Goal: Task Accomplishment & Management: Manage account settings

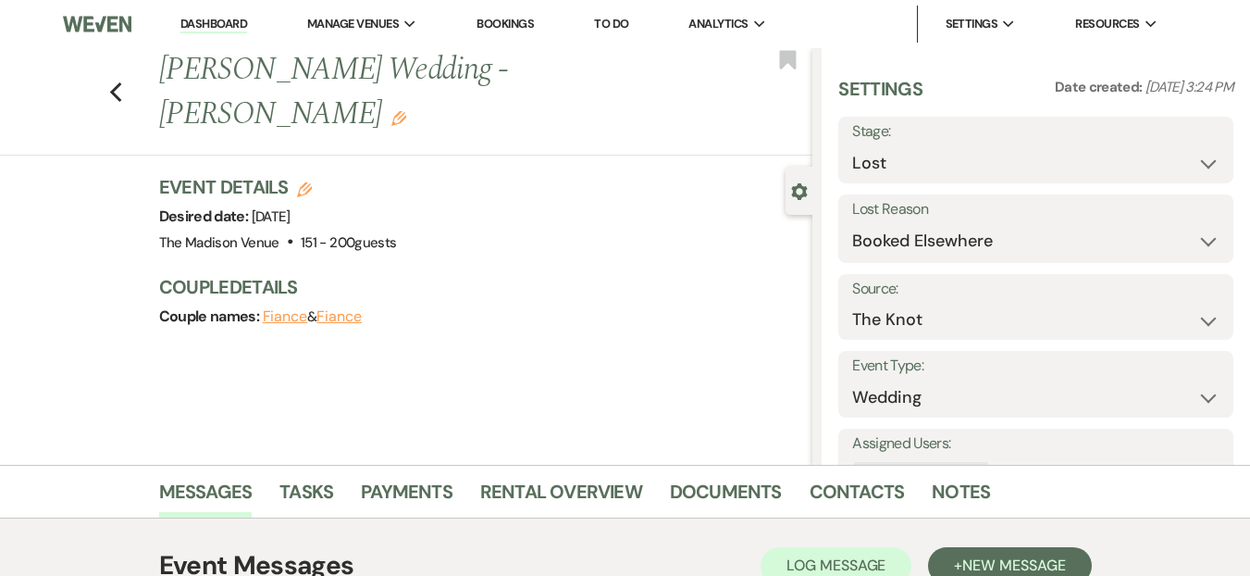
select select "8"
select select "6"
select select "2"
click at [236, 36] on li "Dashboard" at bounding box center [213, 24] width 85 height 37
click at [230, 18] on link "Dashboard" at bounding box center [213, 25] width 67 height 18
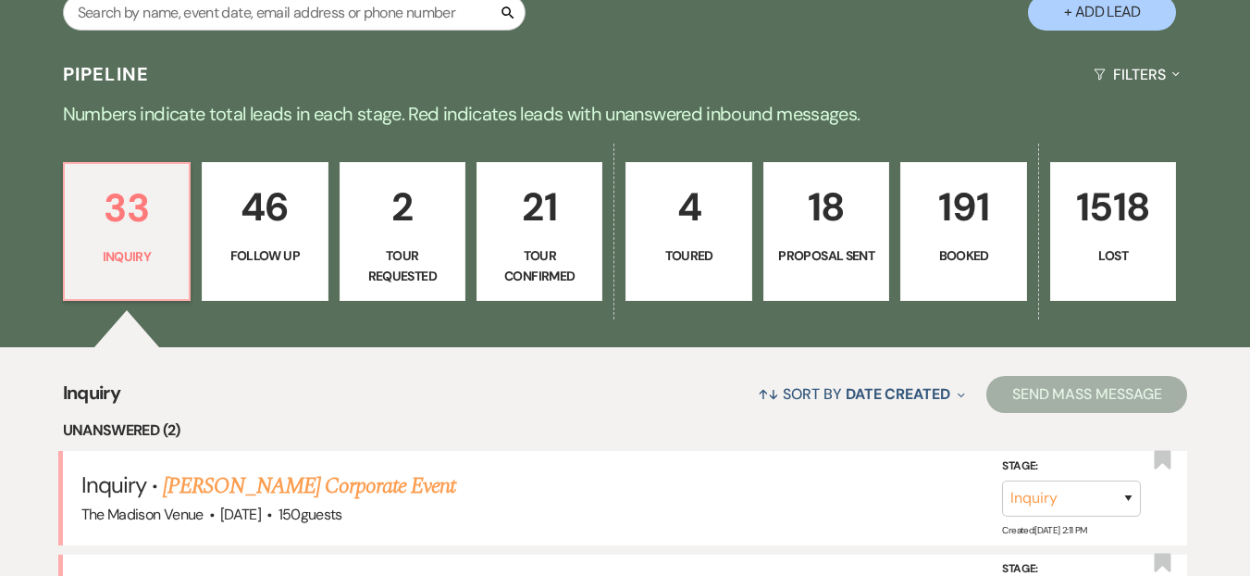
scroll to position [609, 0]
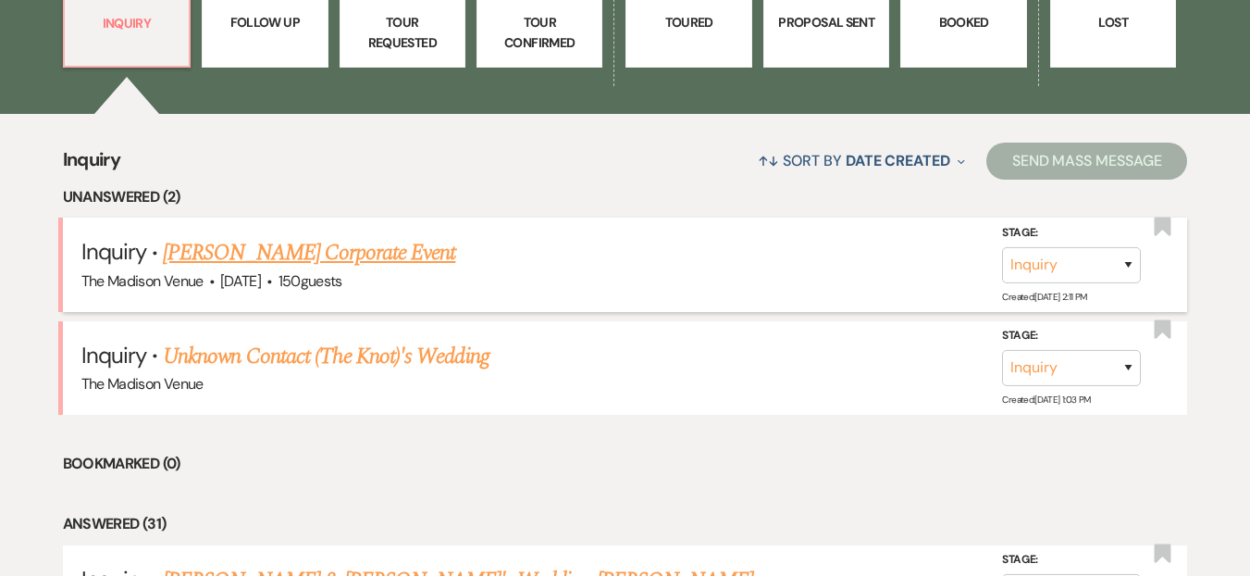
click at [360, 259] on link "Natalie Miller's Corporate Event" at bounding box center [309, 252] width 292 height 33
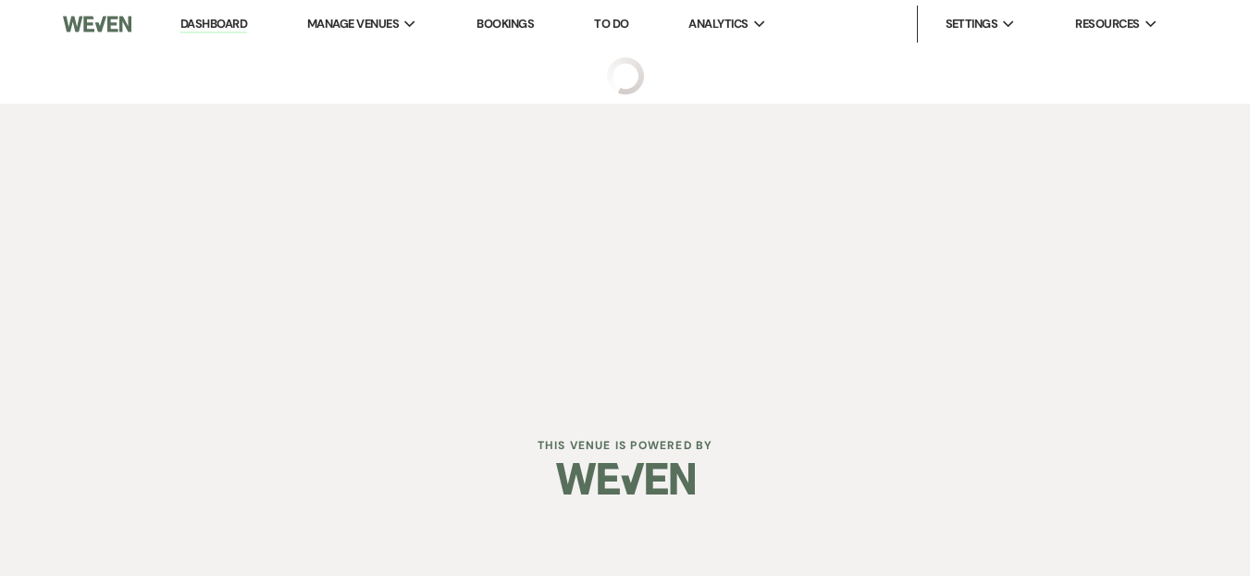
select select "5"
select select "9"
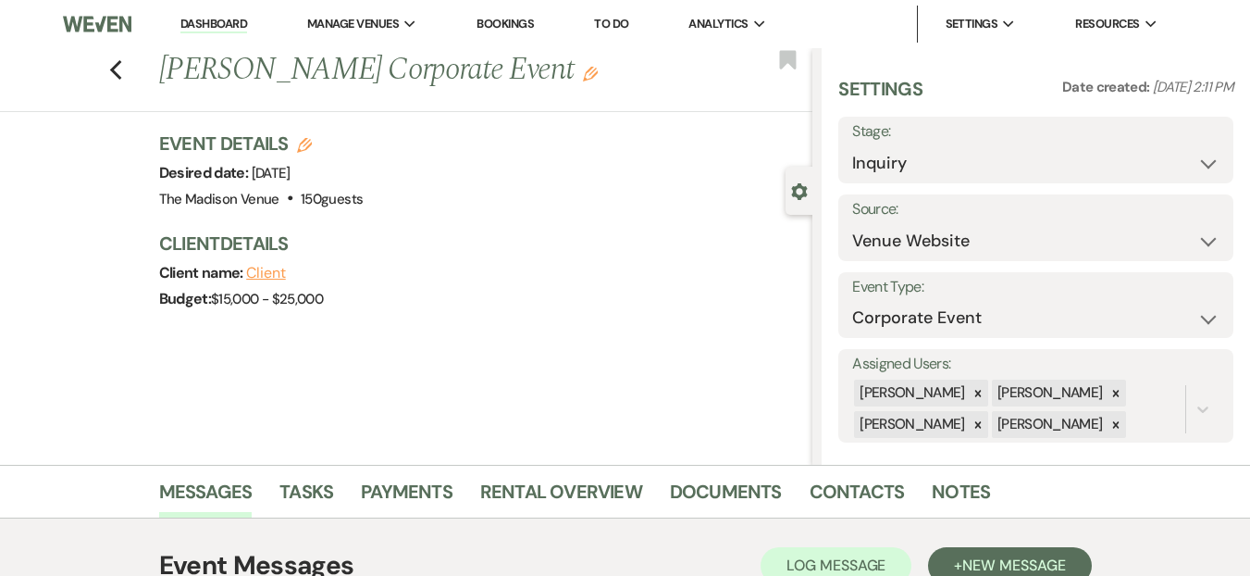
click at [130, 57] on div "Previous Natalie Miller's Corporate Event Edit Bookmark" at bounding box center [402, 80] width 822 height 64
click at [120, 80] on icon "Previous" at bounding box center [116, 70] width 14 height 22
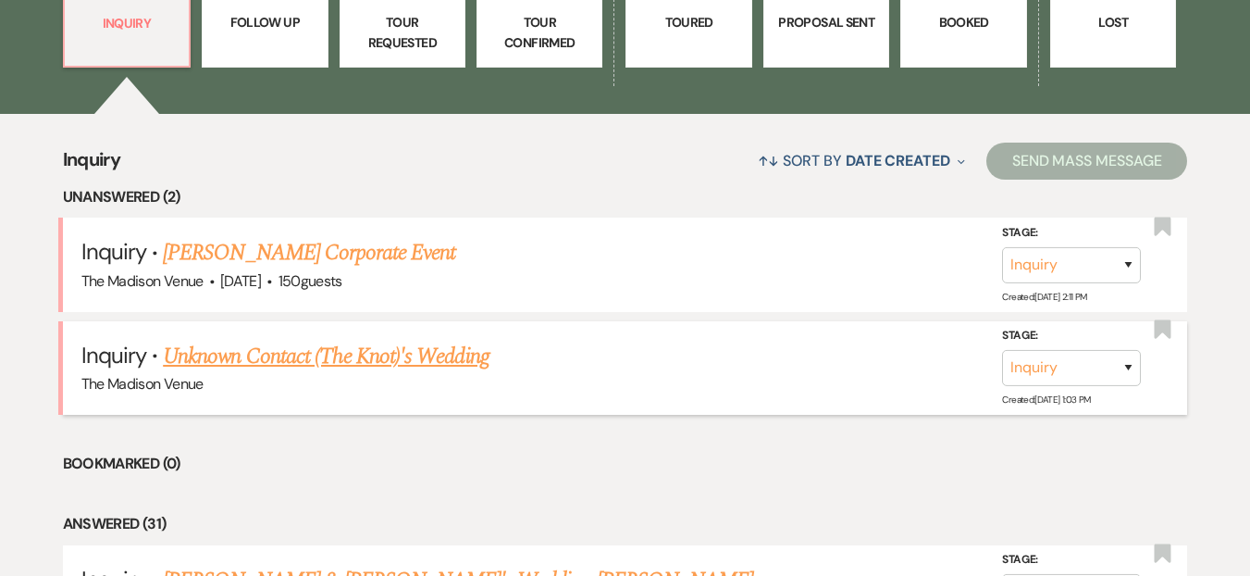
click at [299, 325] on li "Inquiry · Unknown Contact (The Knot)'s Wedding The Madison Venue Stage: Inquiry…" at bounding box center [625, 367] width 1125 height 93
click at [328, 371] on link "Unknown Contact (The Knot)'s Wedding" at bounding box center [326, 356] width 326 height 33
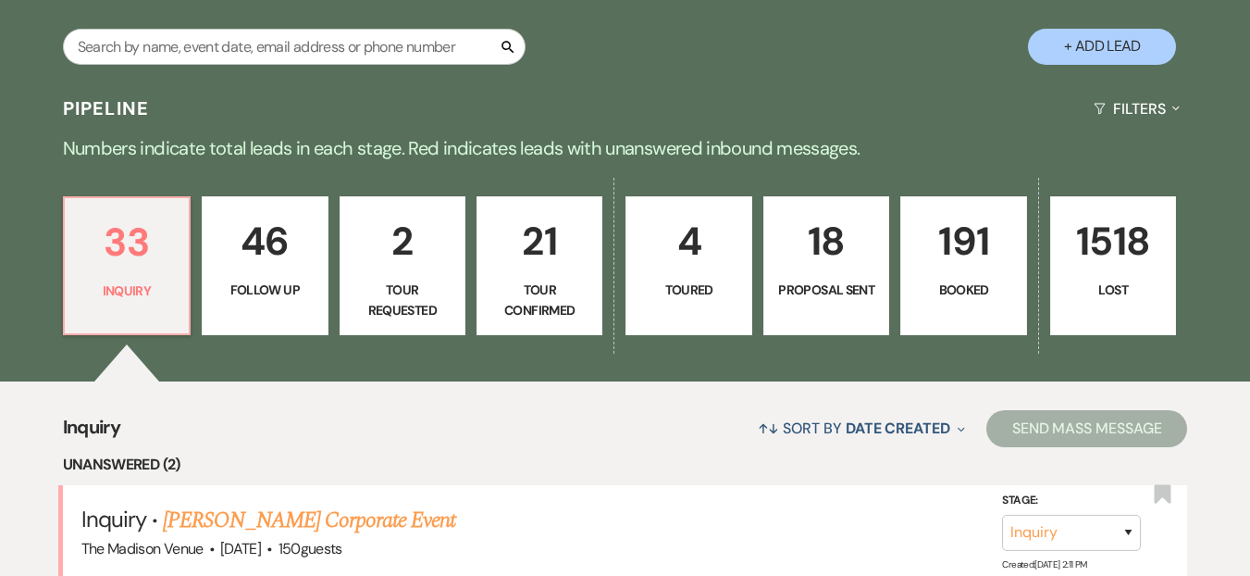
select select "2"
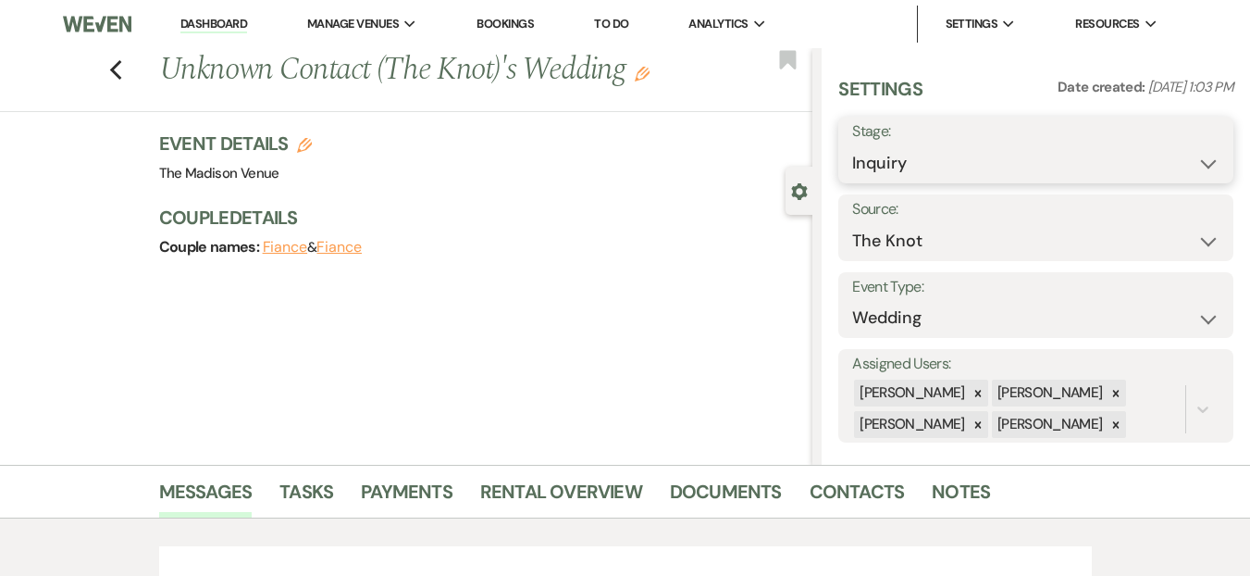
click at [888, 157] on select "Inquiry Follow Up Tour Requested Tour Confirmed Toured Proposal Sent Booked Lost" at bounding box center [1035, 163] width 367 height 36
select select "8"
click at [852, 145] on select "Inquiry Follow Up Tour Requested Tour Confirmed Toured Proposal Sent Booked Lost" at bounding box center [1035, 163] width 367 height 36
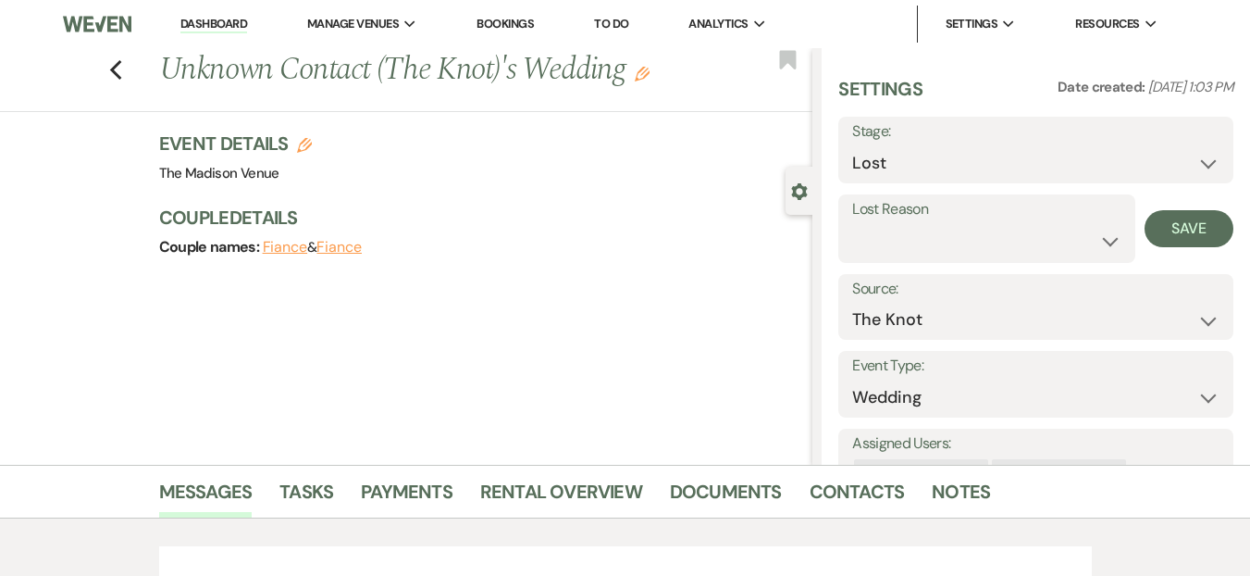
click at [950, 220] on label "Lost Reason" at bounding box center [986, 209] width 269 height 27
click at [954, 240] on select "Booked Elsewhere Budget Date Unavailable No Response Not a Good Match Capacity …" at bounding box center [986, 241] width 269 height 36
select select "2"
click at [852, 223] on select "Booked Elsewhere Budget Date Unavailable No Response Not a Good Match Capacity …" at bounding box center [986, 241] width 269 height 36
click at [1161, 225] on button "Save" at bounding box center [1189, 228] width 89 height 37
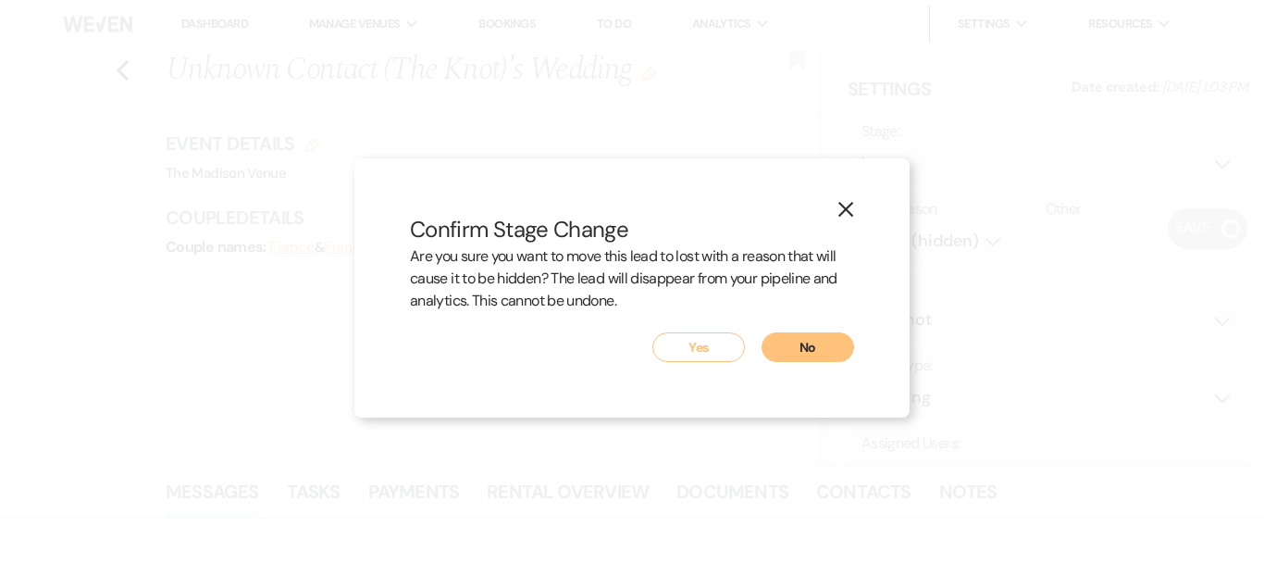
click at [713, 349] on button "Yes" at bounding box center [698, 347] width 93 height 30
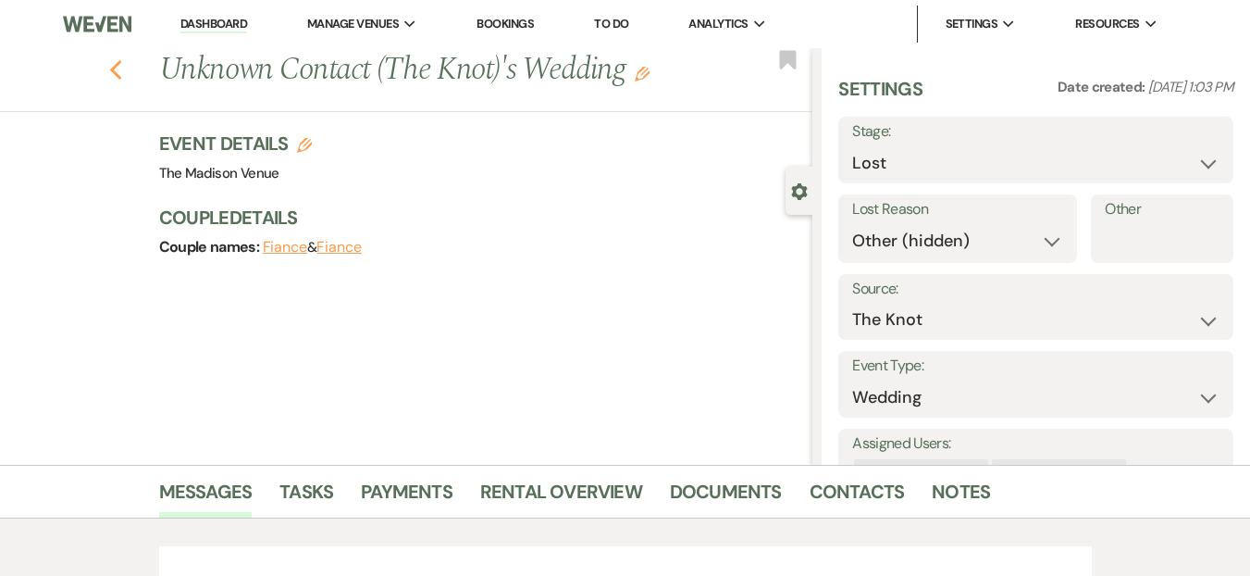
click at [123, 63] on icon "Previous" at bounding box center [116, 70] width 14 height 22
select select "8"
select select "2"
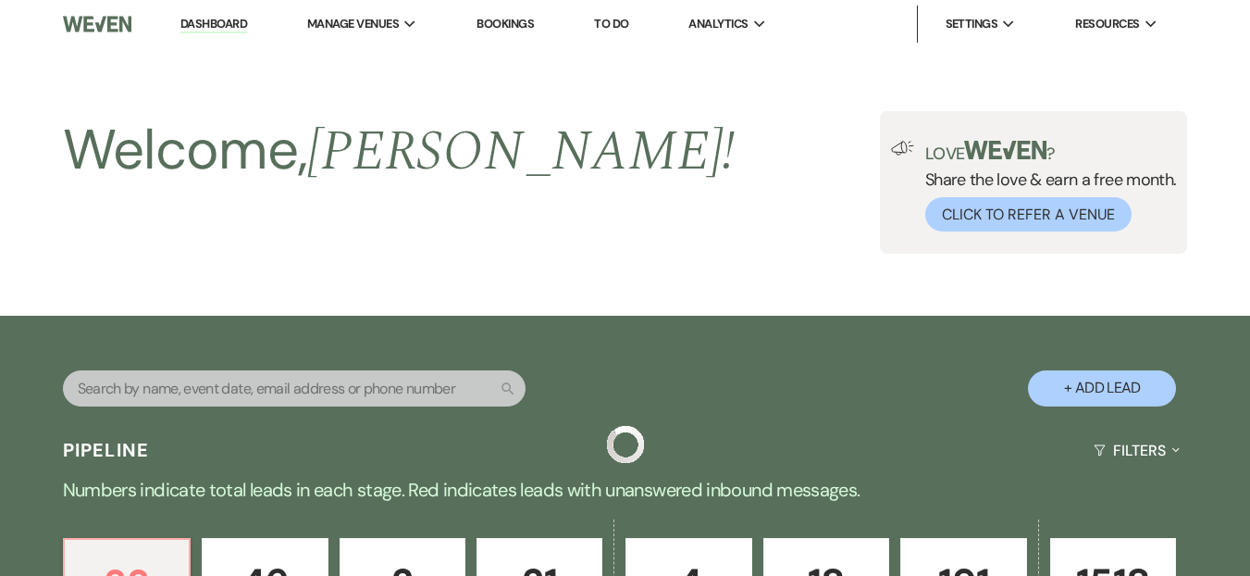
scroll to position [609, 0]
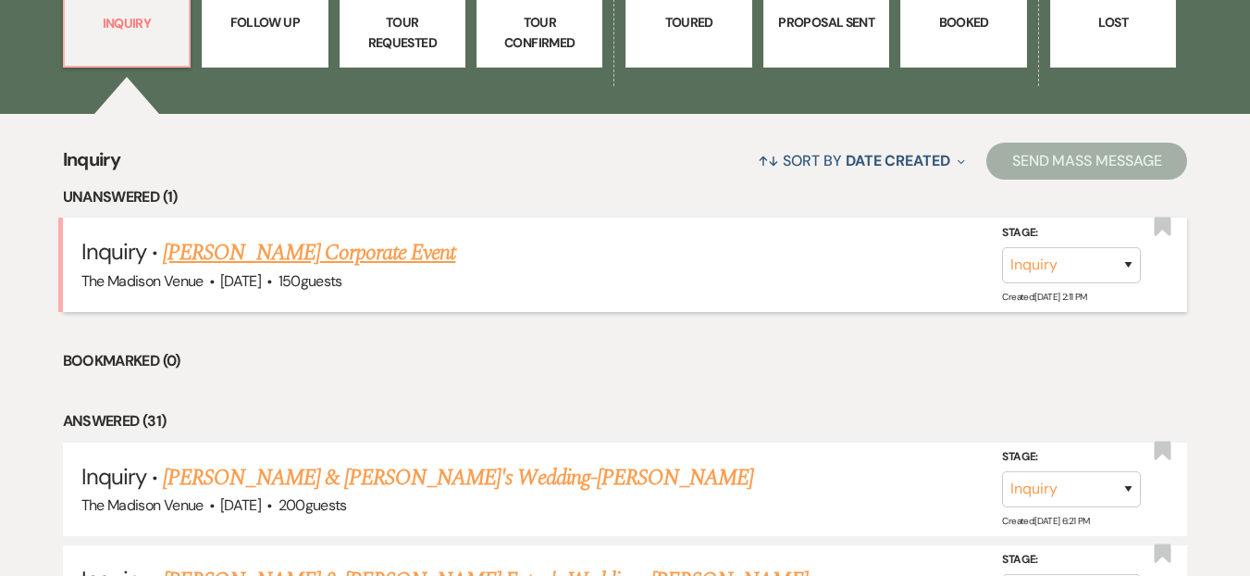
click at [342, 271] on span "150 guests" at bounding box center [311, 280] width 64 height 19
click at [348, 244] on link "Natalie Miller's Corporate Event" at bounding box center [309, 252] width 292 height 33
select select "5"
select select "9"
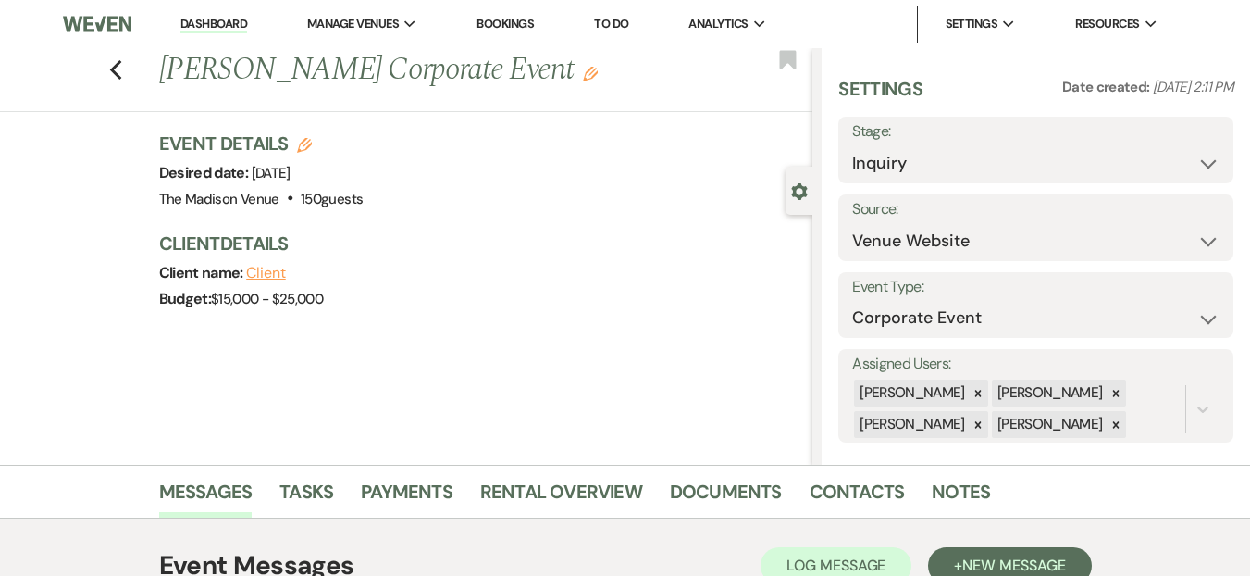
click at [681, 232] on h3 "Client Details" at bounding box center [477, 243] width 636 height 26
click at [242, 340] on div "Previous Natalie Miller's Corporate Event Edit Bookmark Gear Settings Settings …" at bounding box center [406, 256] width 813 height 416
click at [65, 147] on div "Previous Natalie Miller's Corporate Event Edit Bookmark Gear Settings Settings …" at bounding box center [406, 256] width 813 height 416
click at [221, 24] on link "Dashboard" at bounding box center [213, 25] width 67 height 18
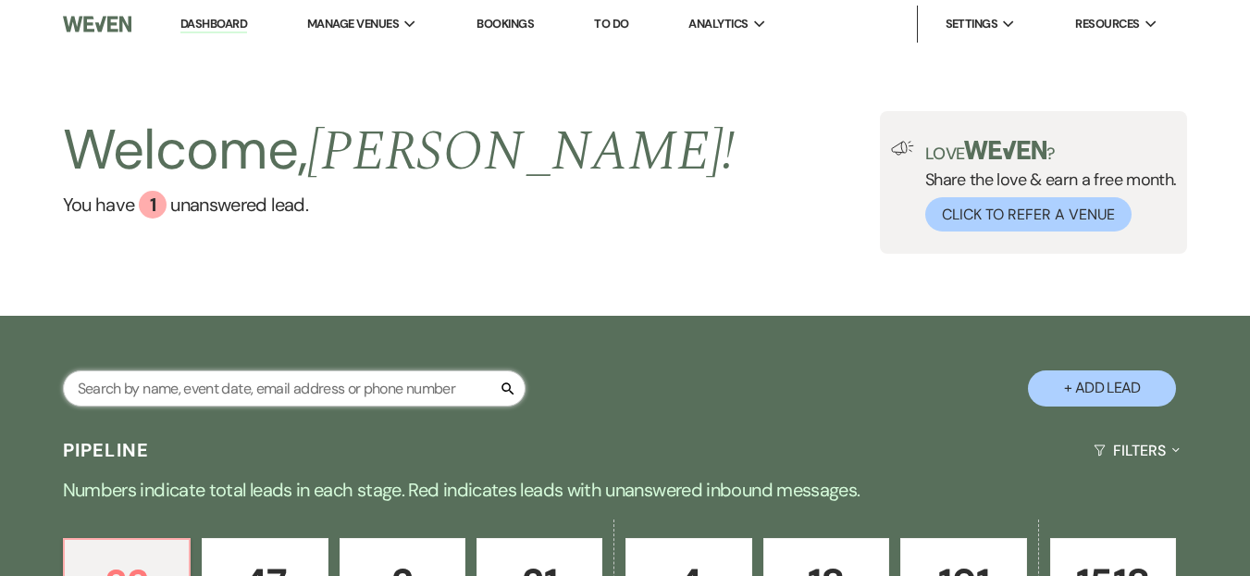
click at [239, 404] on input "text" at bounding box center [294, 388] width 463 height 36
click at [231, 387] on input "text" at bounding box center [294, 388] width 463 height 36
click at [443, 237] on div "Welcome, Daryl ! You have 1 unanswered lead ." at bounding box center [399, 182] width 673 height 143
click at [224, 19] on link "Dashboard" at bounding box center [213, 25] width 67 height 18
click at [344, 297] on div "Welcome, Daryl ! You have 1 unanswered lead . Love ? Share the love & earn a fr…" at bounding box center [625, 181] width 1250 height 267
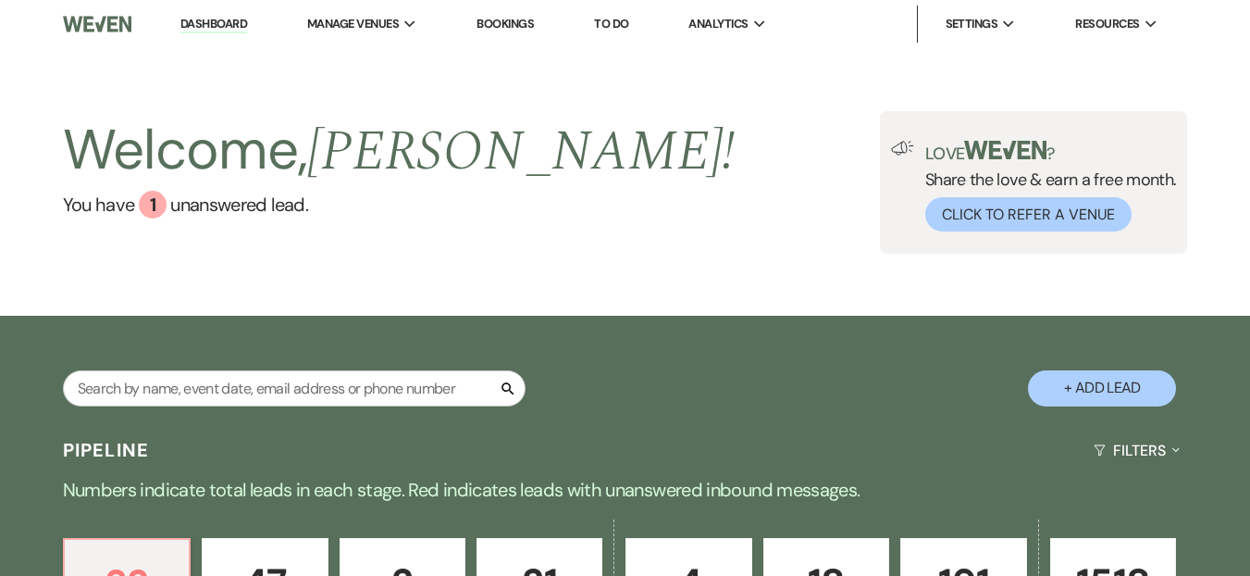
click at [161, 269] on div "Welcome, Daryl ! You have 1 unanswered lead . Love ? Share the love & earn a fr…" at bounding box center [625, 181] width 1250 height 267
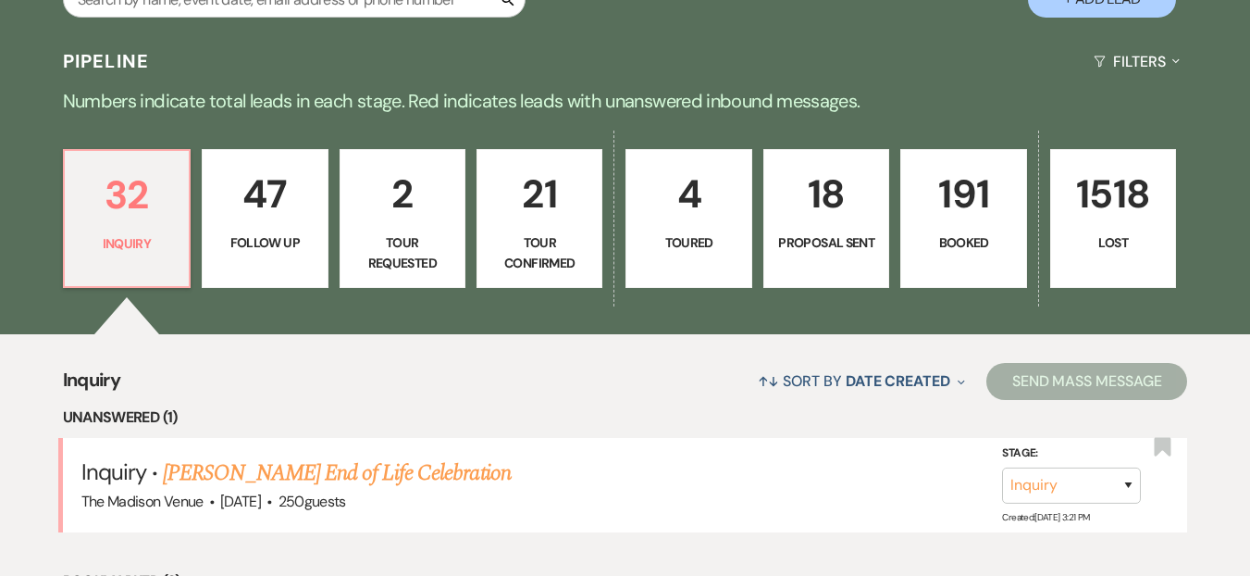
scroll to position [690, 0]
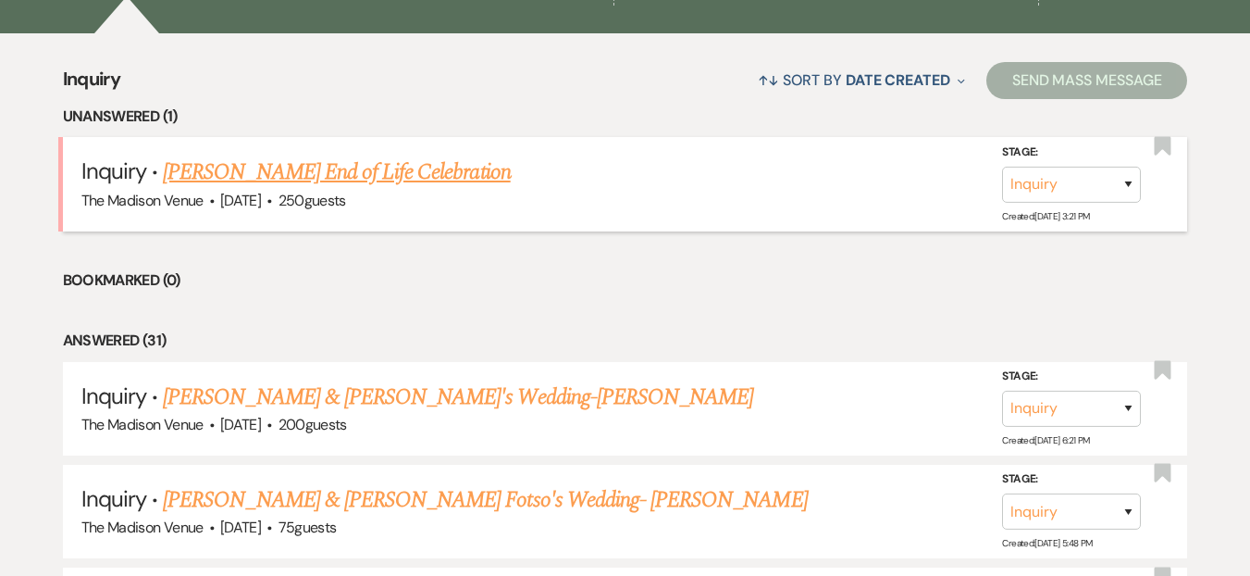
click at [375, 169] on link "[PERSON_NAME] End of Life Celebration" at bounding box center [336, 171] width 347 height 33
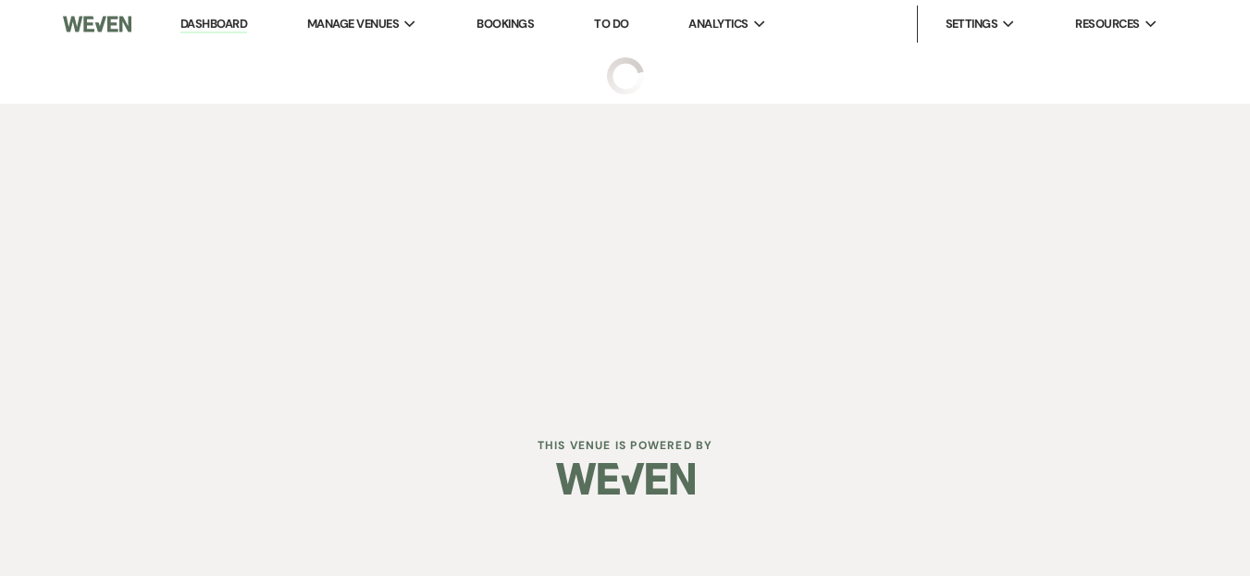
select select "5"
select select "14"
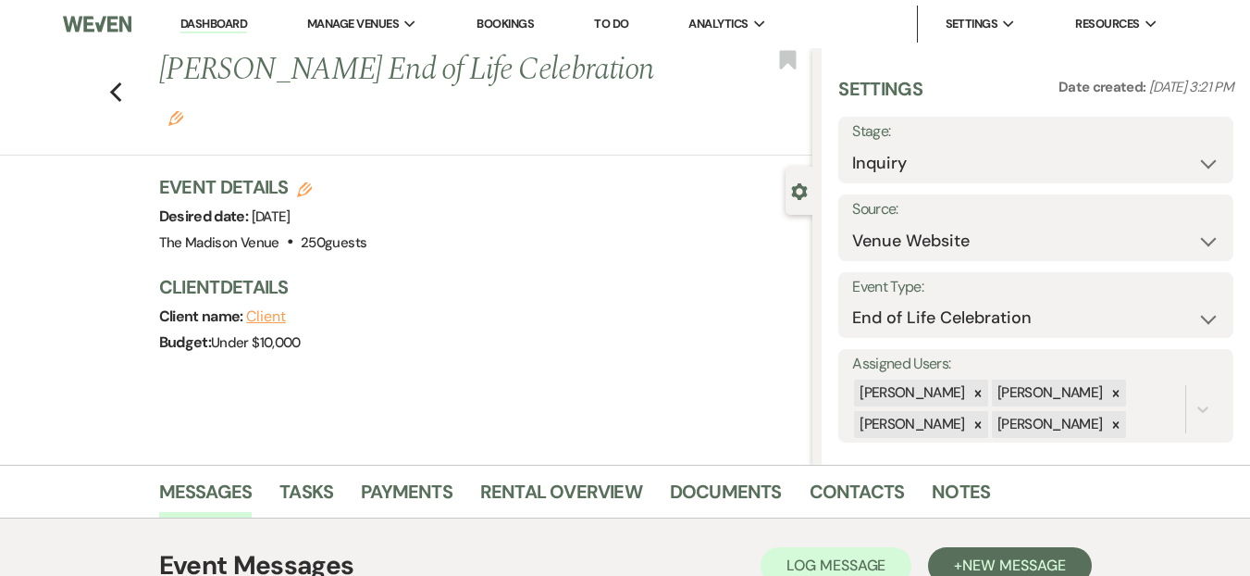
click at [225, 21] on link "Dashboard" at bounding box center [213, 25] width 67 height 18
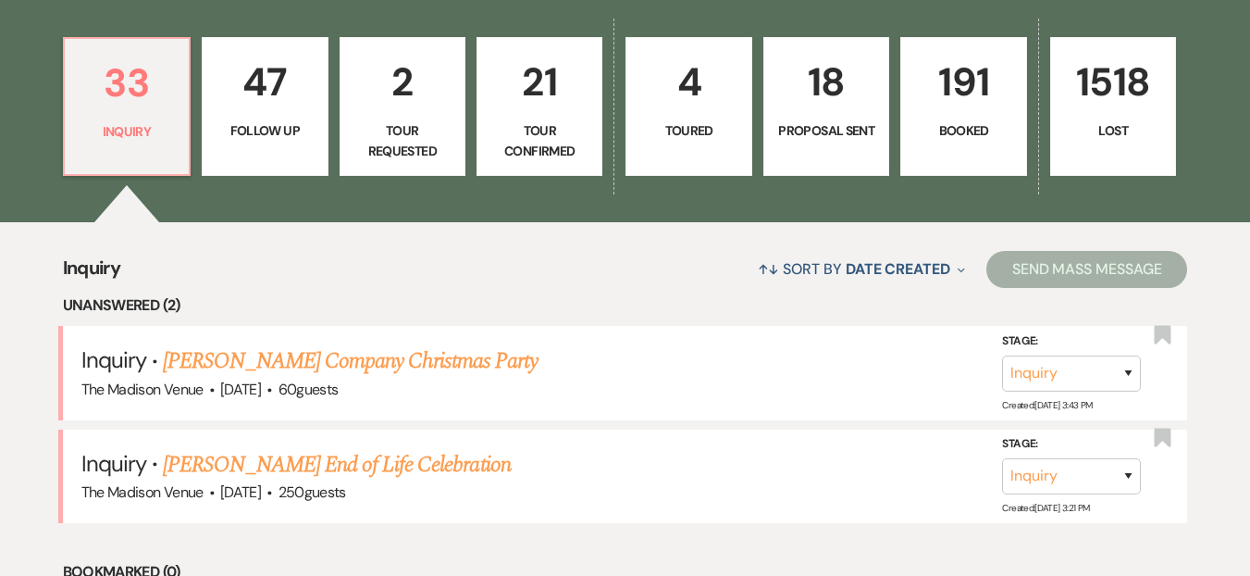
scroll to position [635, 0]
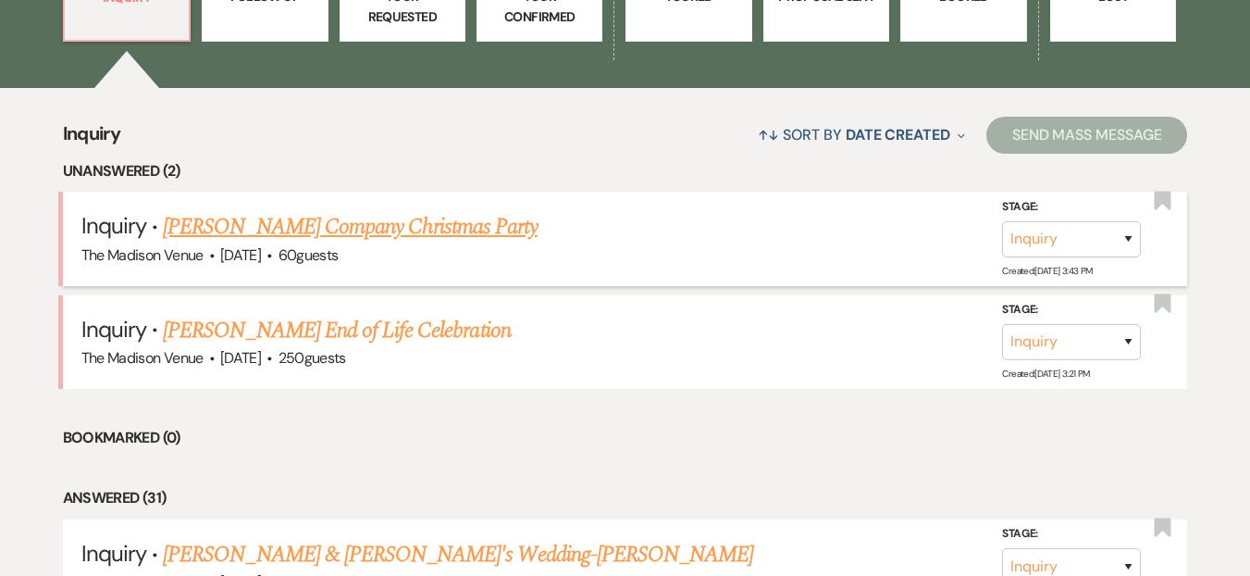
click at [372, 242] on link "Cora Huey's Company Christmas Party" at bounding box center [350, 226] width 374 height 33
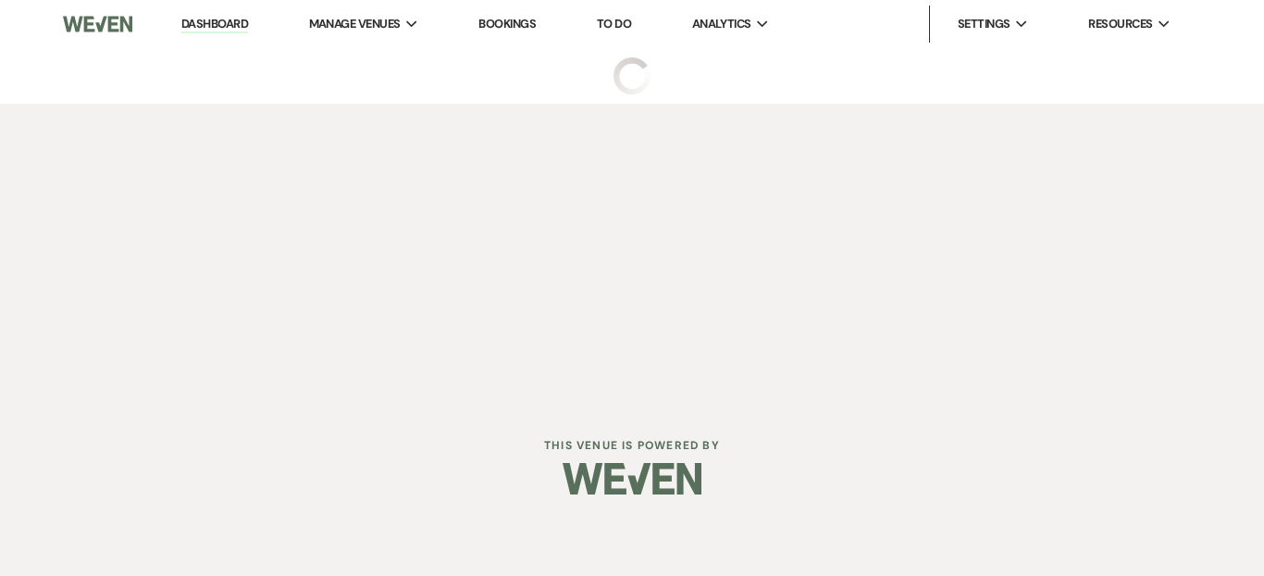
select select "5"
select select "13"
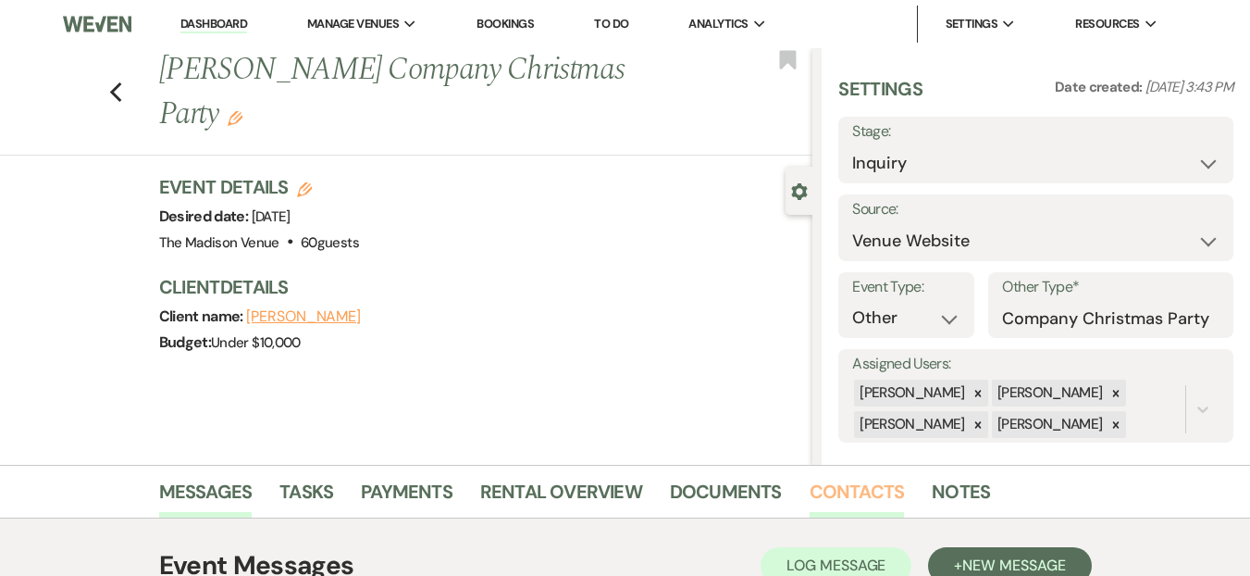
click at [874, 496] on link "Contacts" at bounding box center [857, 497] width 95 height 41
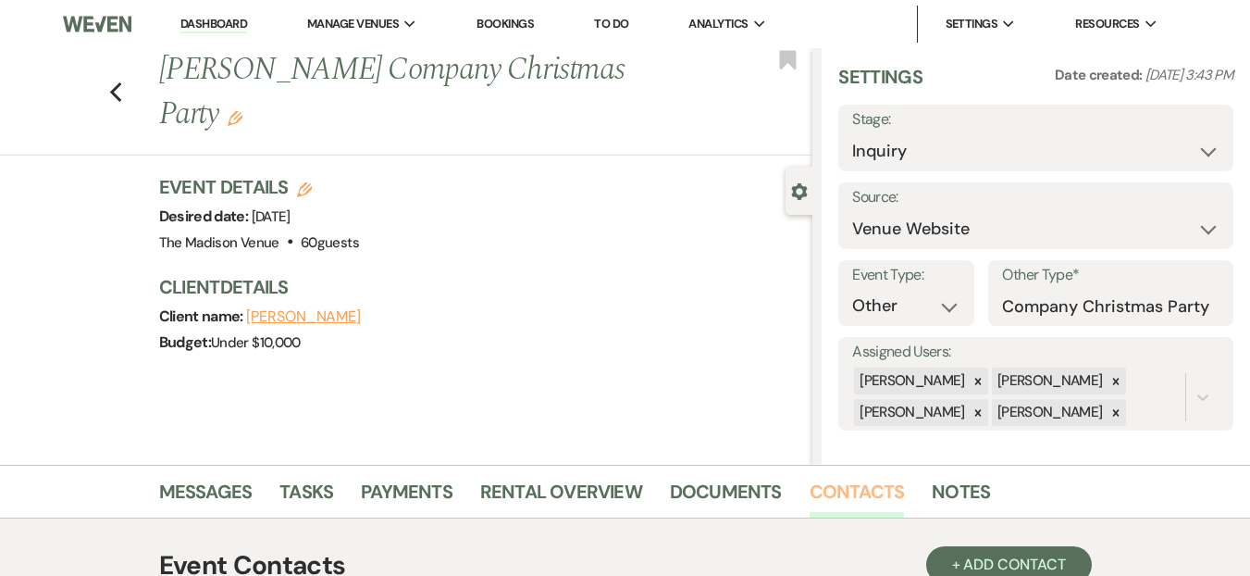
scroll to position [17, 0]
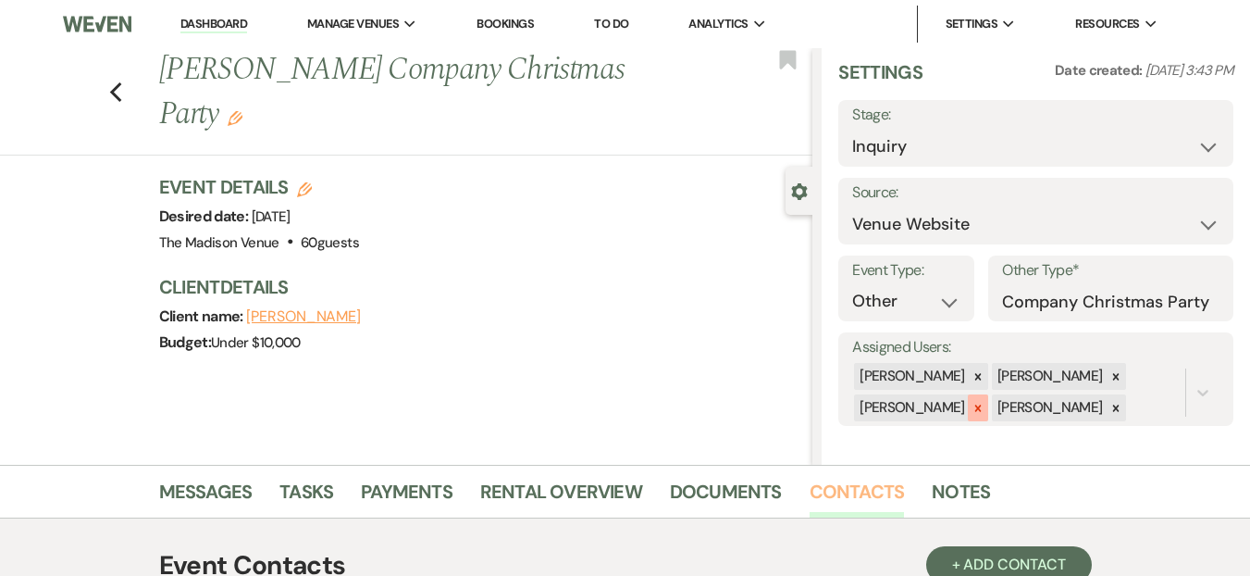
click at [968, 414] on div at bounding box center [978, 407] width 20 height 27
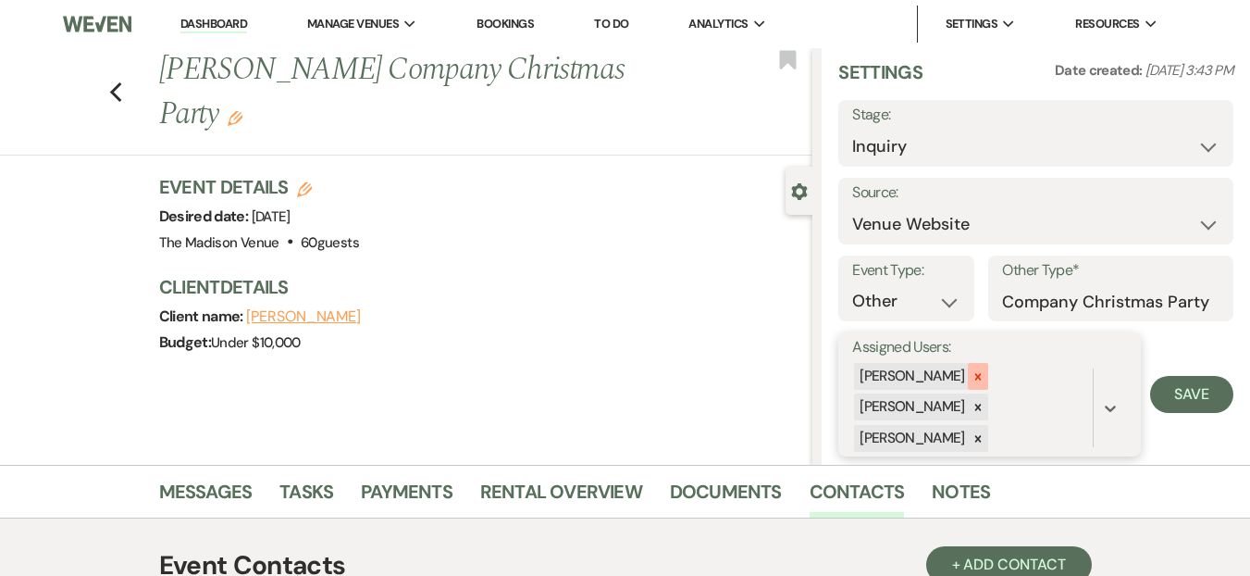
click at [975, 379] on div at bounding box center [978, 376] width 20 height 27
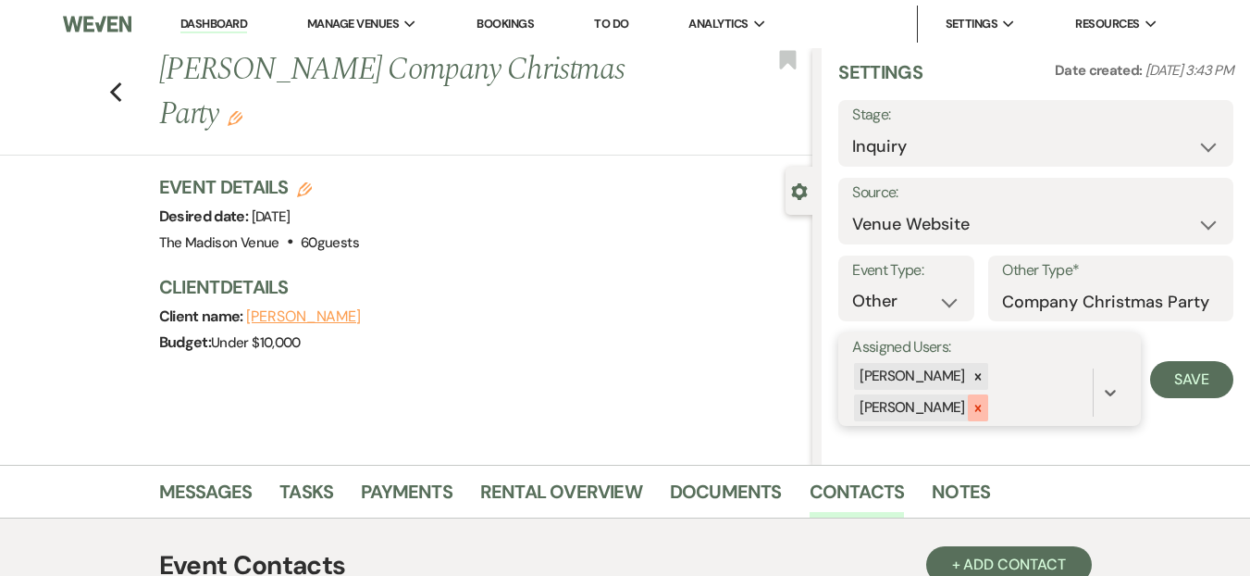
click at [981, 409] on icon at bounding box center [978, 408] width 13 height 13
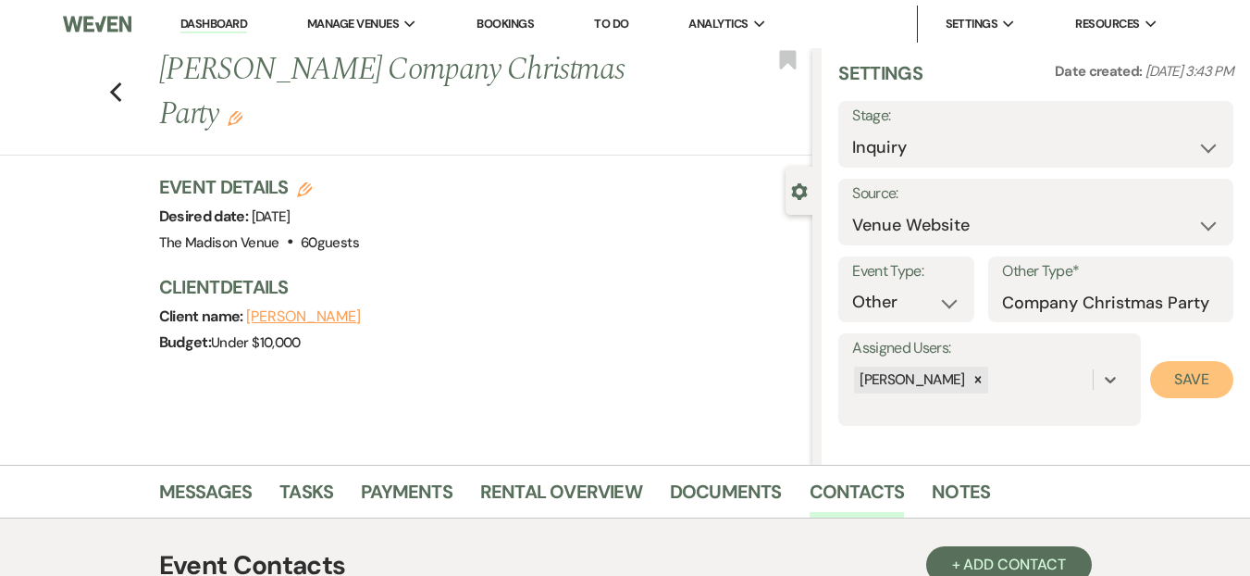
click at [1166, 378] on button "Save" at bounding box center [1191, 379] width 83 height 37
click at [603, 187] on div "Event Details Edit Desired date: Monday, December 15th, 2025 Venue: The Madison…" at bounding box center [477, 214] width 636 height 81
click at [640, 81] on h1 "Cora Huey's Company Christmas Party Edit" at bounding box center [417, 92] width 516 height 88
click at [242, 111] on icon "Edit" at bounding box center [235, 118] width 15 height 15
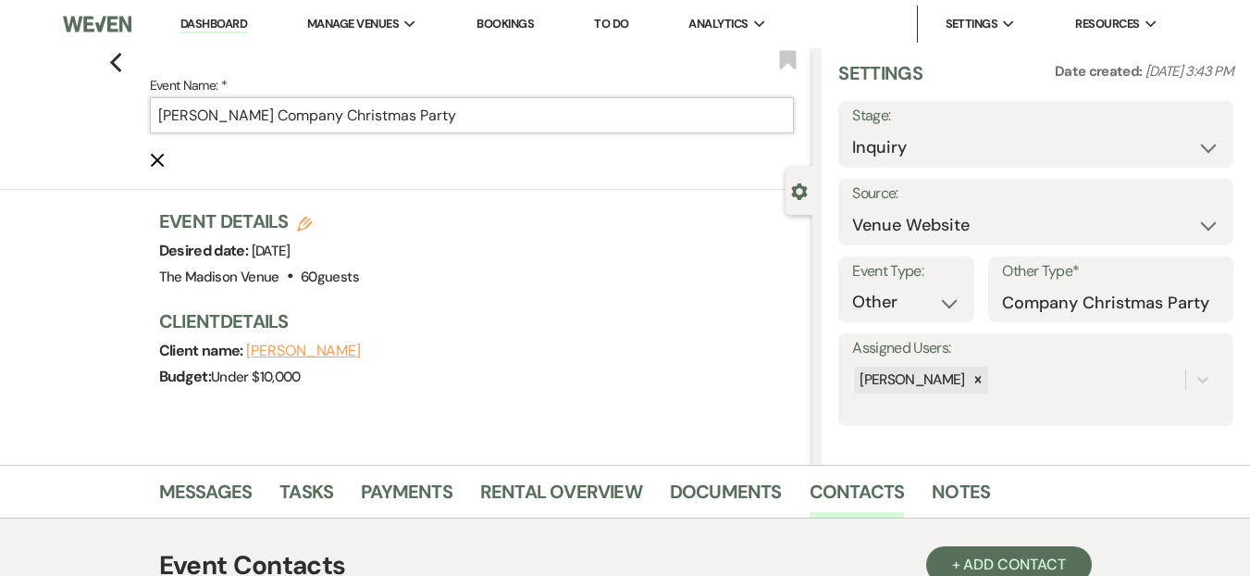
click at [573, 115] on input "Cora Huey's Company Christmas Party" at bounding box center [472, 115] width 645 height 36
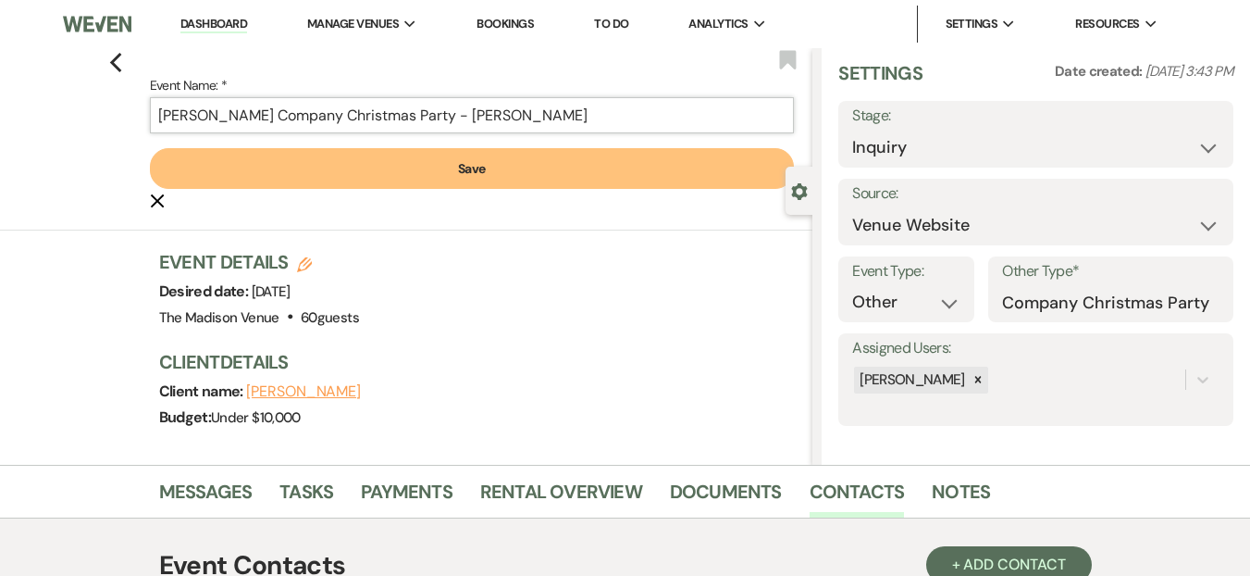
type input "Cora Huey's Company Christmas Party - Daryl"
click at [551, 176] on button "Save" at bounding box center [472, 168] width 645 height 41
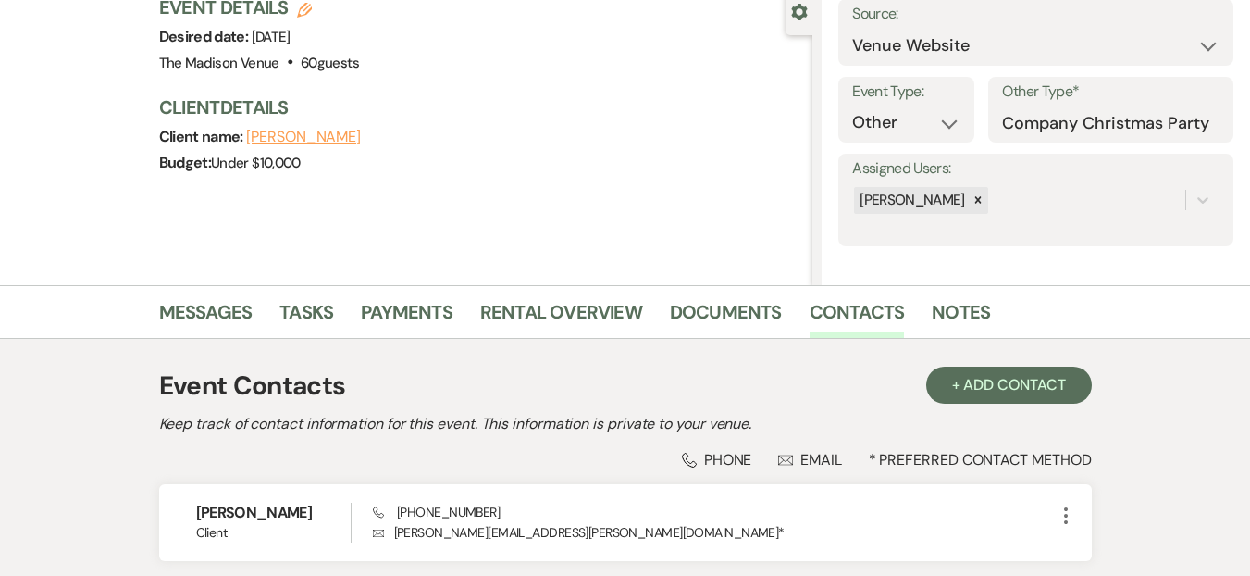
scroll to position [0, 0]
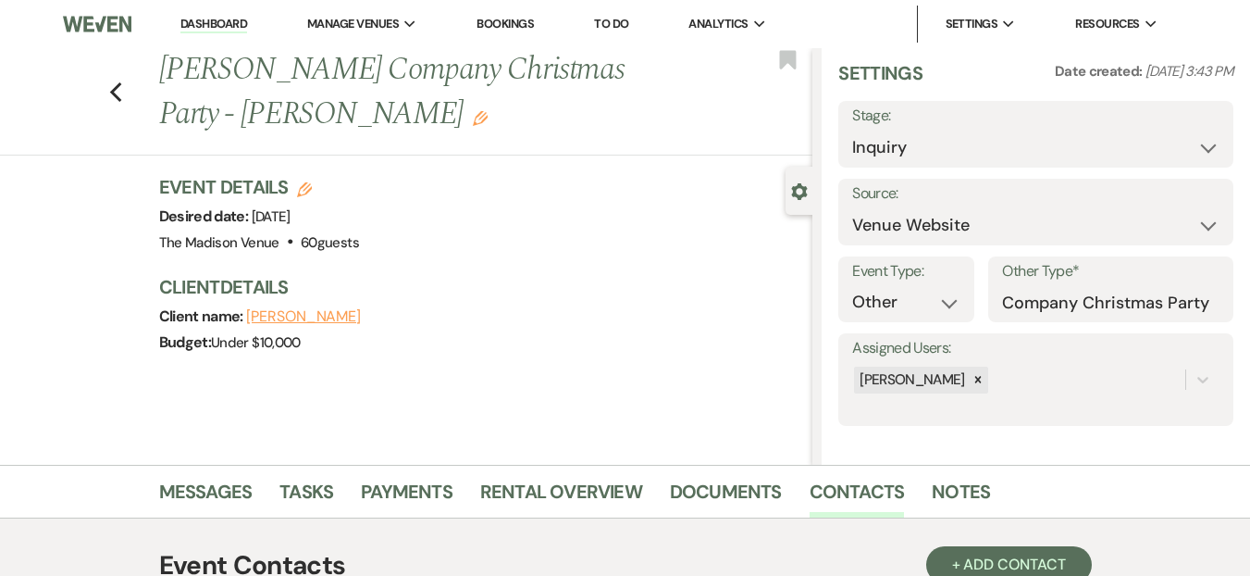
click at [464, 299] on h3 "Client Details" at bounding box center [477, 287] width 636 height 26
click at [968, 379] on div at bounding box center [978, 380] width 20 height 27
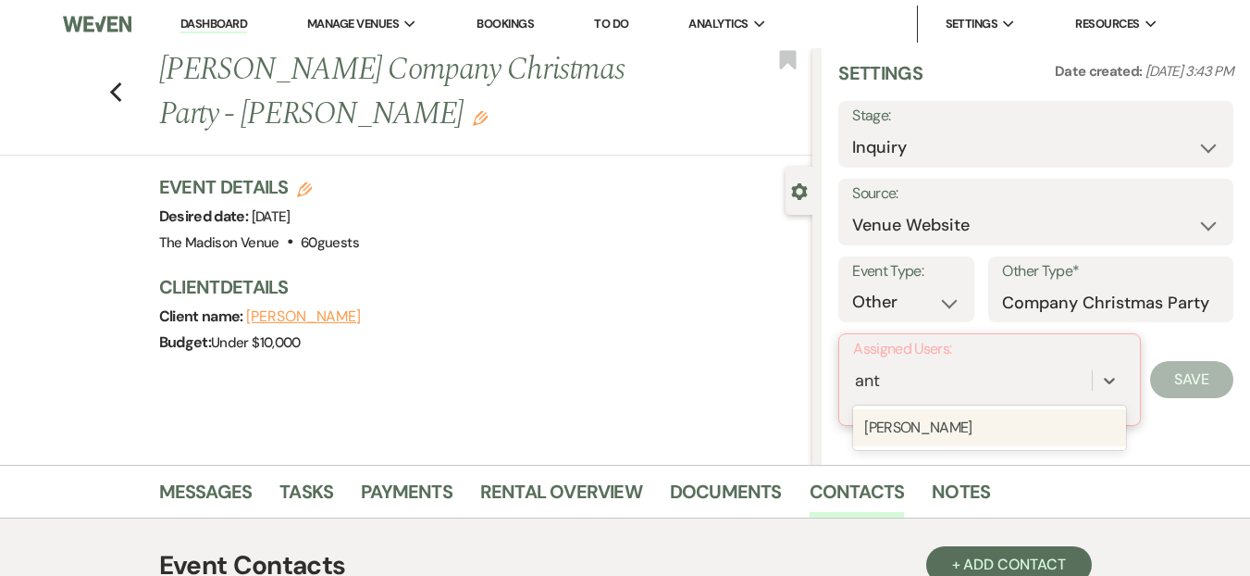
type input "anth"
click at [941, 427] on div "Anthony Licursi" at bounding box center [989, 427] width 273 height 37
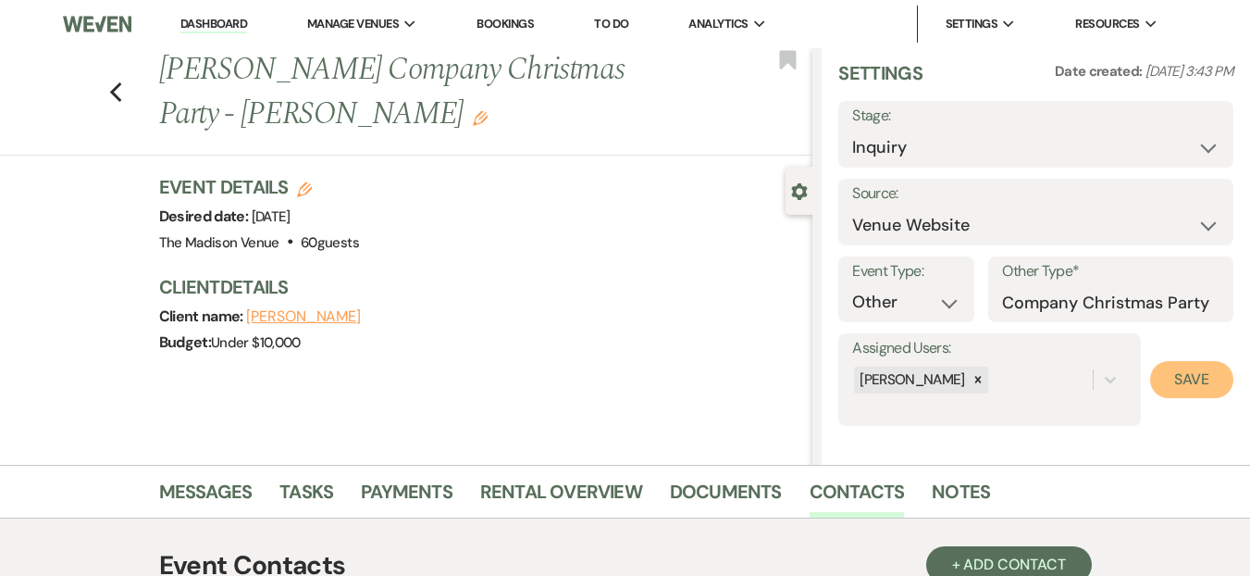
click at [1196, 386] on button "Save" at bounding box center [1191, 379] width 83 height 37
click at [473, 124] on icon "Edit" at bounding box center [480, 118] width 15 height 15
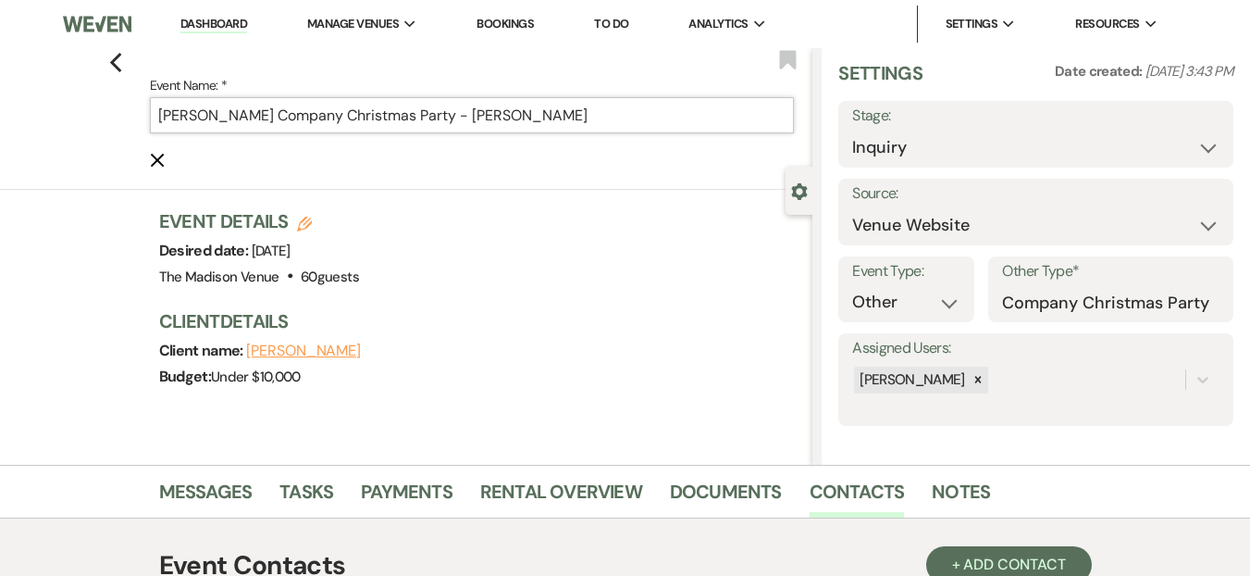
click at [563, 114] on input "Cora Huey's Company Christmas Party - Daryl" at bounding box center [472, 115] width 645 height 36
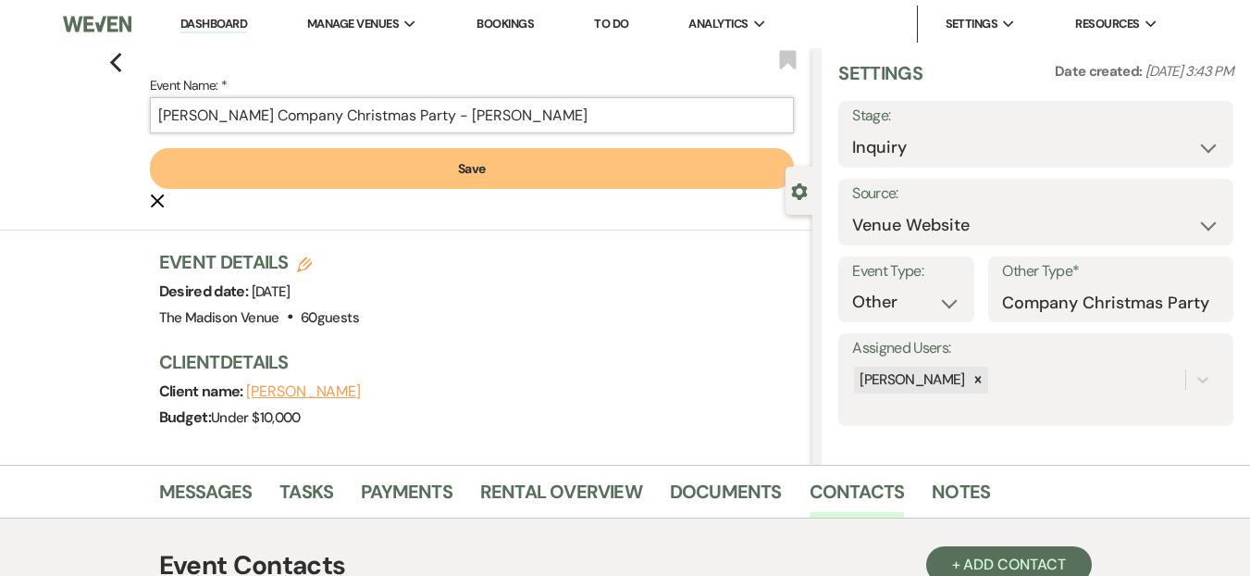
type input "[PERSON_NAME] Company Christmas Party - [PERSON_NAME]"
click at [518, 179] on button "Save" at bounding box center [472, 168] width 645 height 41
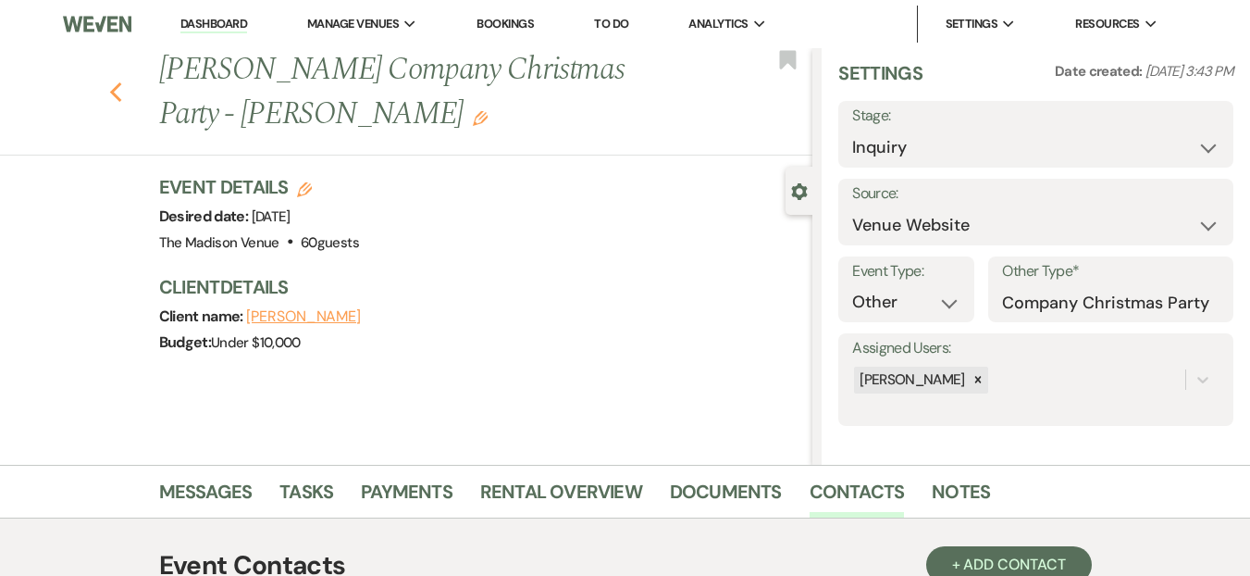
click at [123, 94] on icon "Previous" at bounding box center [116, 92] width 14 height 22
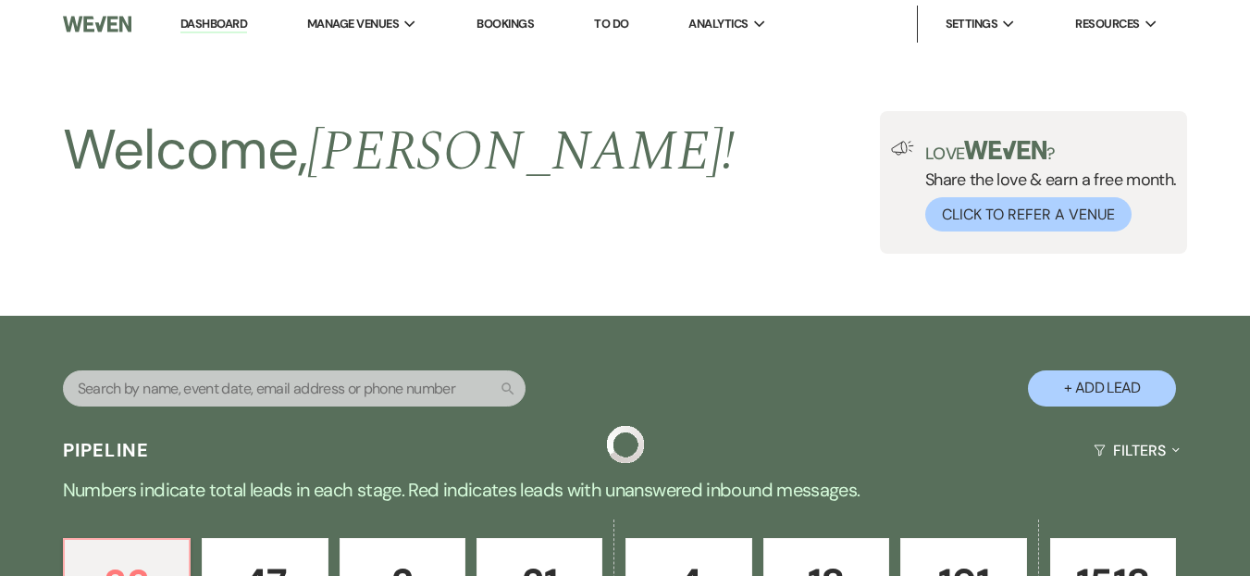
scroll to position [635, 0]
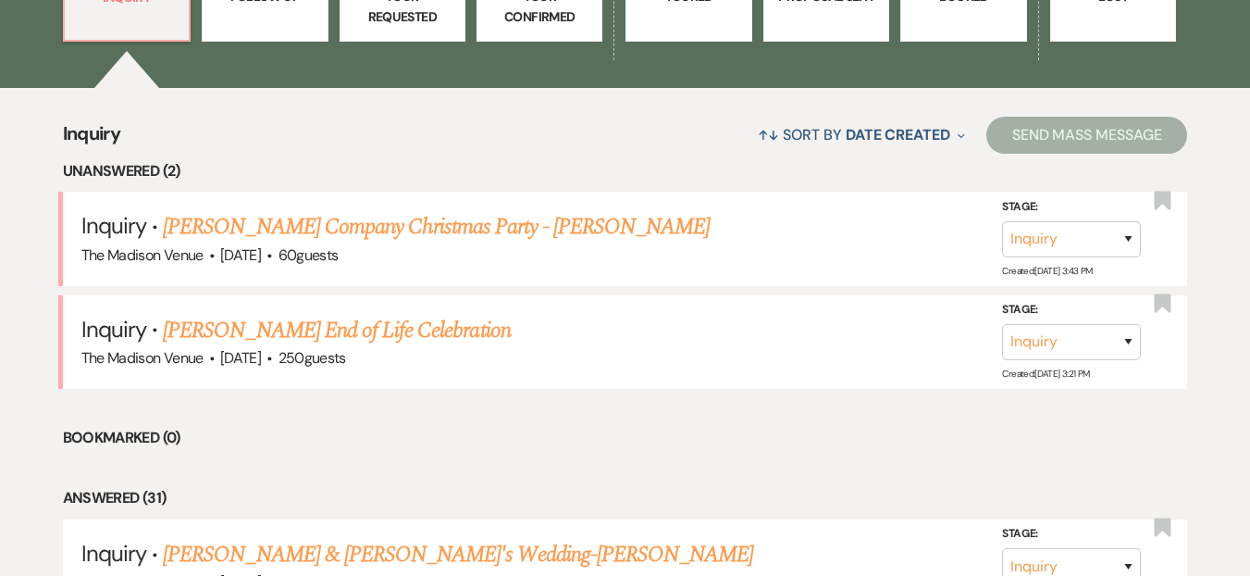
click at [485, 158] on div "↑↓ Sort By Date Created Expand Send Mass Message" at bounding box center [653, 134] width 1067 height 49
click at [446, 320] on link "[PERSON_NAME] End of Life Celebration" at bounding box center [336, 330] width 347 height 33
select select "5"
select select "14"
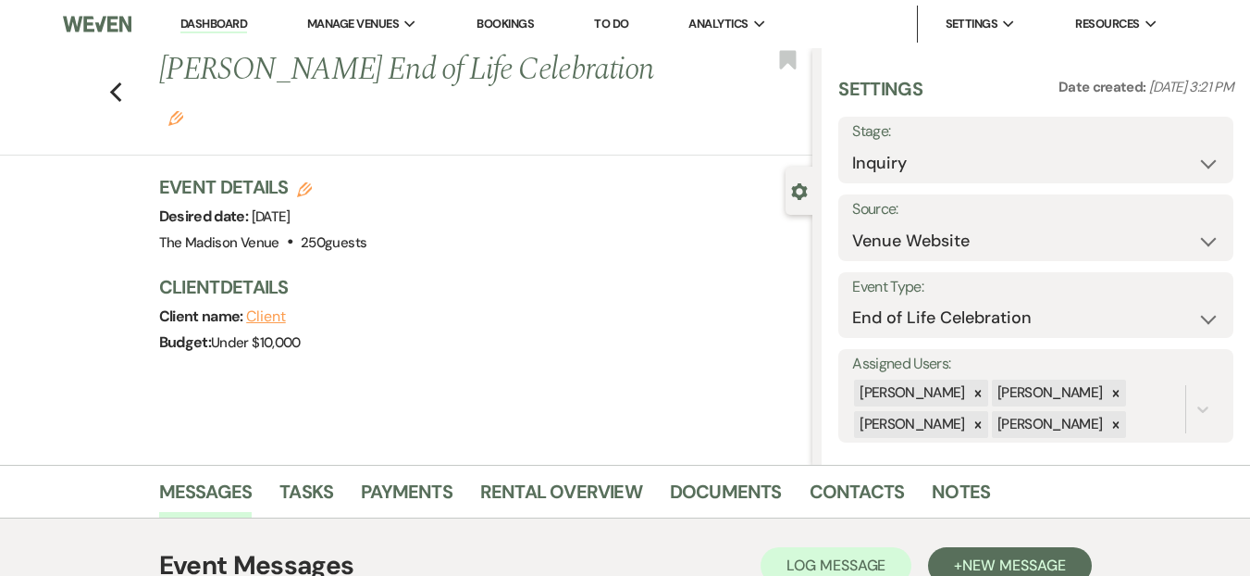
click at [515, 395] on div "Previous Tiffany Ashley's End of Life Celebration Edit Bookmark Gear Settings S…" at bounding box center [406, 256] width 813 height 416
click at [972, 396] on icon at bounding box center [978, 393] width 13 height 13
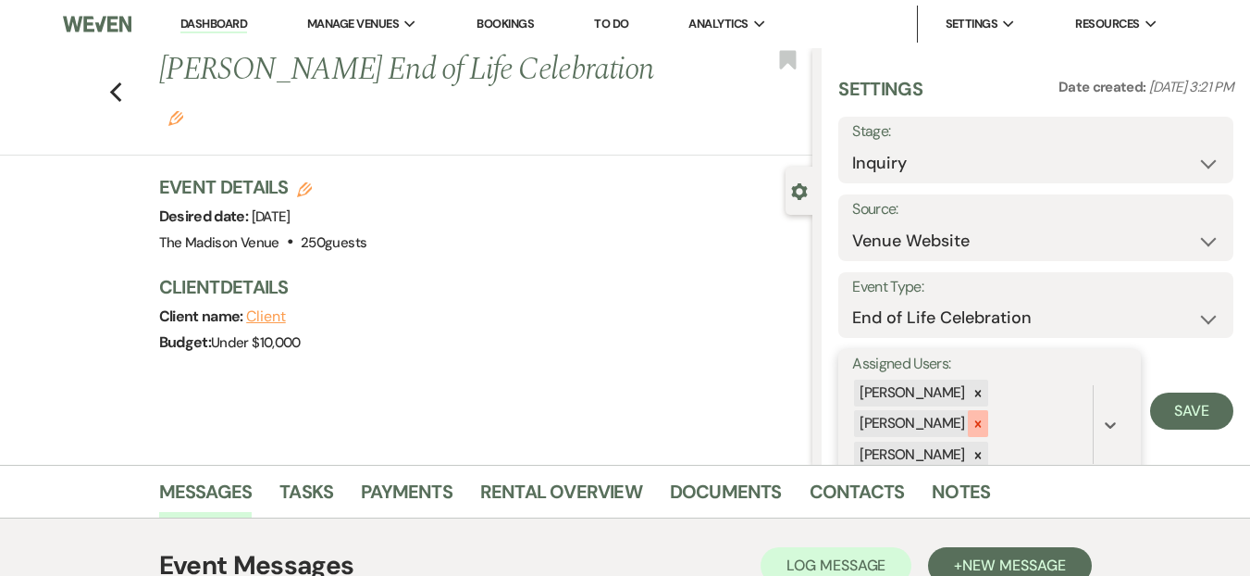
click at [972, 417] on icon at bounding box center [978, 423] width 13 height 13
click at [973, 419] on icon at bounding box center [978, 424] width 13 height 13
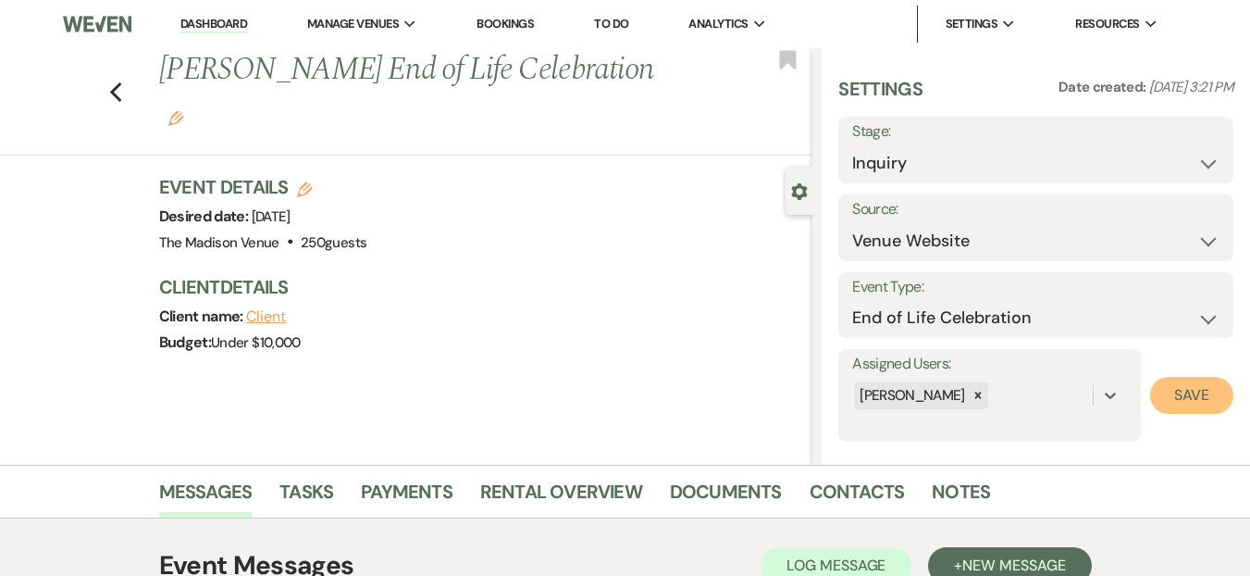
click at [1179, 407] on button "Save" at bounding box center [1191, 395] width 83 height 37
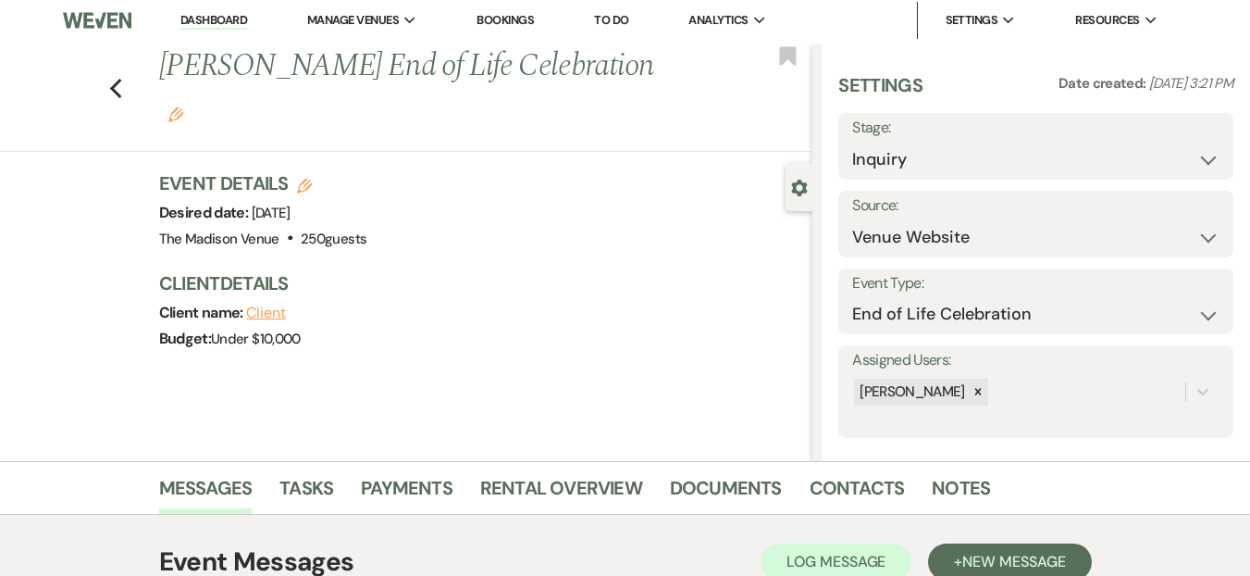
click at [443, 363] on div "Previous Tiffany Ashley's End of Life Celebration Edit Bookmark Gear Settings S…" at bounding box center [406, 252] width 813 height 416
click at [104, 120] on div "Previous Tiffany Ashley's End of Life Celebration Edit Bookmark Gear Settings S…" at bounding box center [406, 252] width 813 height 416
click at [123, 78] on icon "Previous" at bounding box center [116, 89] width 14 height 22
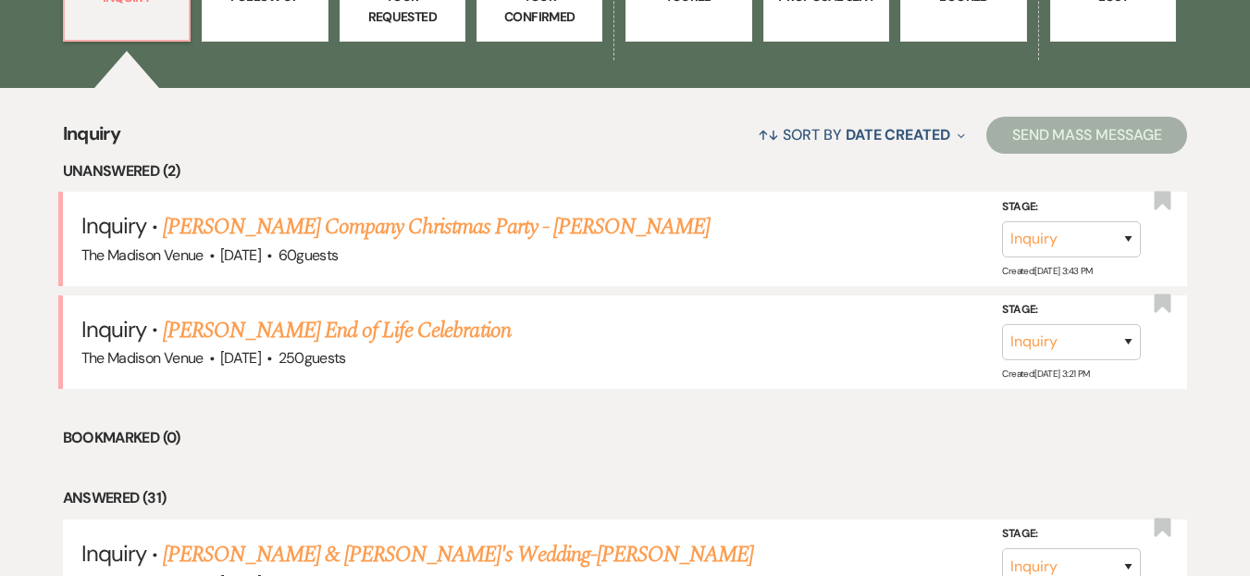
scroll to position [281, 0]
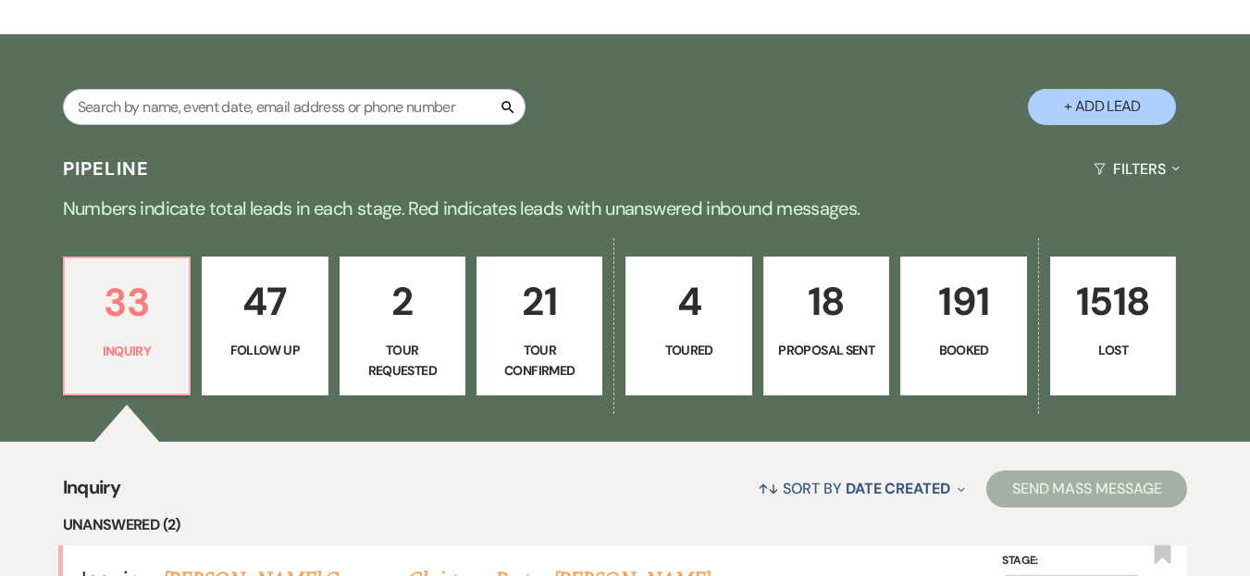
click at [505, 316] on p "21" at bounding box center [540, 301] width 102 height 62
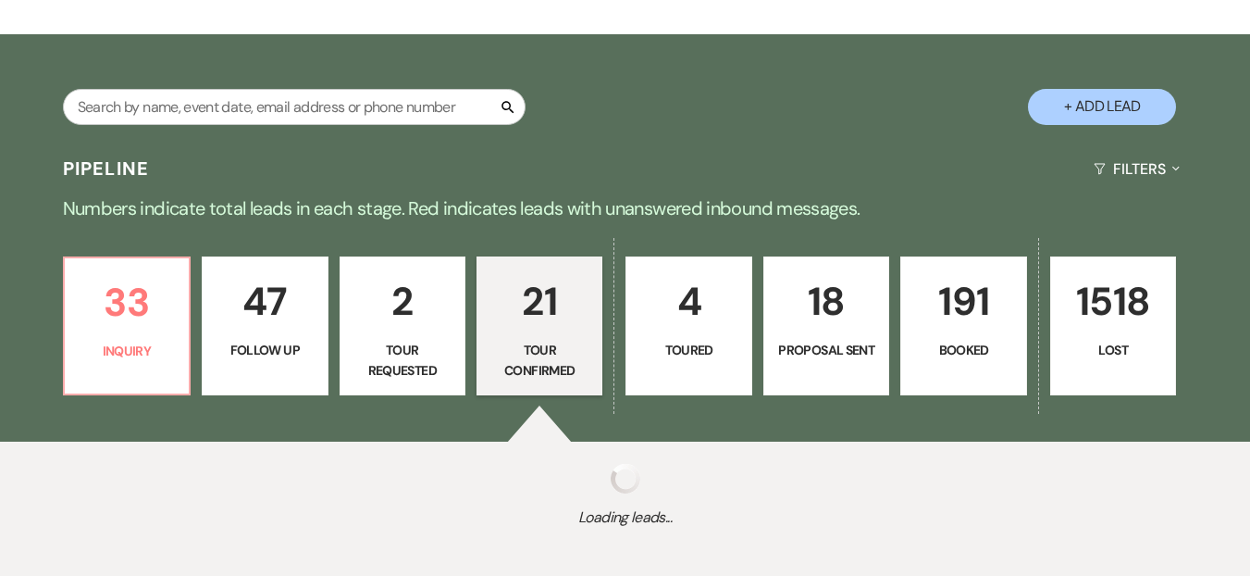
select select "4"
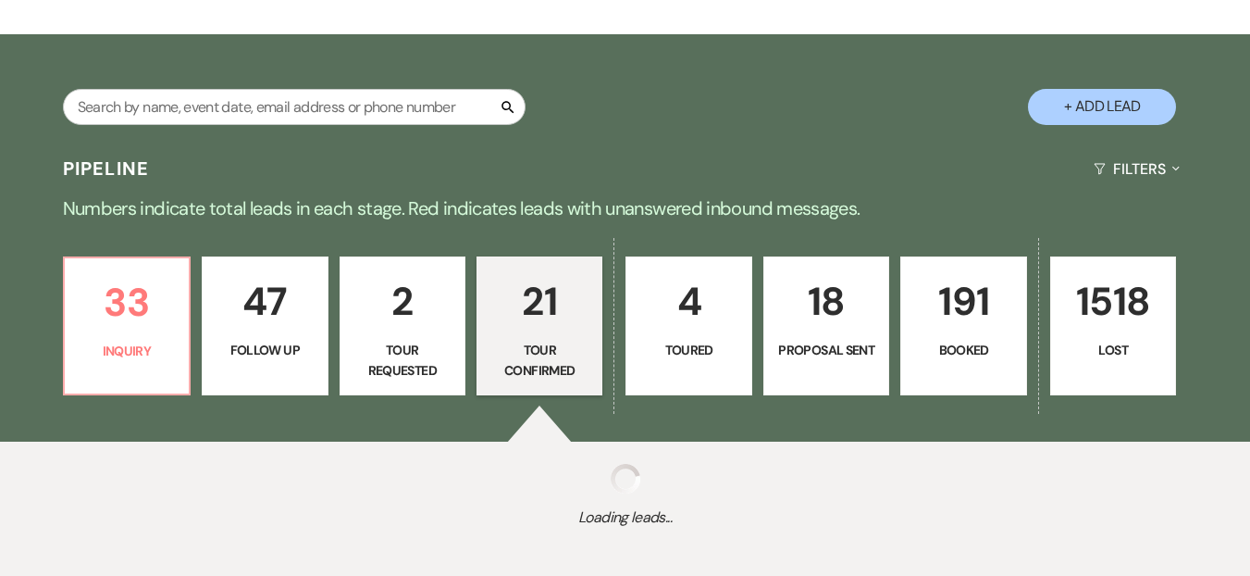
select select "4"
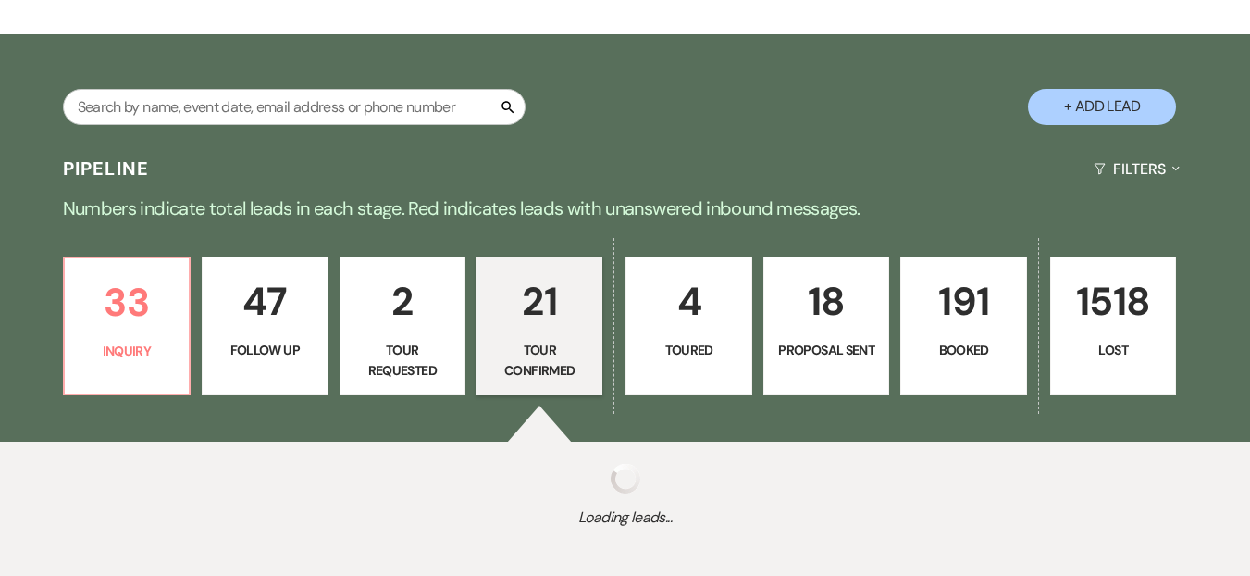
select select "4"
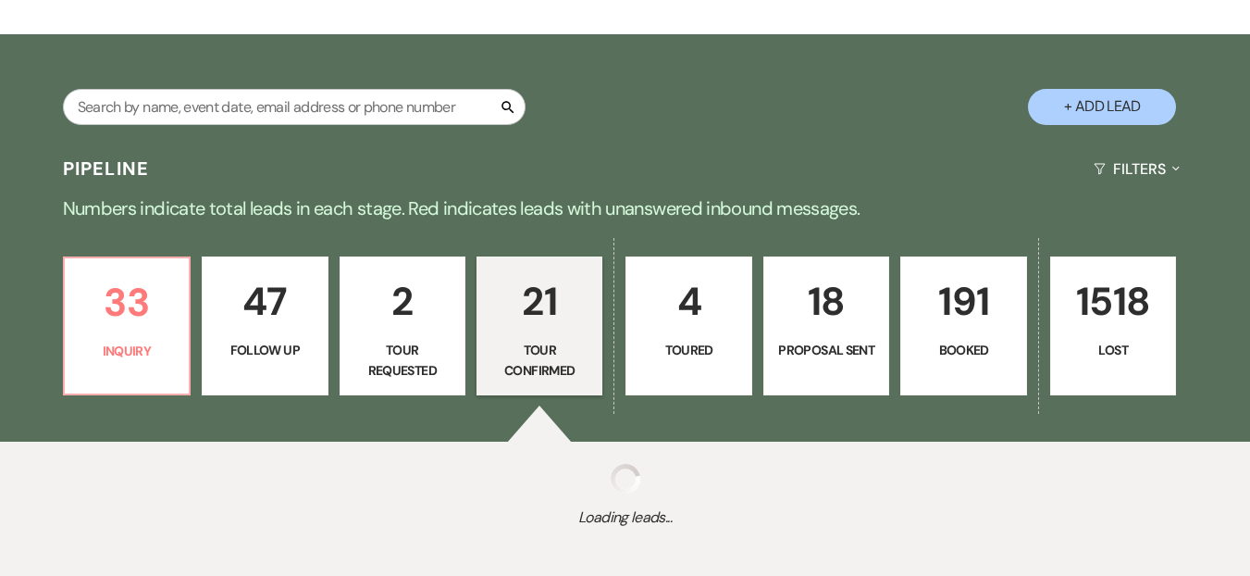
select select "4"
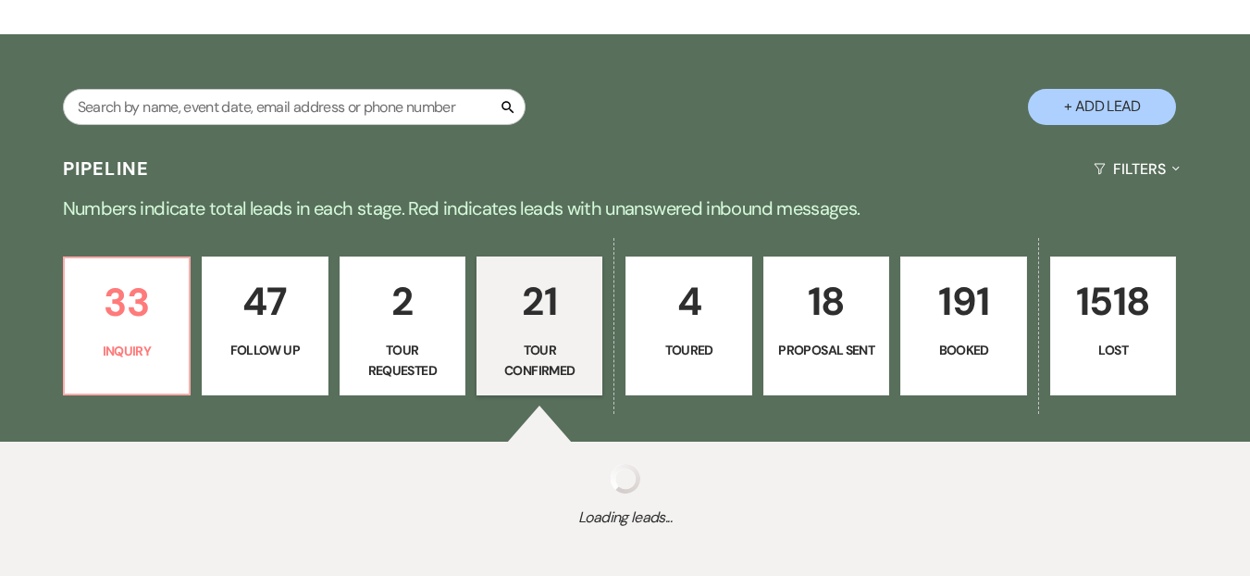
select select "4"
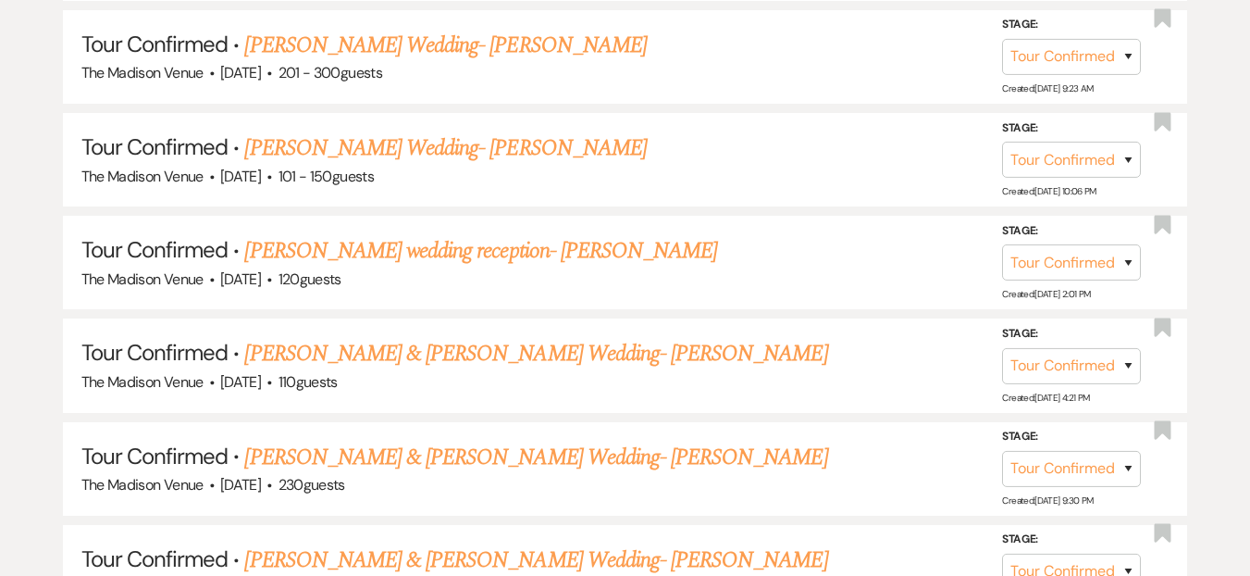
scroll to position [2143, 0]
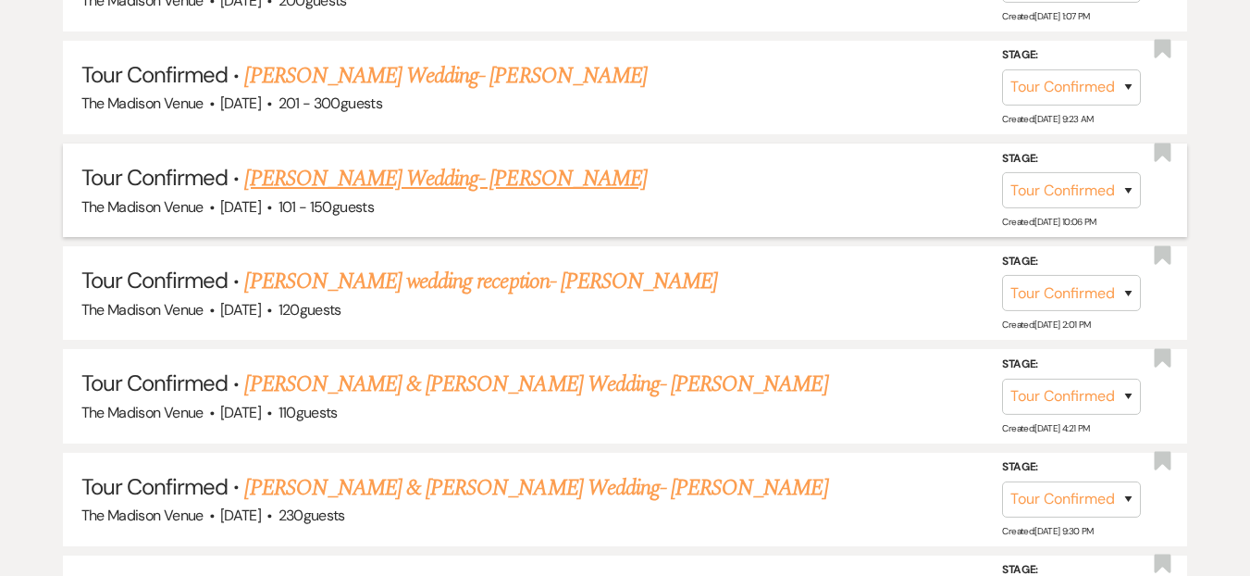
click at [421, 173] on link "Gabrielle Sudilovsky's Wedding- Daryl" at bounding box center [445, 178] width 402 height 33
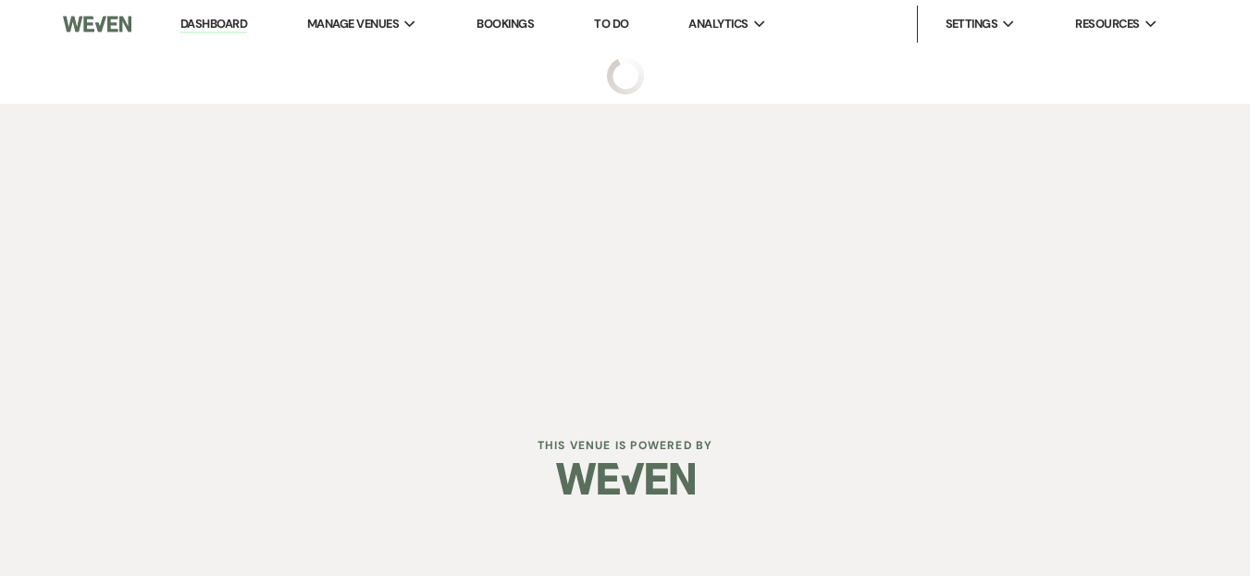
select select "4"
select select "2"
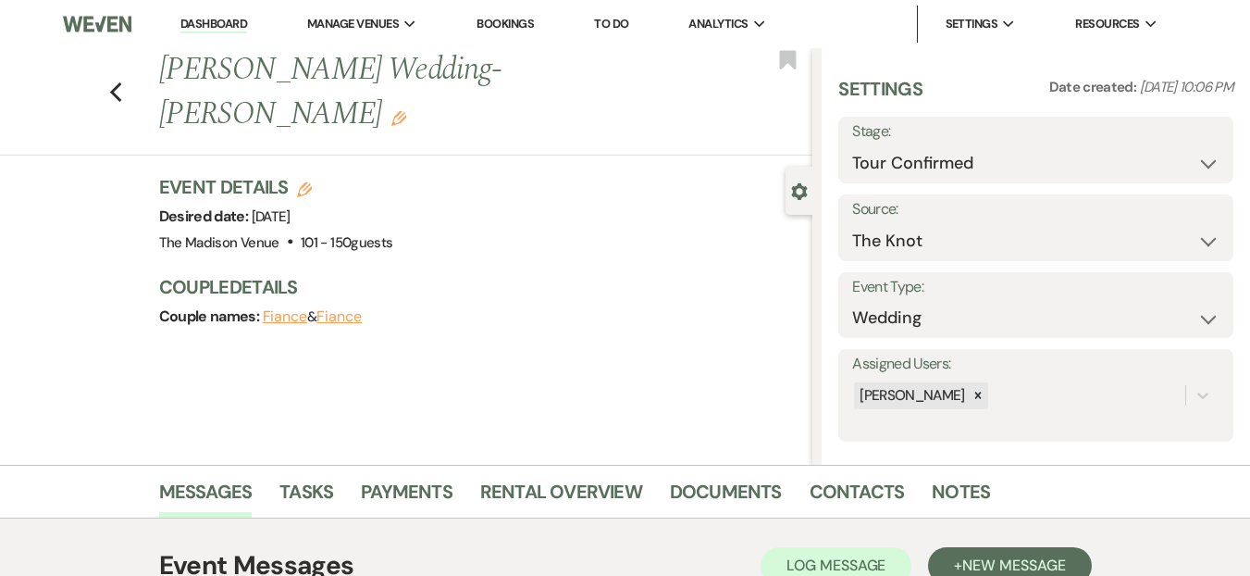
click at [411, 341] on div "Previous Gabrielle Sudilovsky's Wedding- Daryl Edit Bookmark Gear Settings Sett…" at bounding box center [406, 256] width 813 height 416
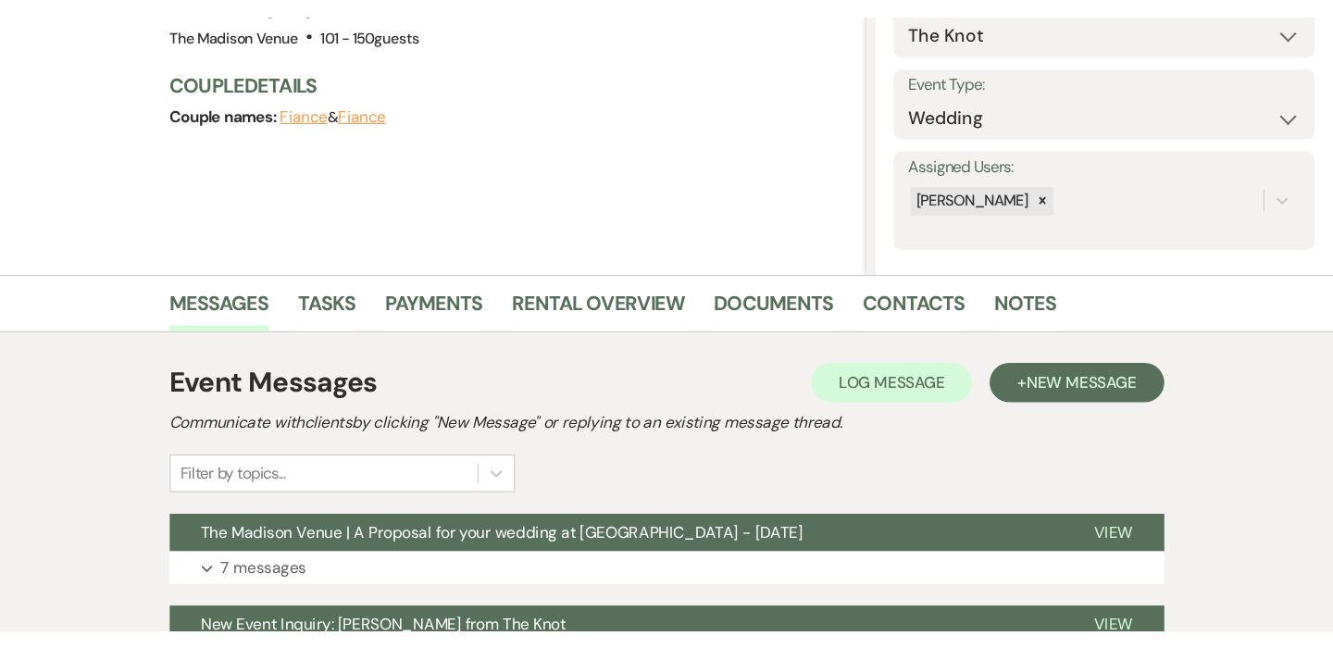
scroll to position [394, 0]
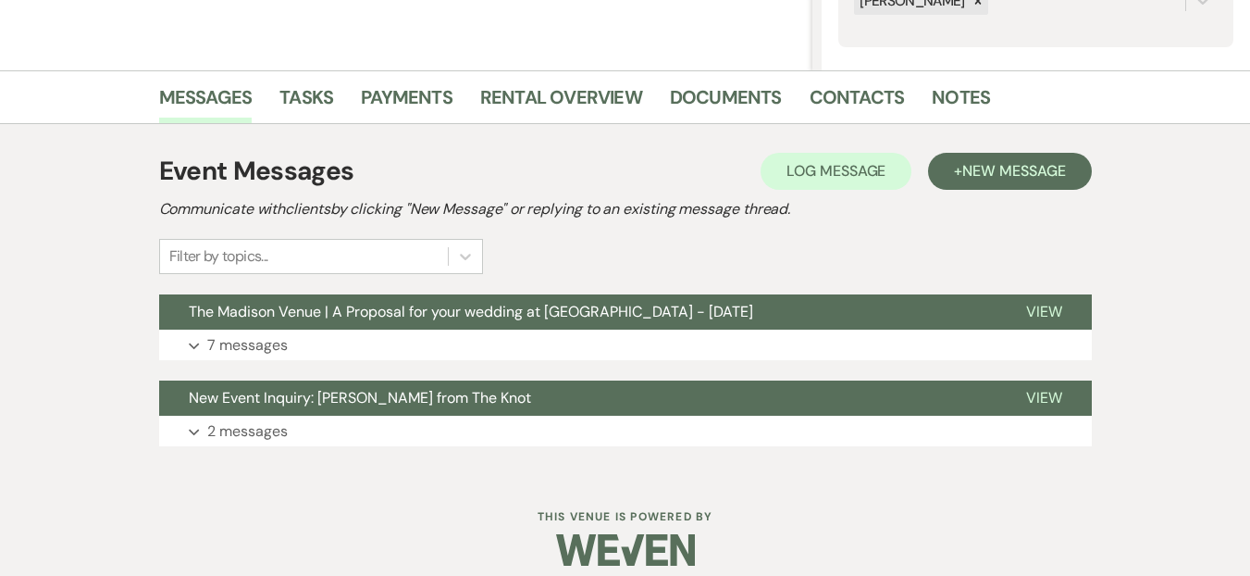
click at [543, 351] on button "Expand 7 messages" at bounding box center [625, 344] width 933 height 31
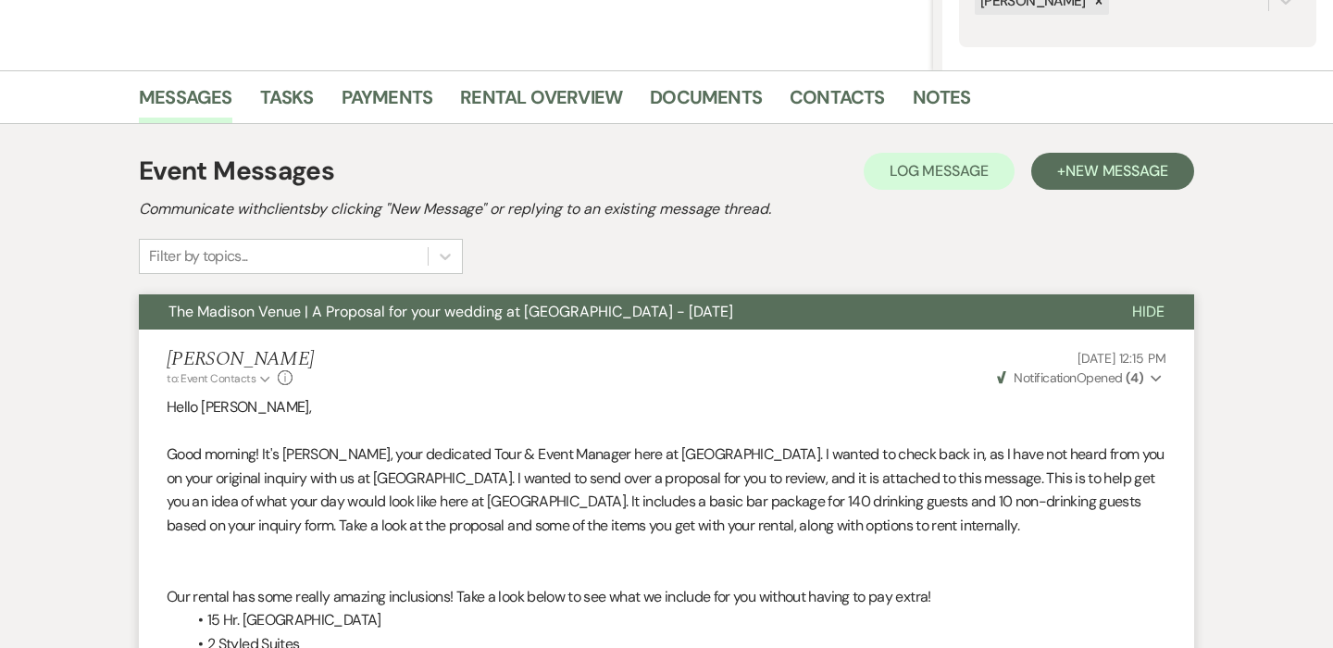
scroll to position [0, 0]
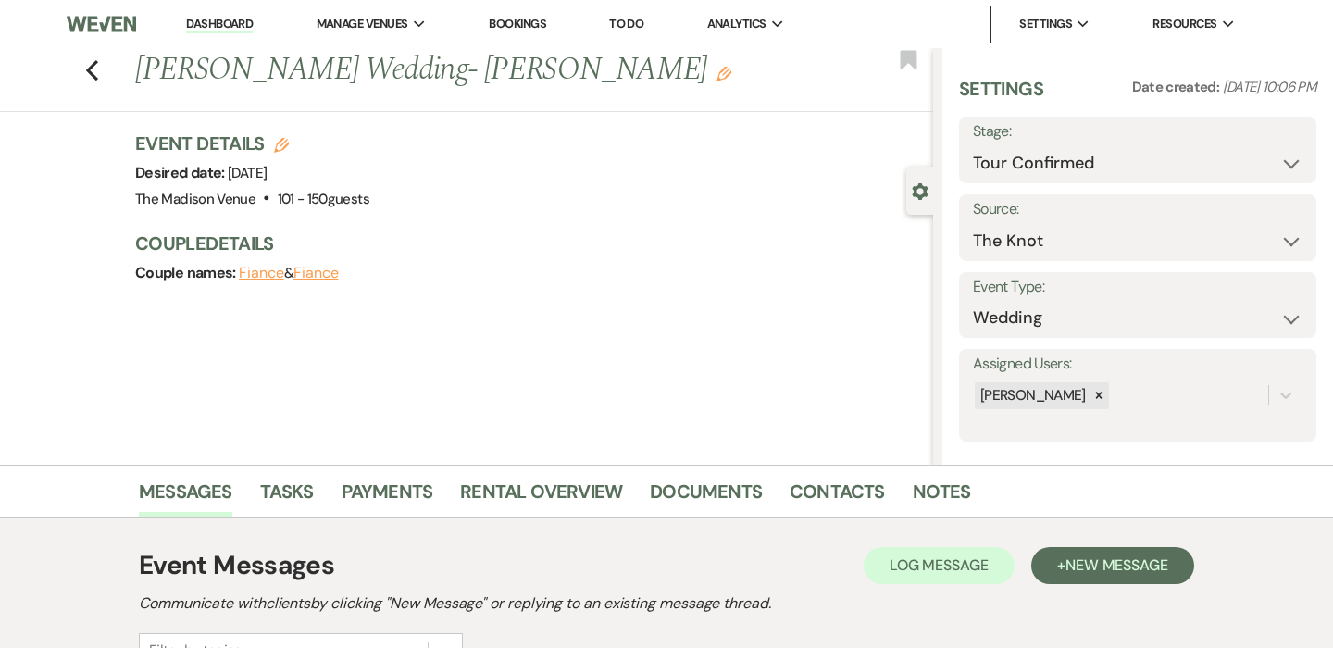
click at [238, 26] on link "Dashboard" at bounding box center [219, 25] width 67 height 18
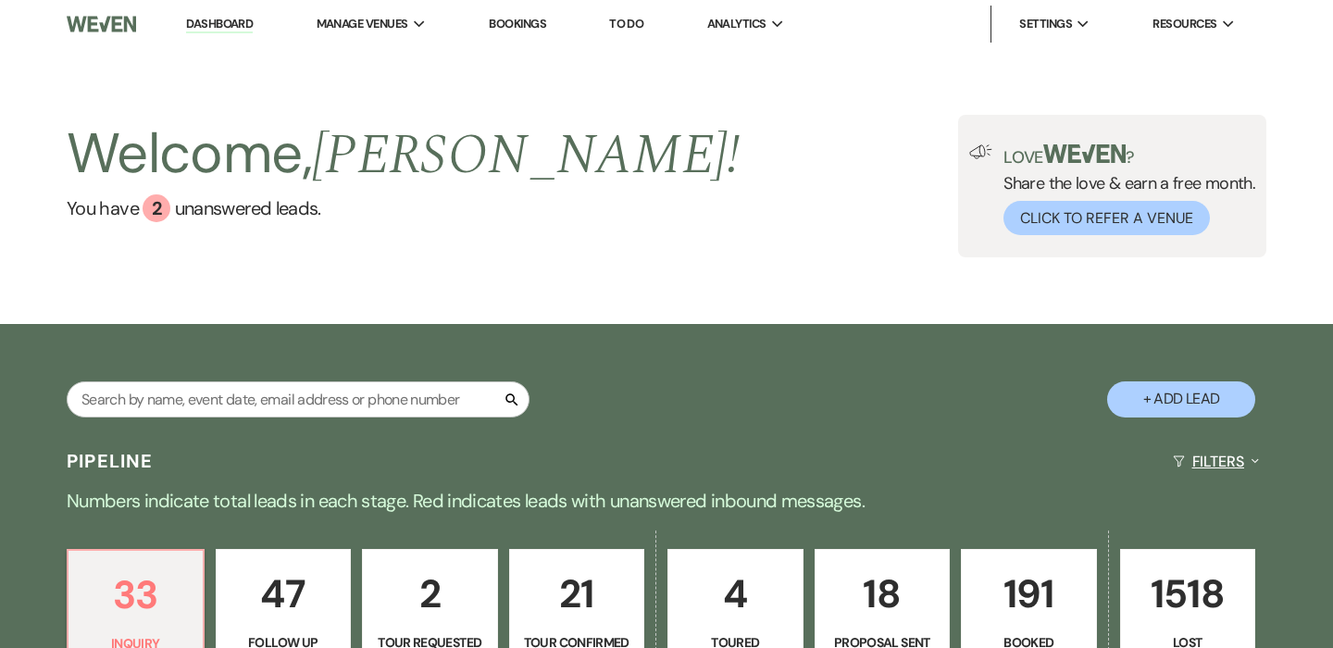
click at [1205, 476] on button "Filters Expand" at bounding box center [1215, 461] width 101 height 49
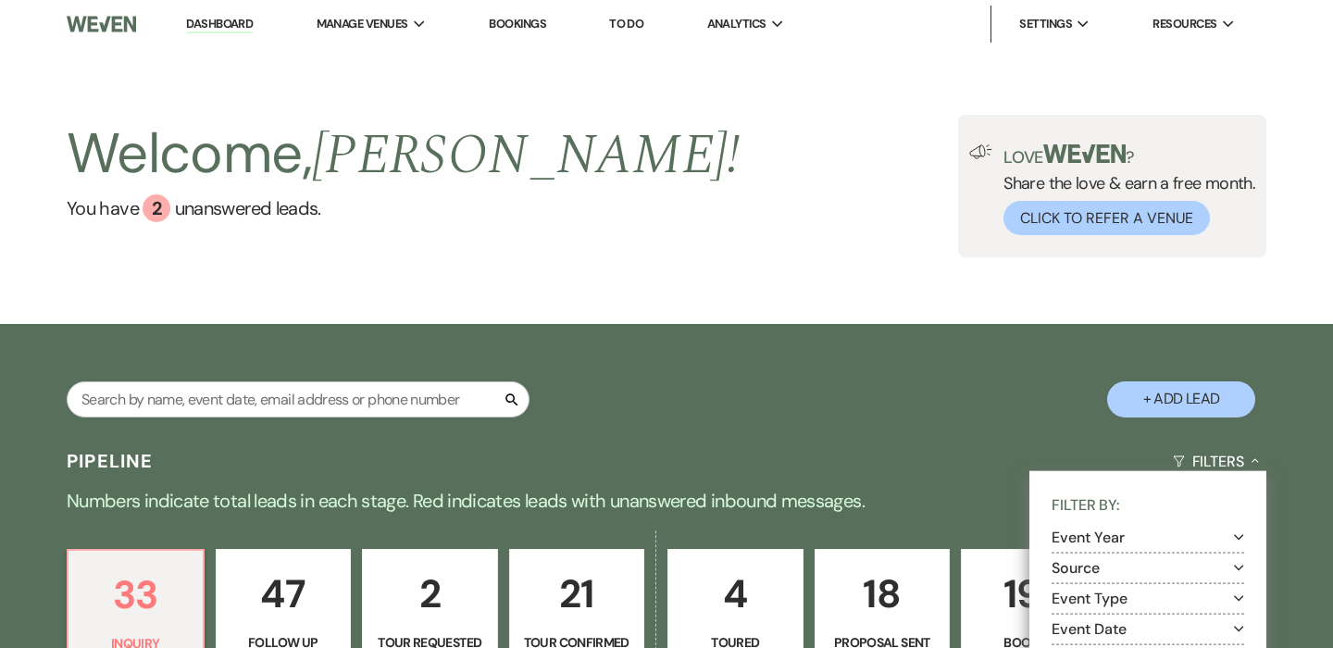
click at [950, 445] on div "Pipeline Filters Collapse Filter By: Event Year Expand Source Expand Event Type…" at bounding box center [666, 461] width 1333 height 49
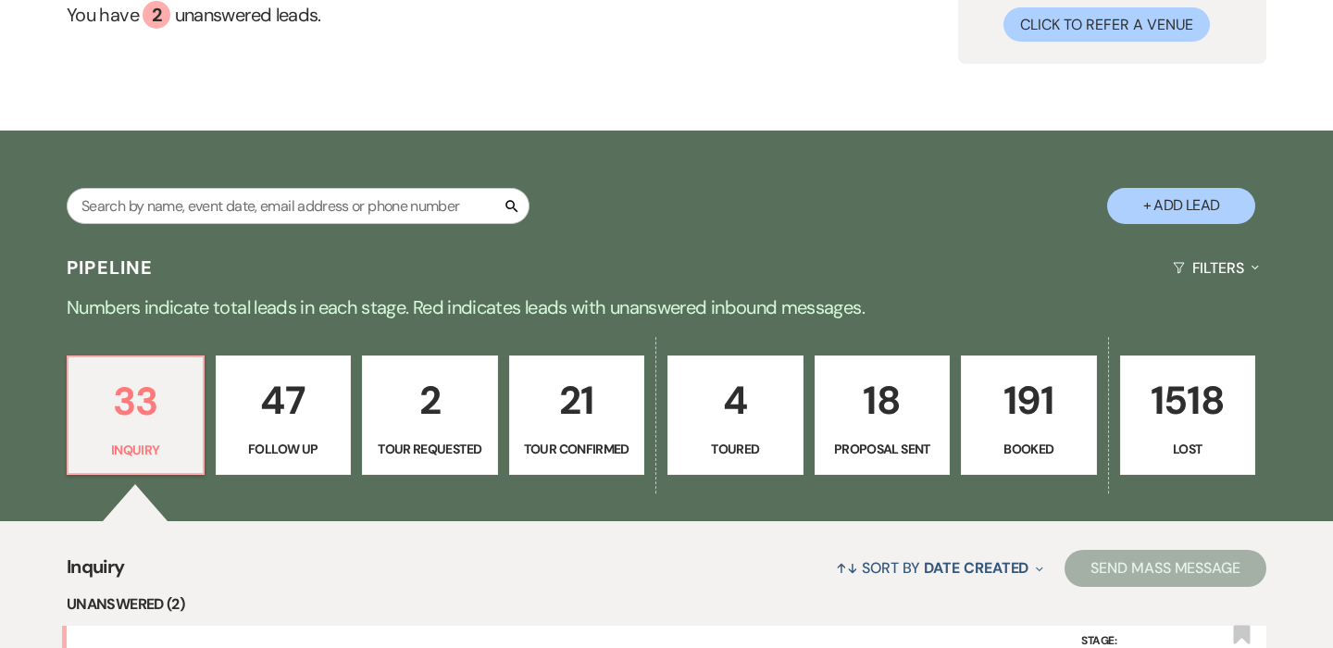
scroll to position [325, 0]
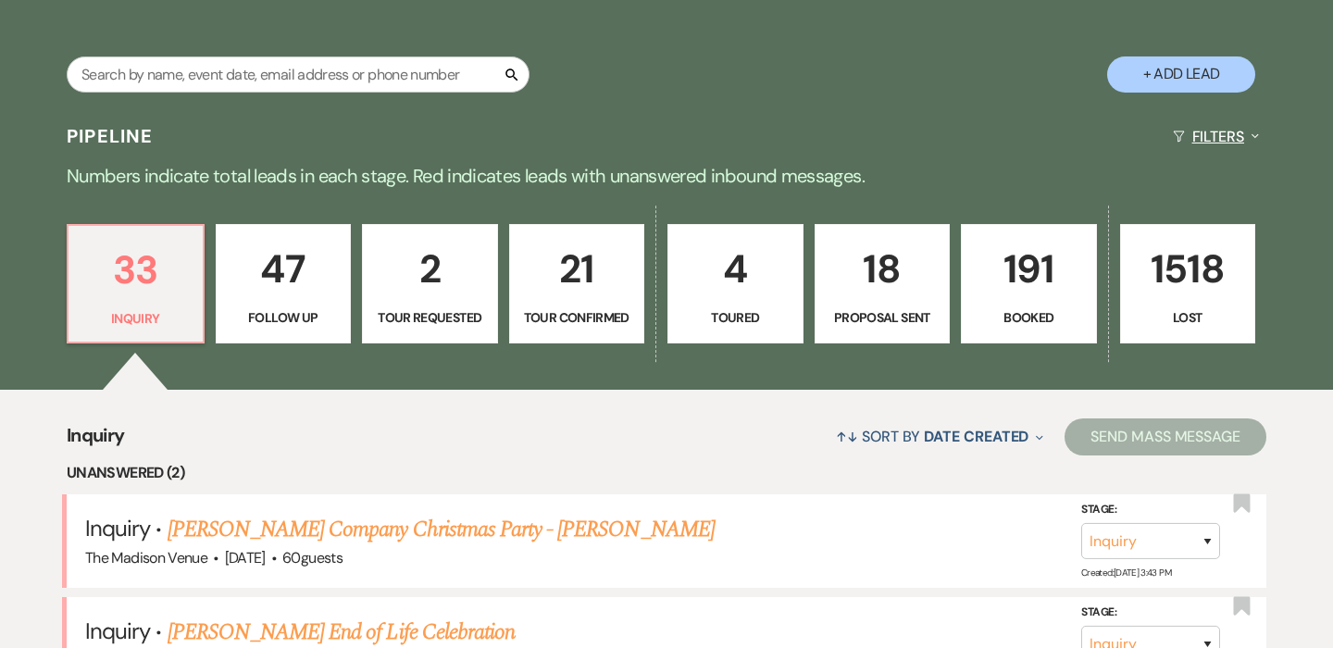
click at [1182, 129] on button "Filters Expand" at bounding box center [1215, 136] width 101 height 49
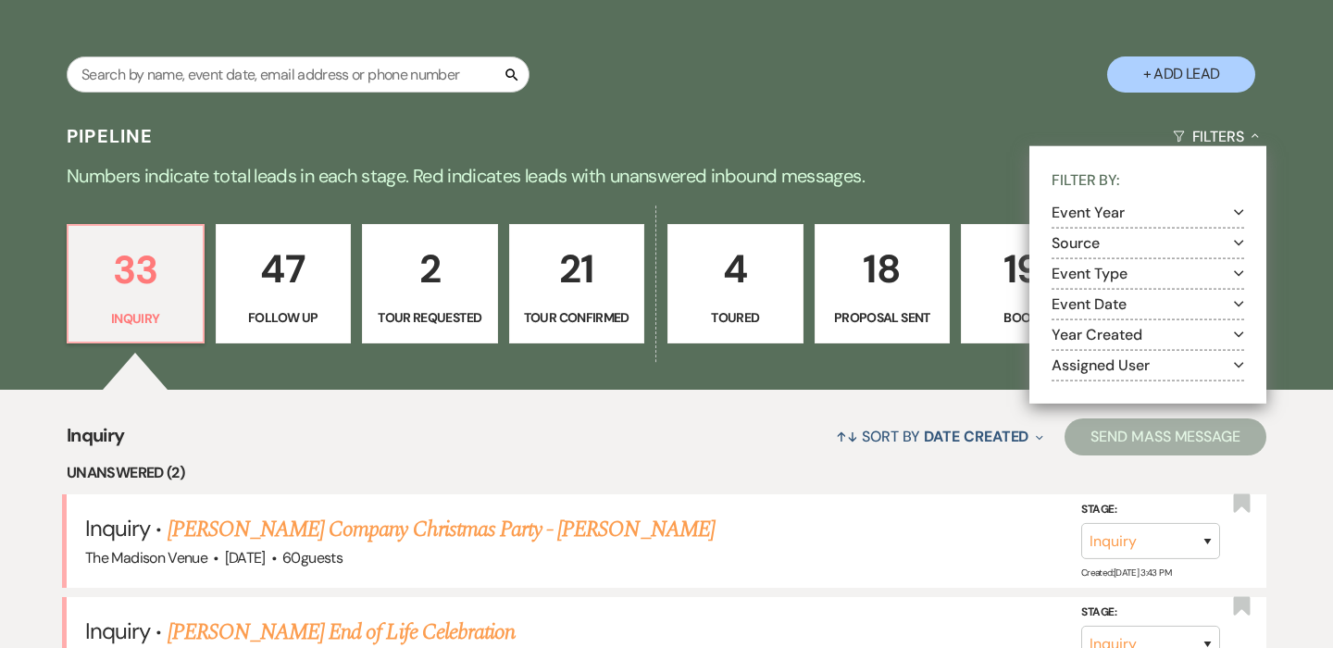
click at [1105, 302] on button "Event Date Expand" at bounding box center [1147, 303] width 193 height 15
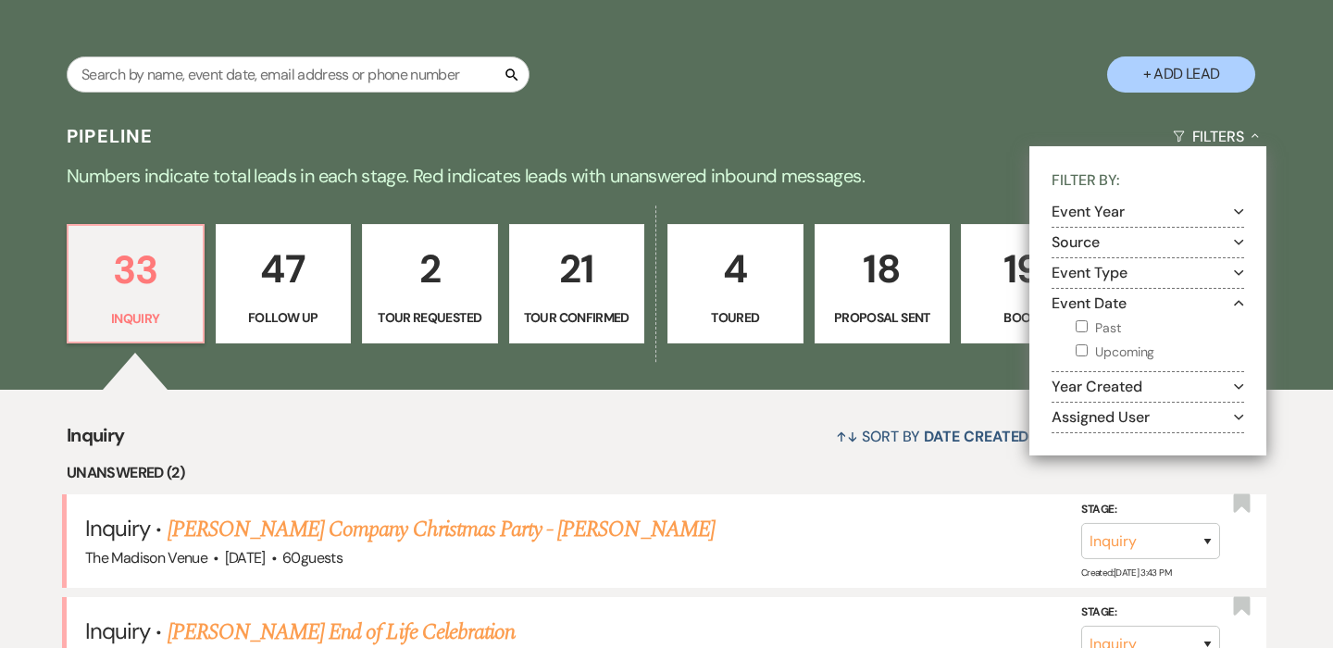
click at [1082, 348] on input "Upcoming" at bounding box center [1081, 350] width 12 height 12
checkbox input "true"
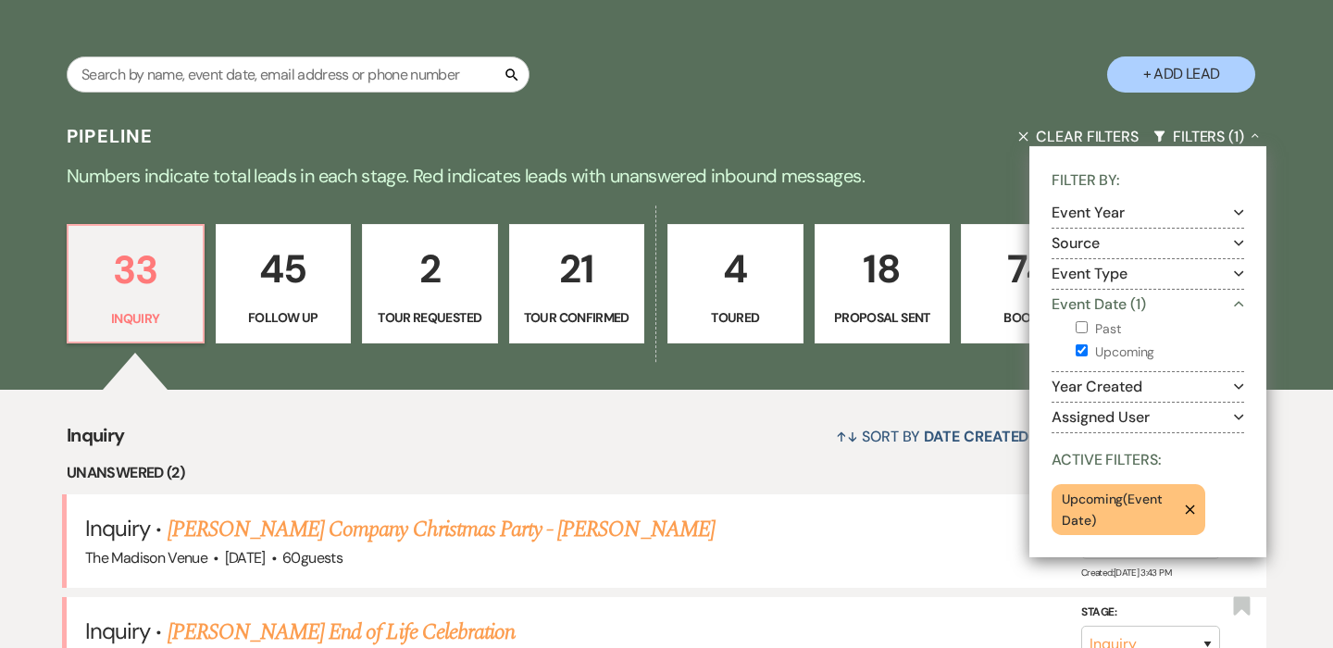
click at [922, 127] on div "Pipeline Clear Filters Filters (1) Collapse Filter By: Event Year Expand Source…" at bounding box center [666, 136] width 1333 height 49
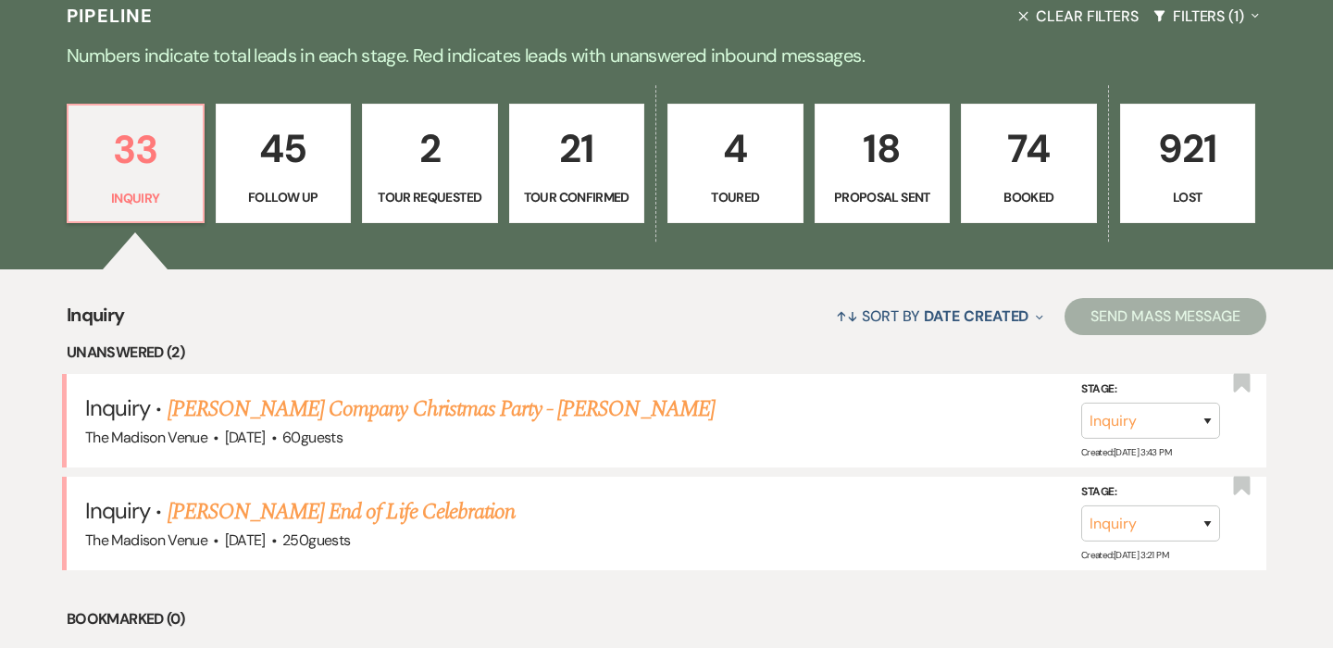
click at [307, 191] on p "Follow Up" at bounding box center [284, 197] width 112 height 20
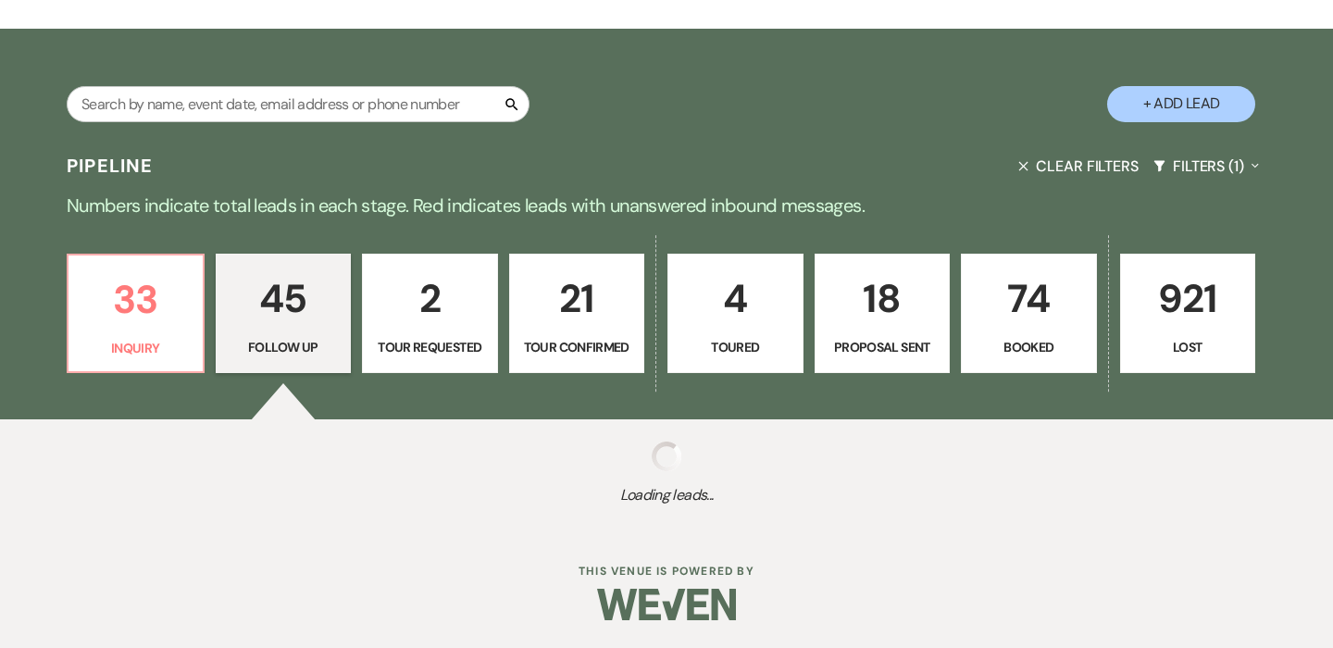
select select "9"
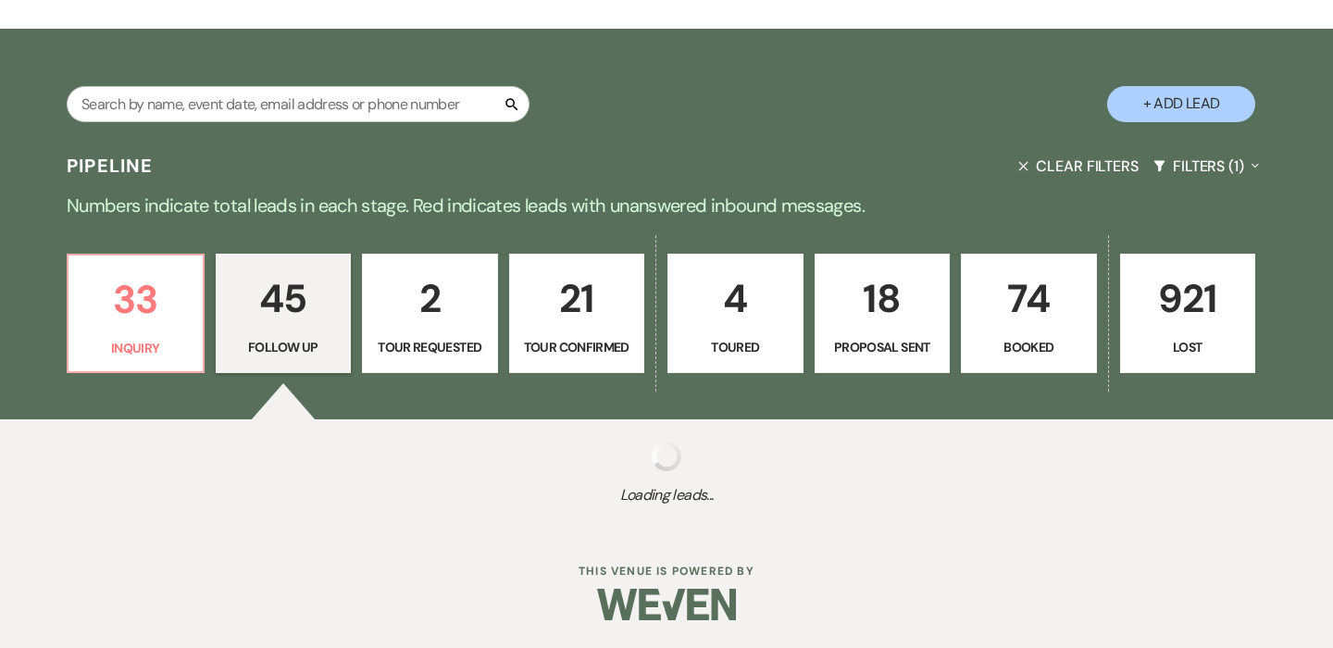
select select "9"
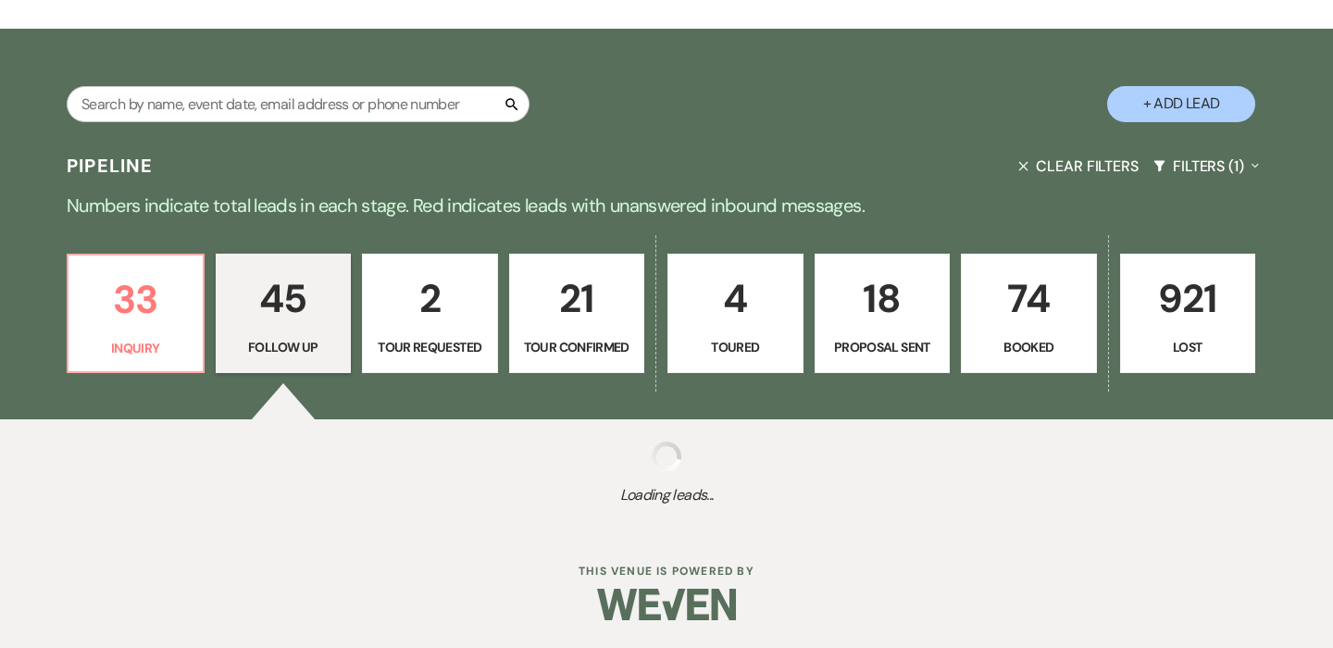
select select "9"
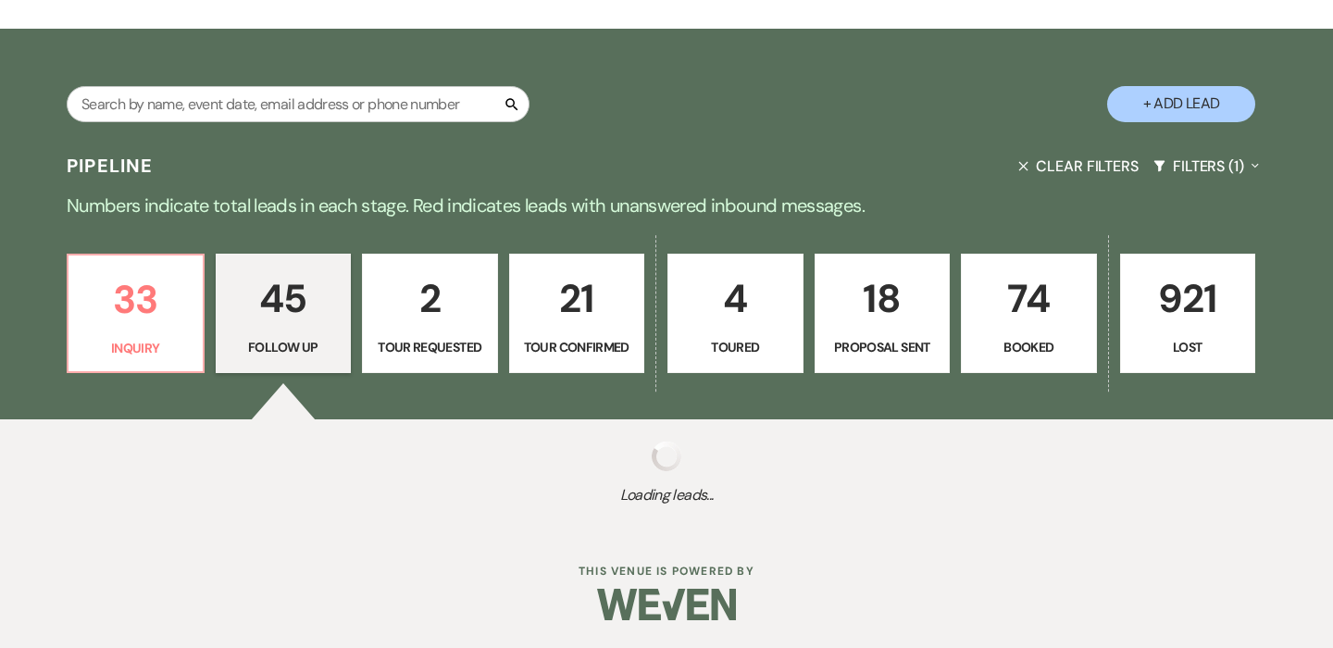
select select "9"
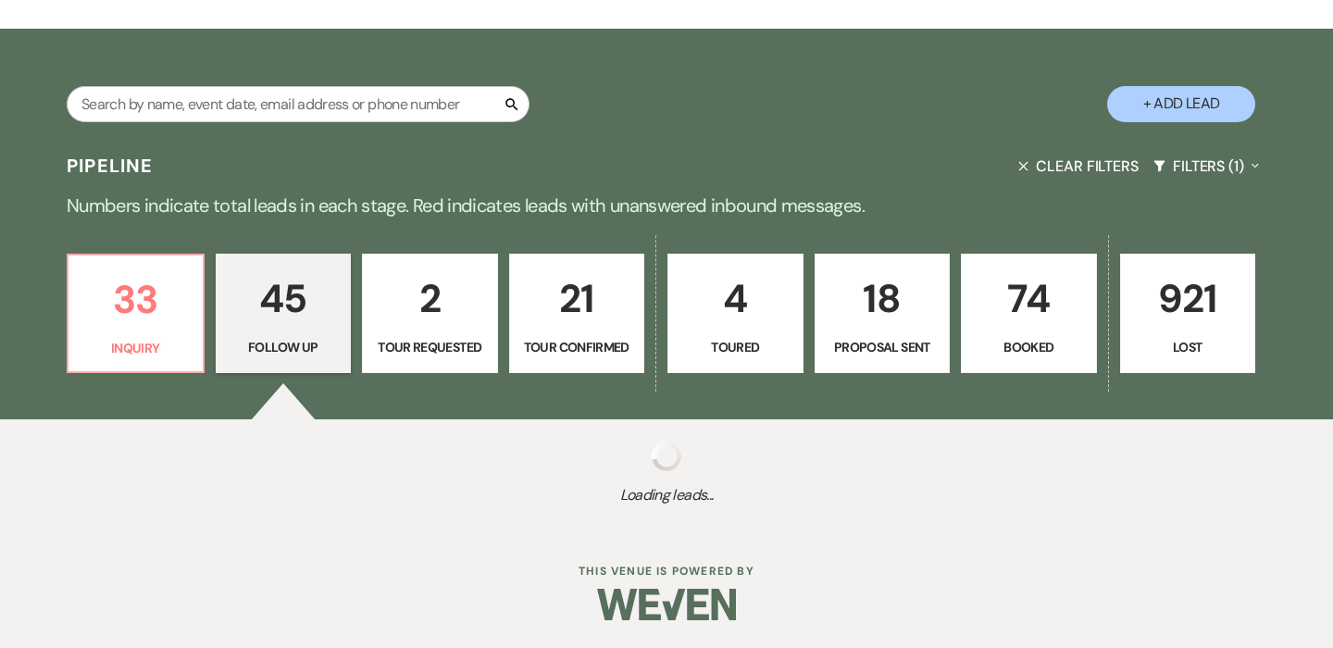
select select "9"
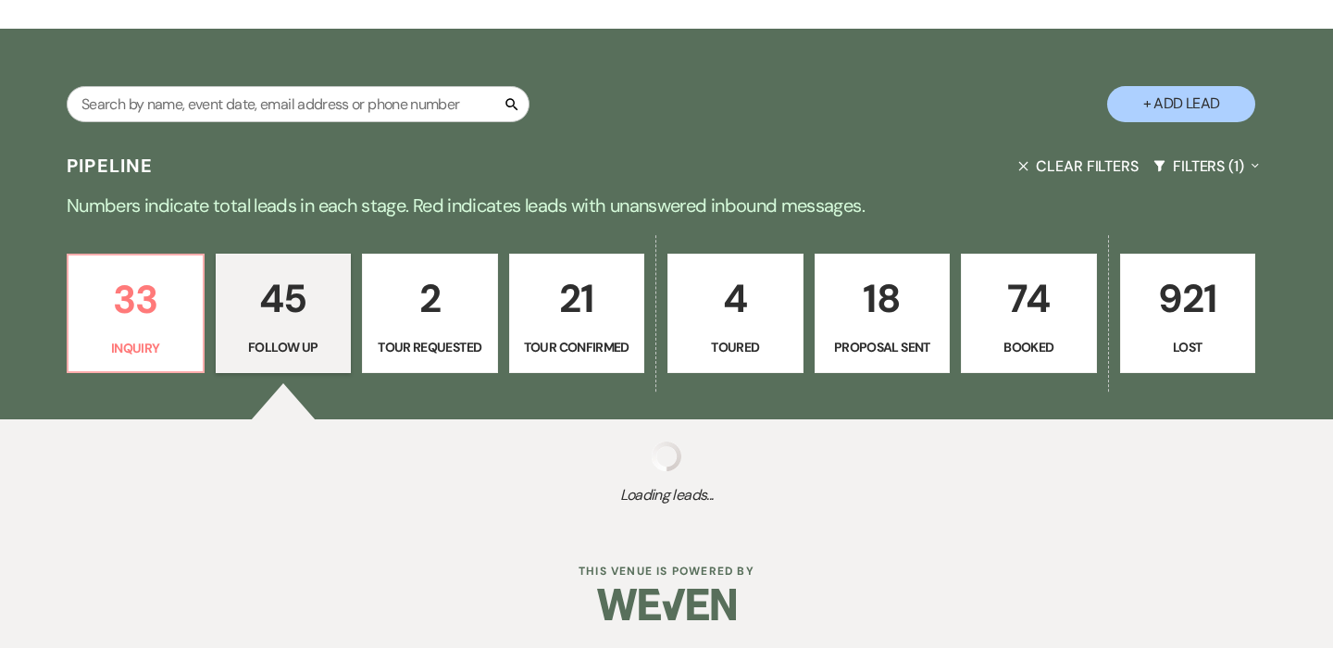
select select "9"
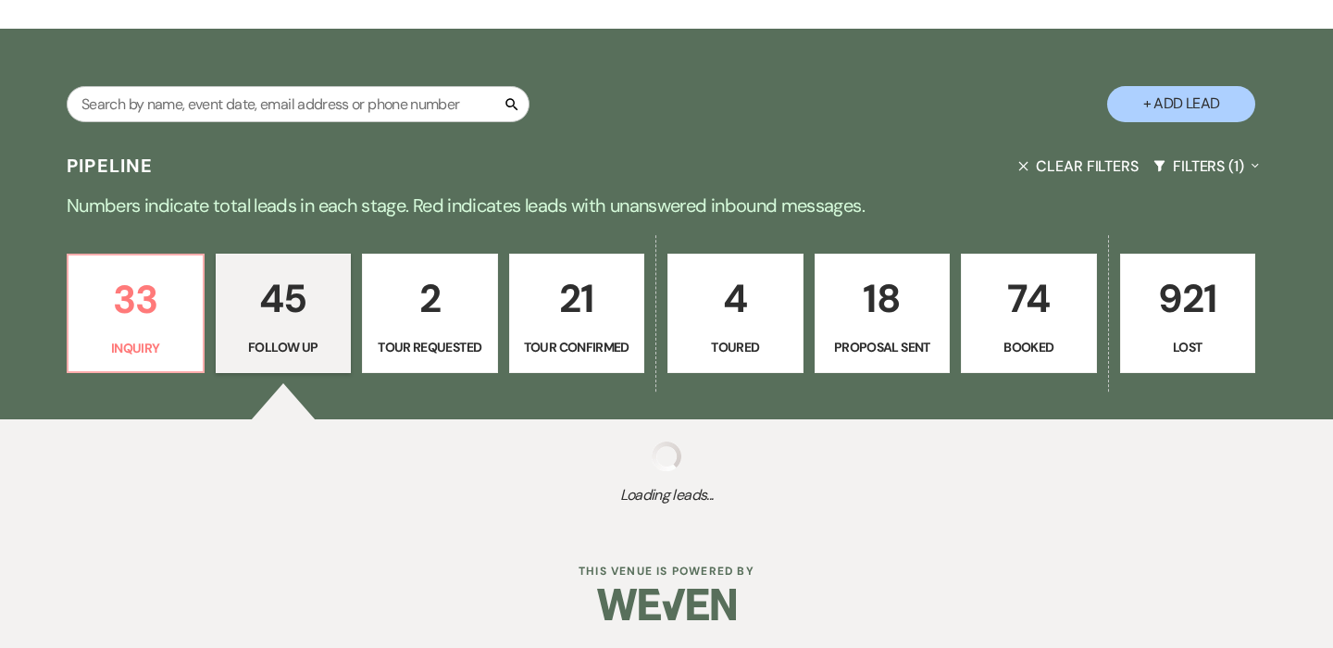
select select "9"
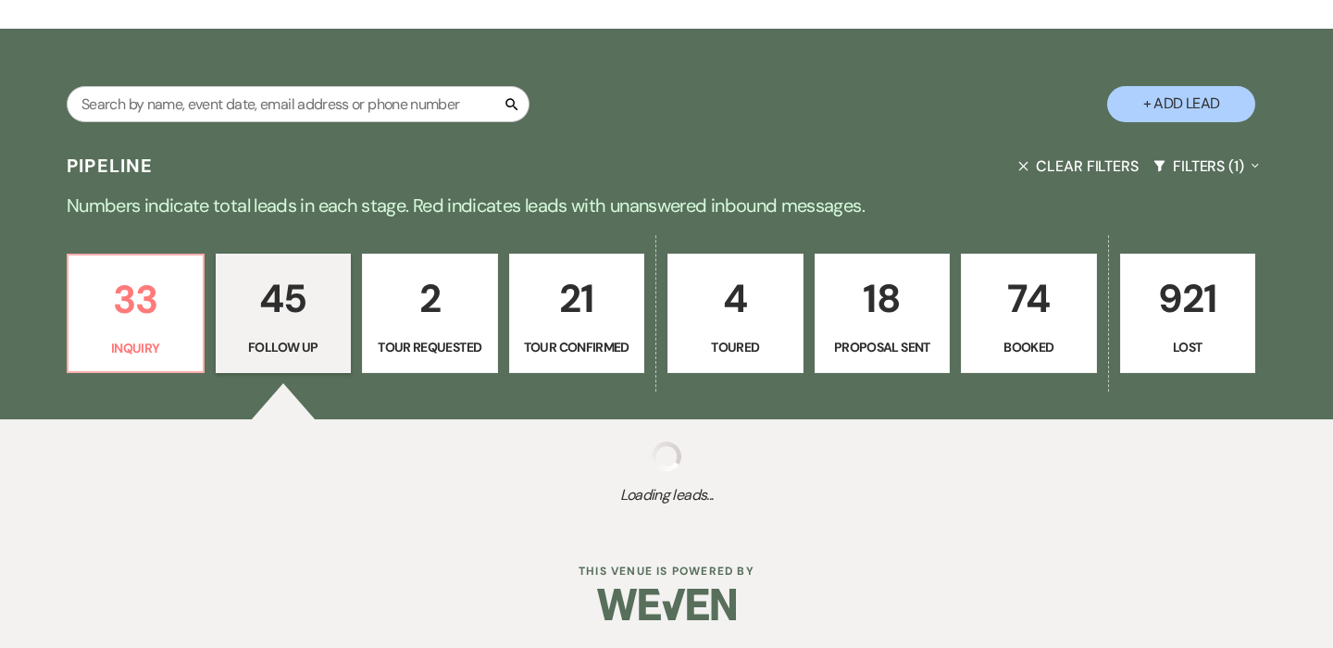
select select "9"
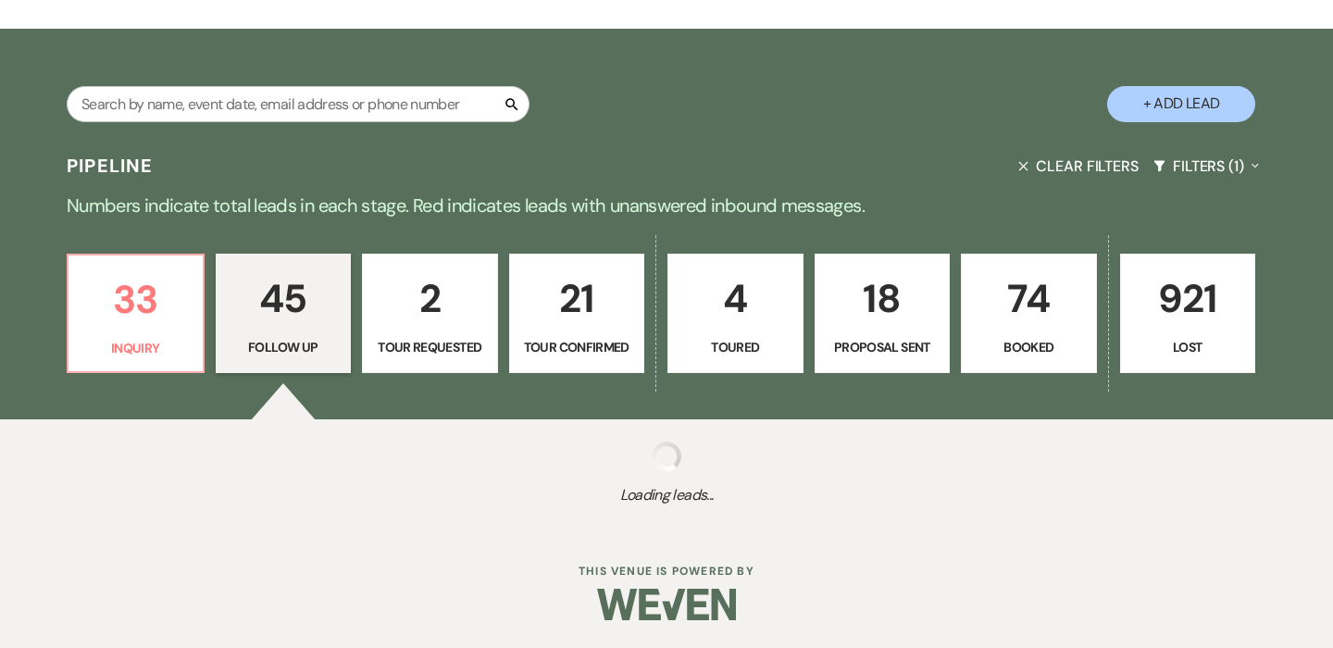
select select "9"
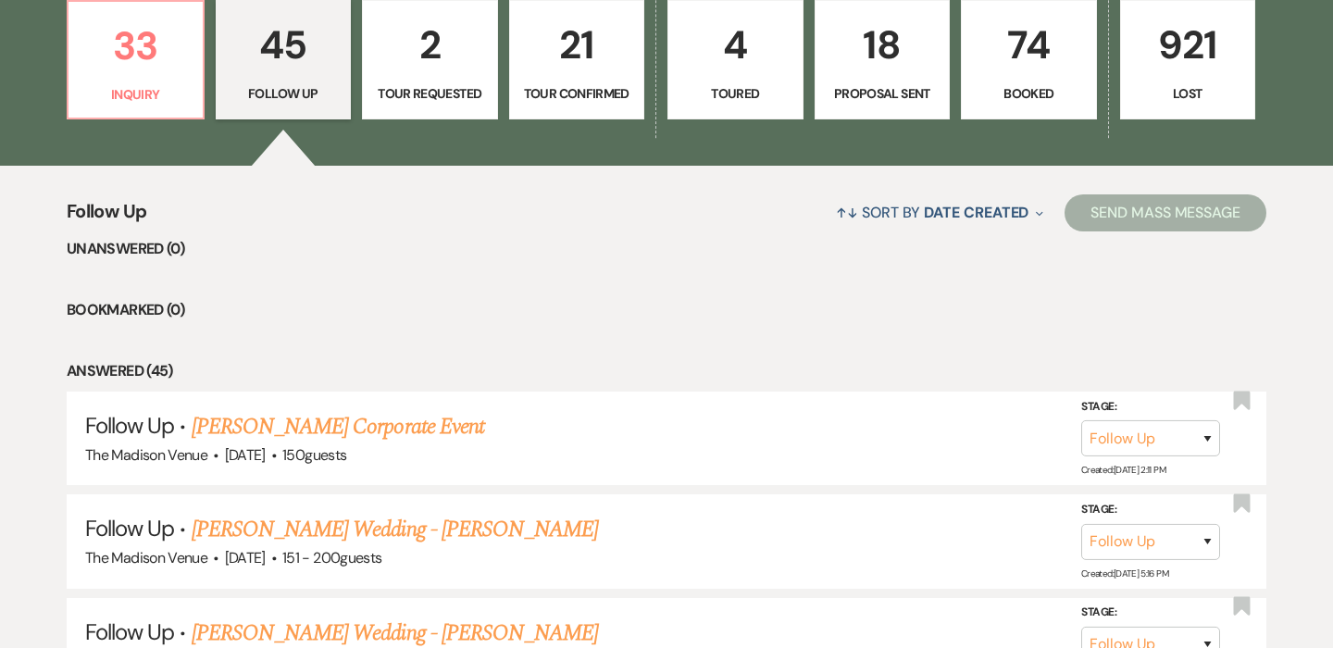
scroll to position [582, 0]
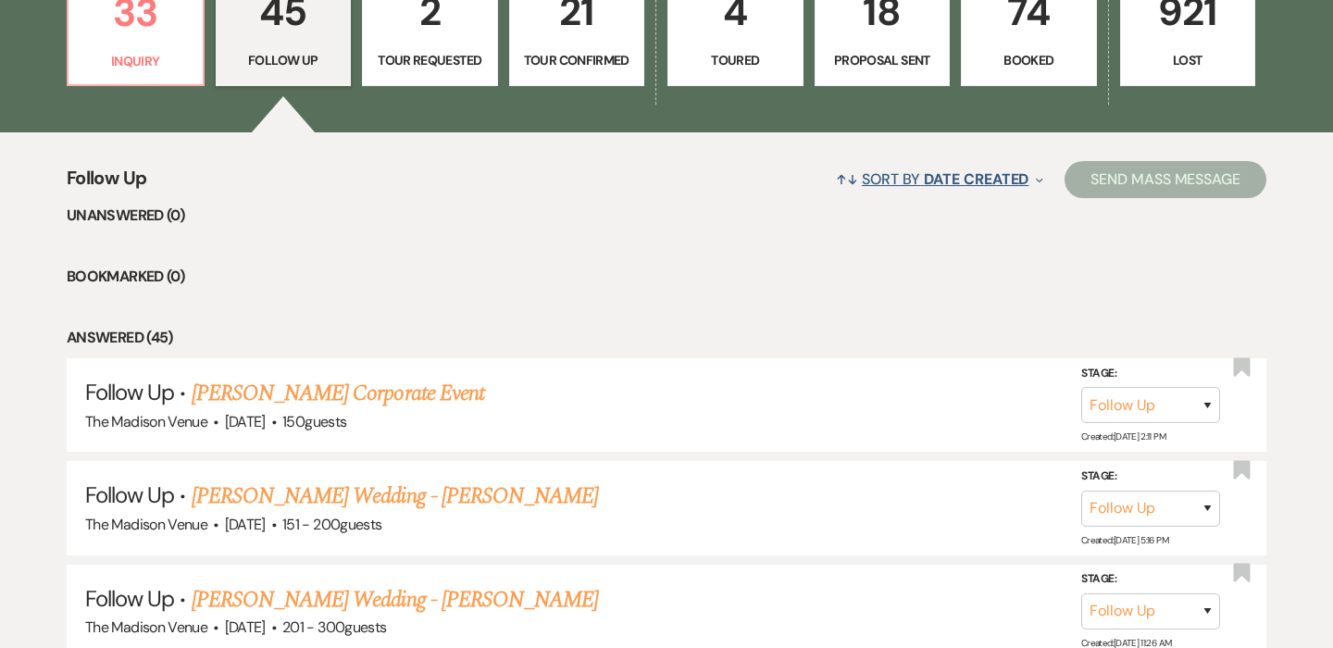
click at [1018, 194] on button "↑↓ Sort By Date Created Expand" at bounding box center [939, 179] width 222 height 49
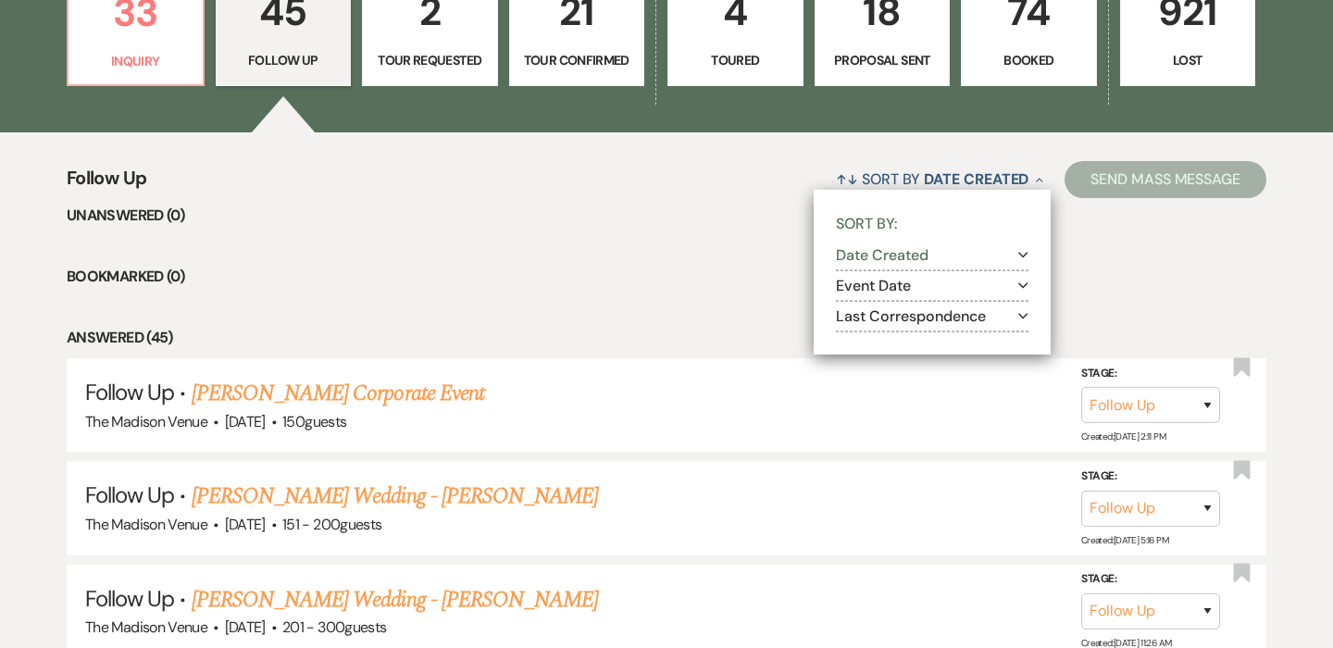
click at [903, 281] on button "Event Date Expand" at bounding box center [932, 286] width 193 height 15
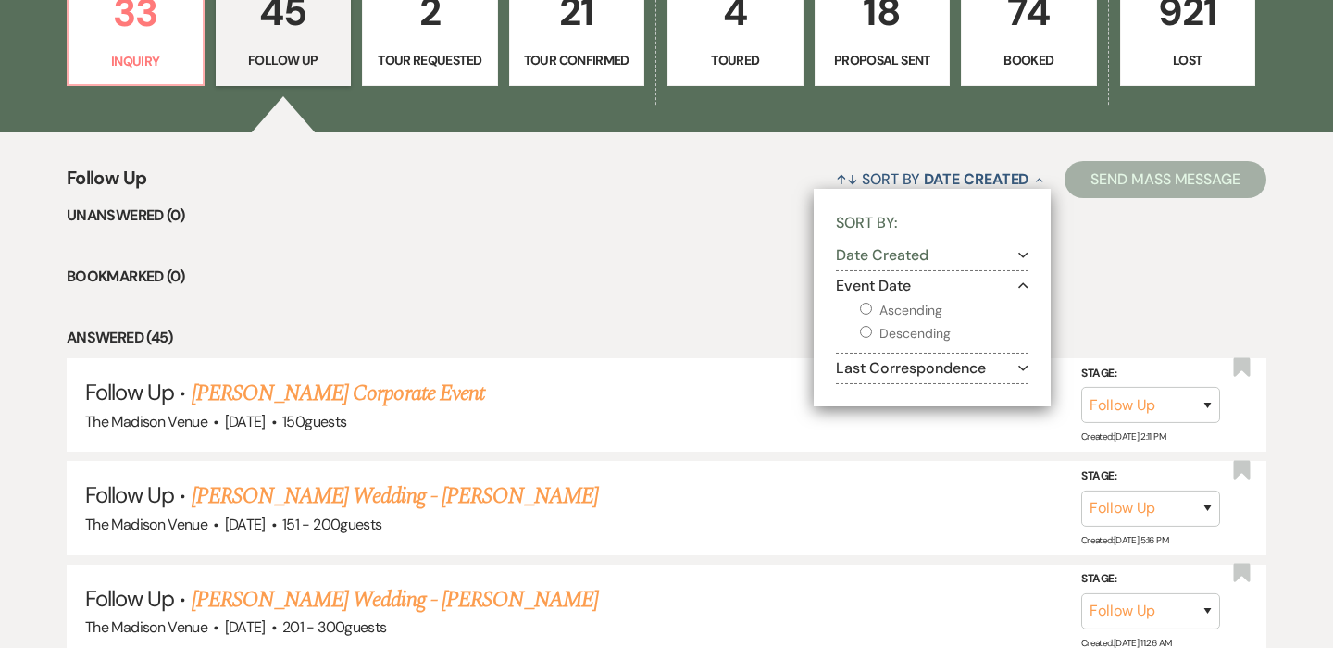
click at [901, 332] on label "Descending" at bounding box center [944, 333] width 168 height 23
click at [872, 332] on input "Descending" at bounding box center [866, 332] width 12 height 12
radio input "true"
select select "9"
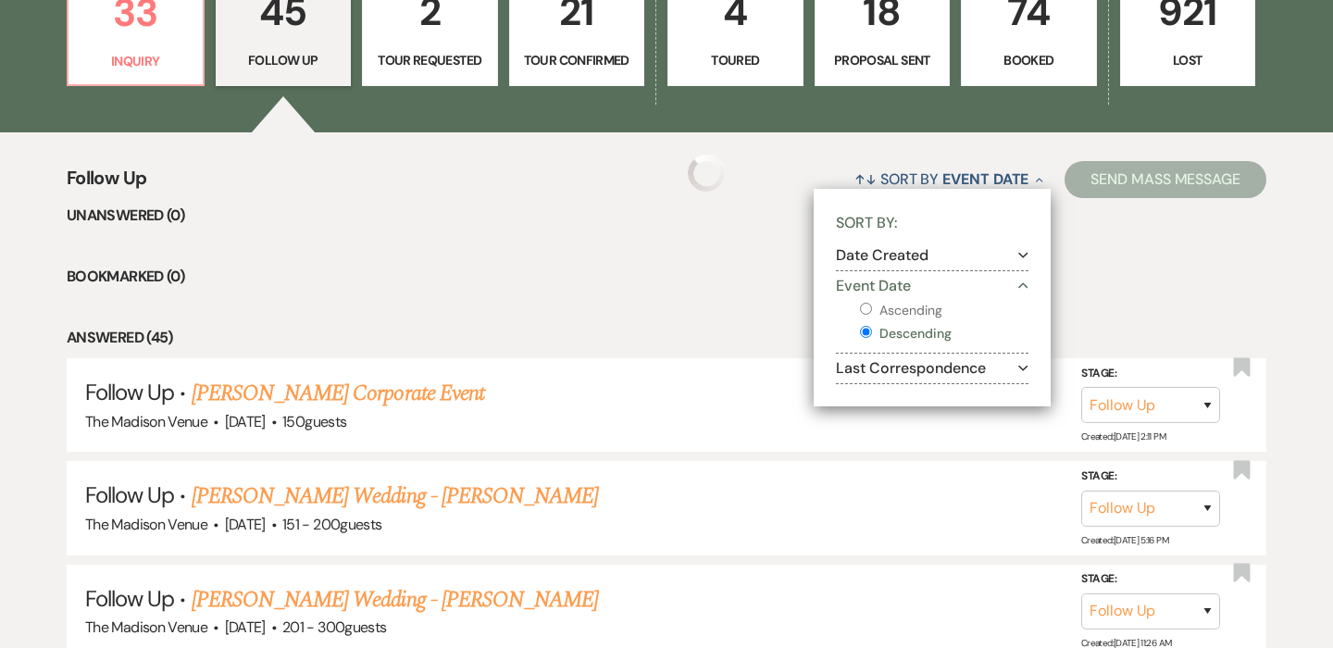
select select "9"
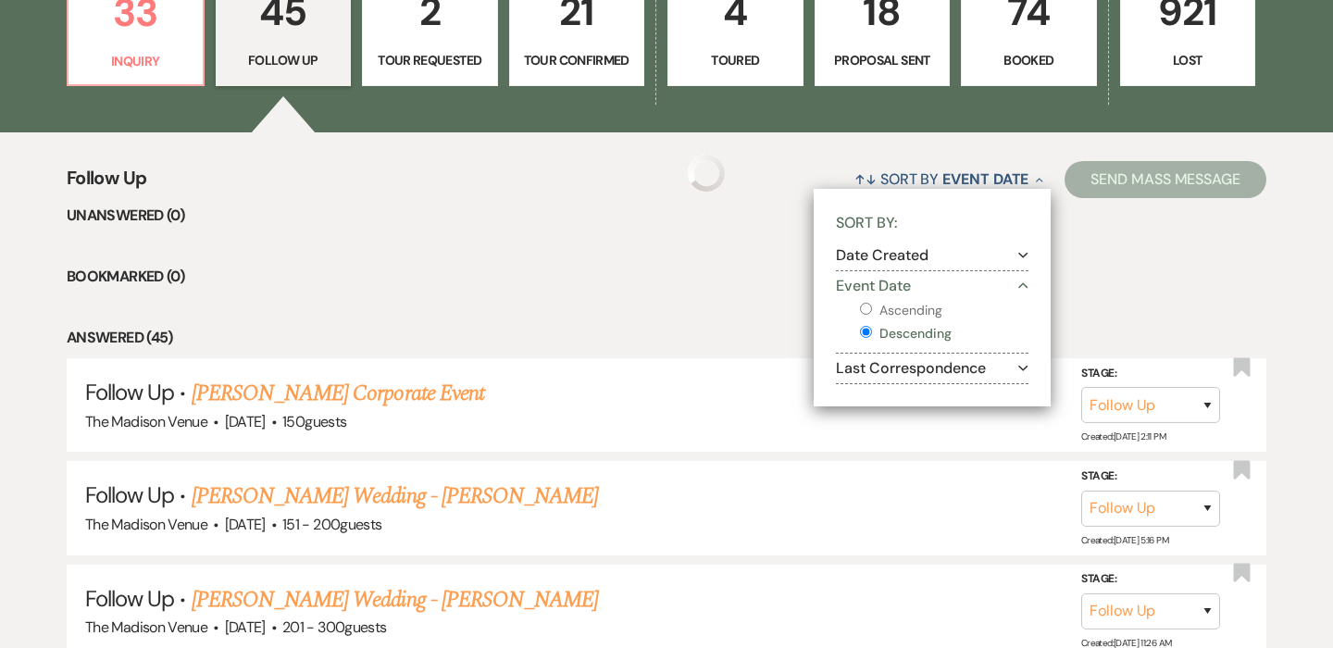
select select "9"
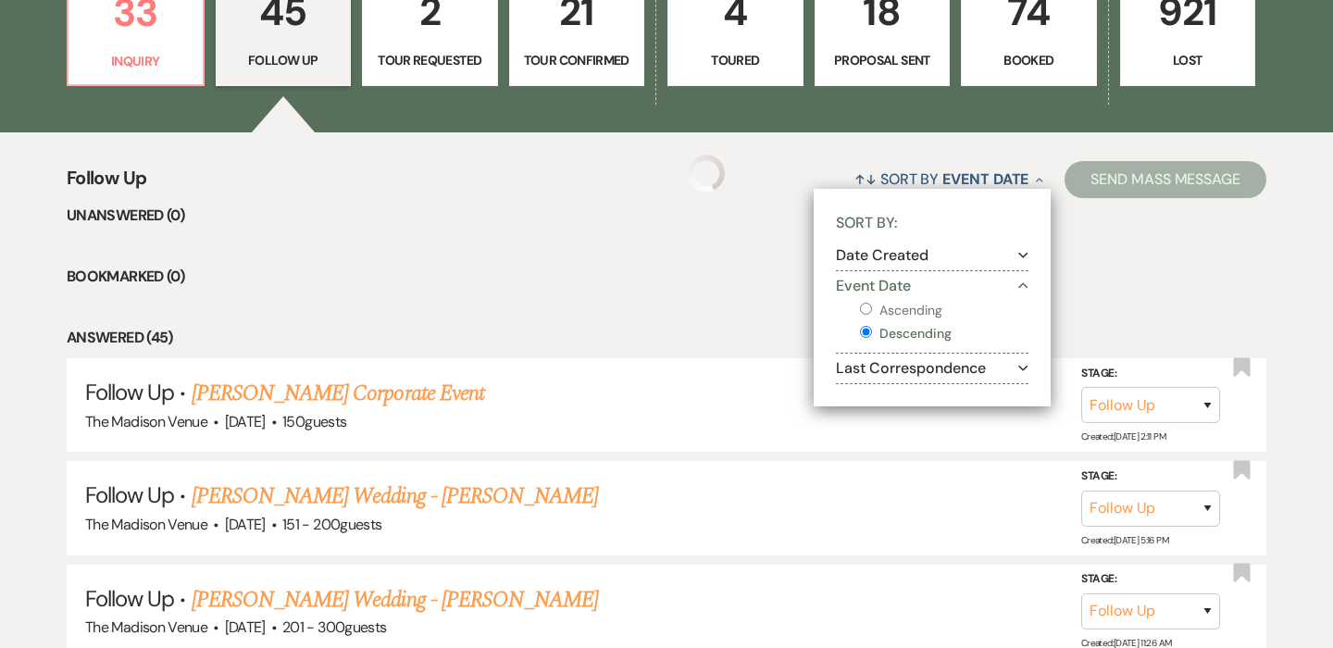
select select "9"
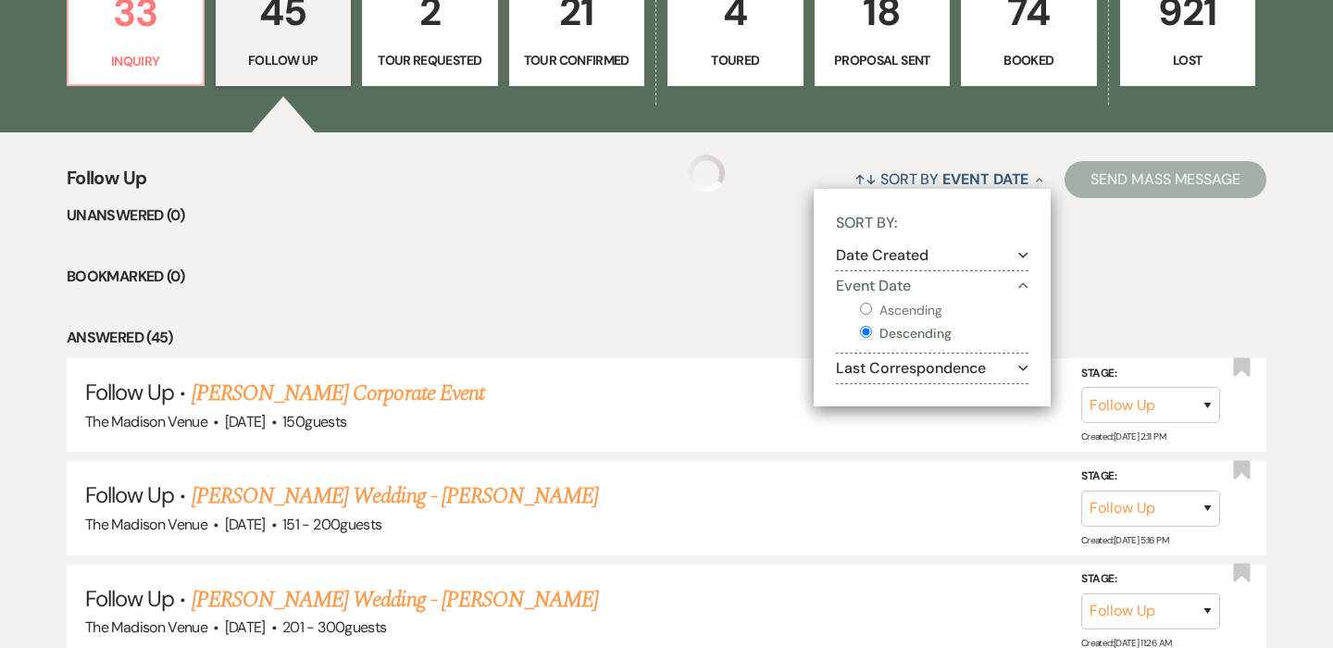
select select "9"
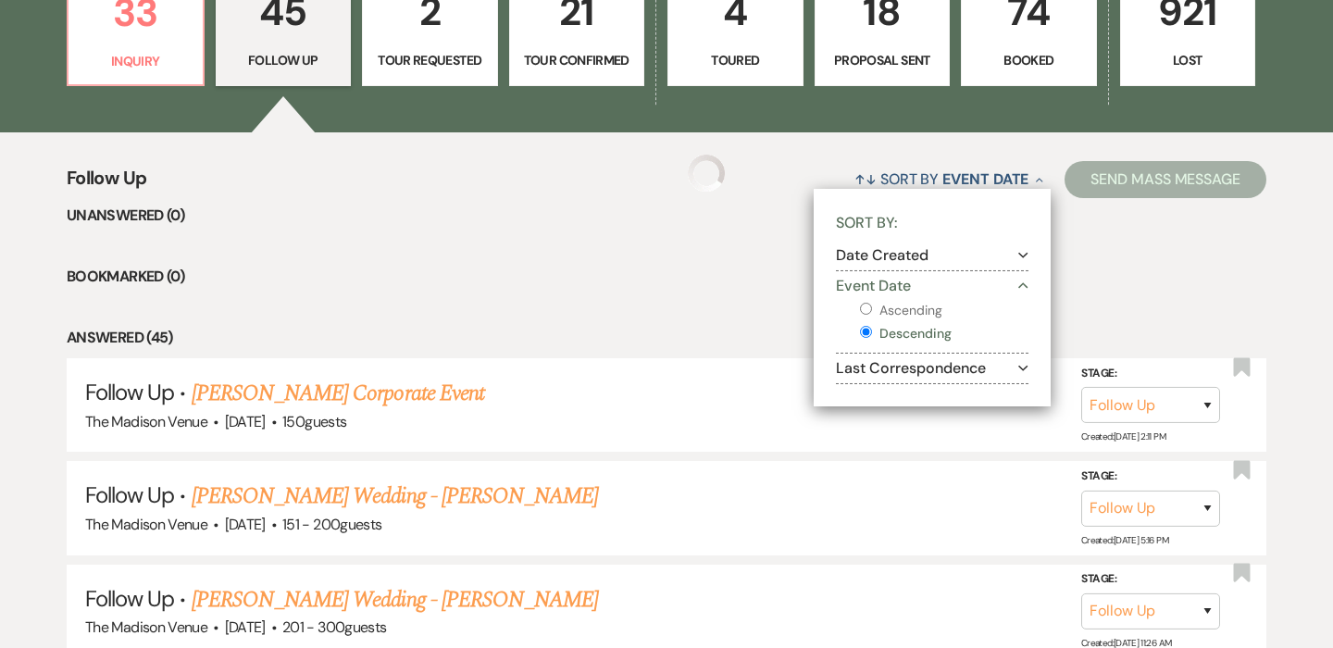
select select "9"
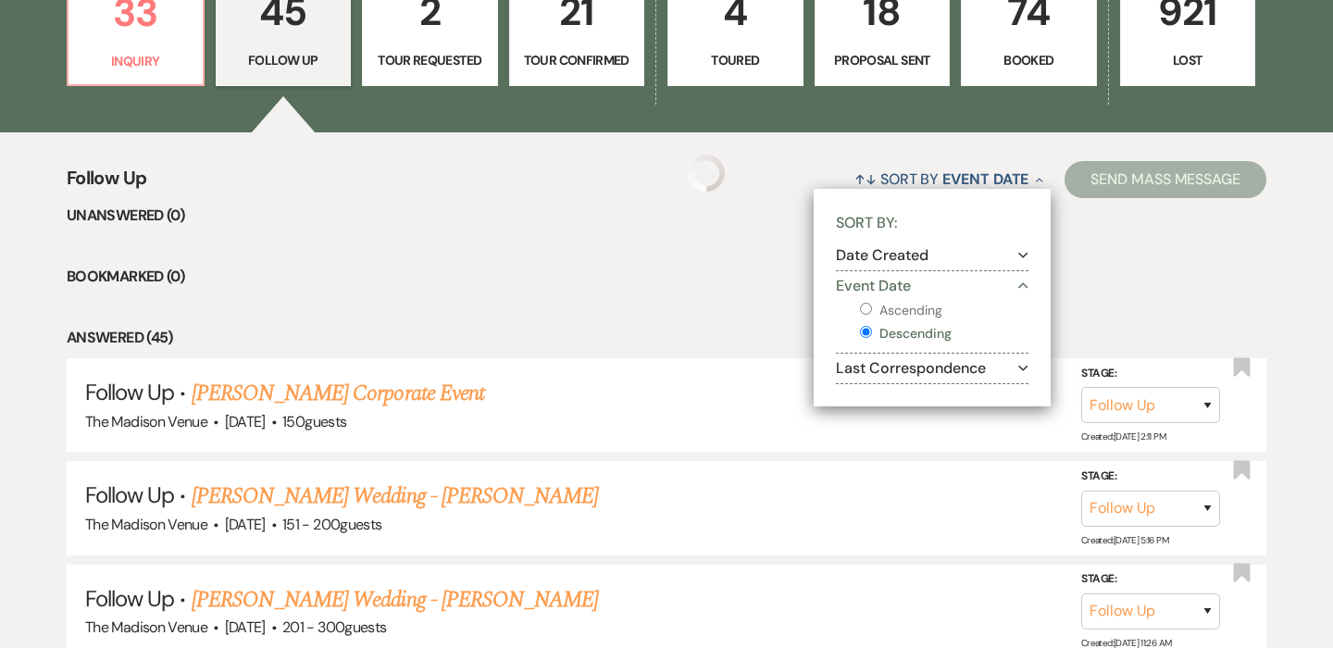
select select "9"
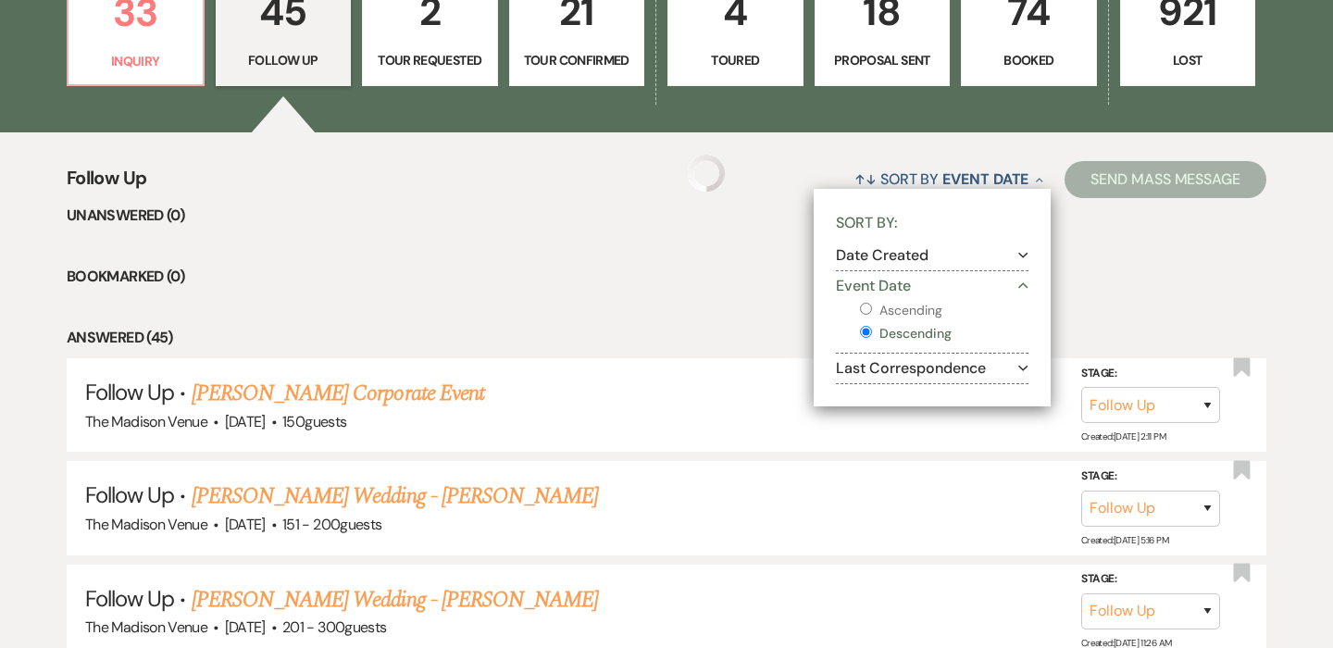
select select "9"
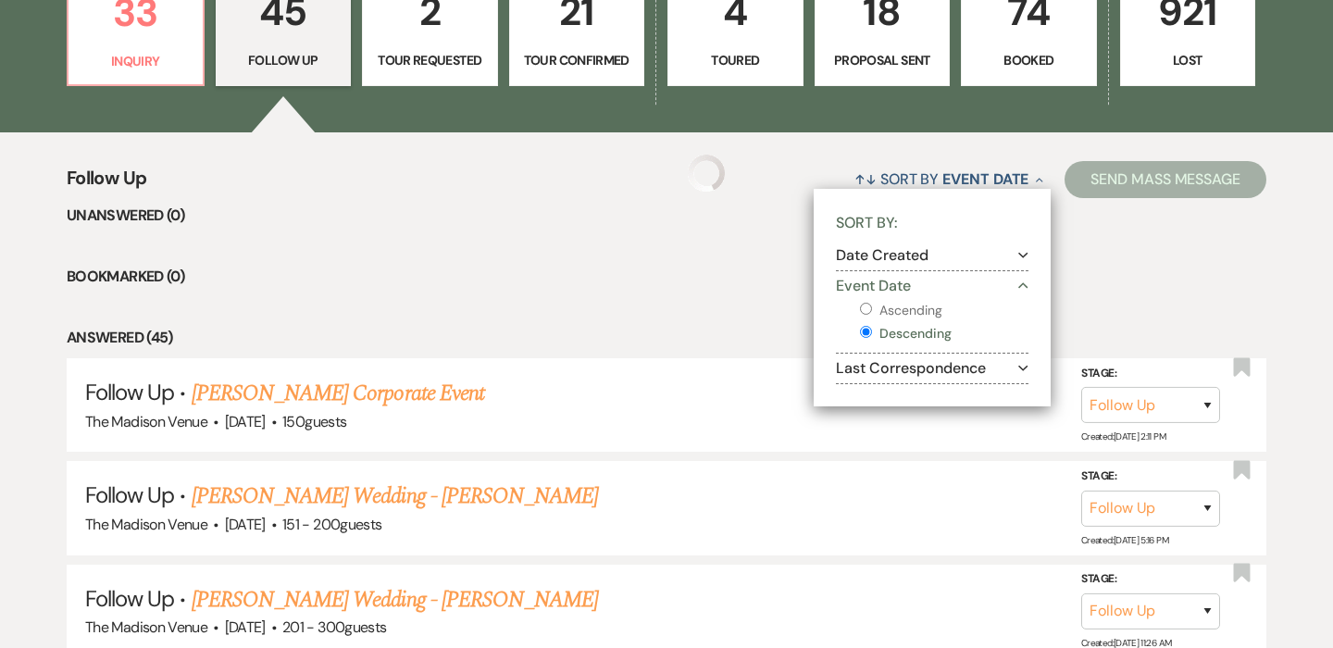
select select "9"
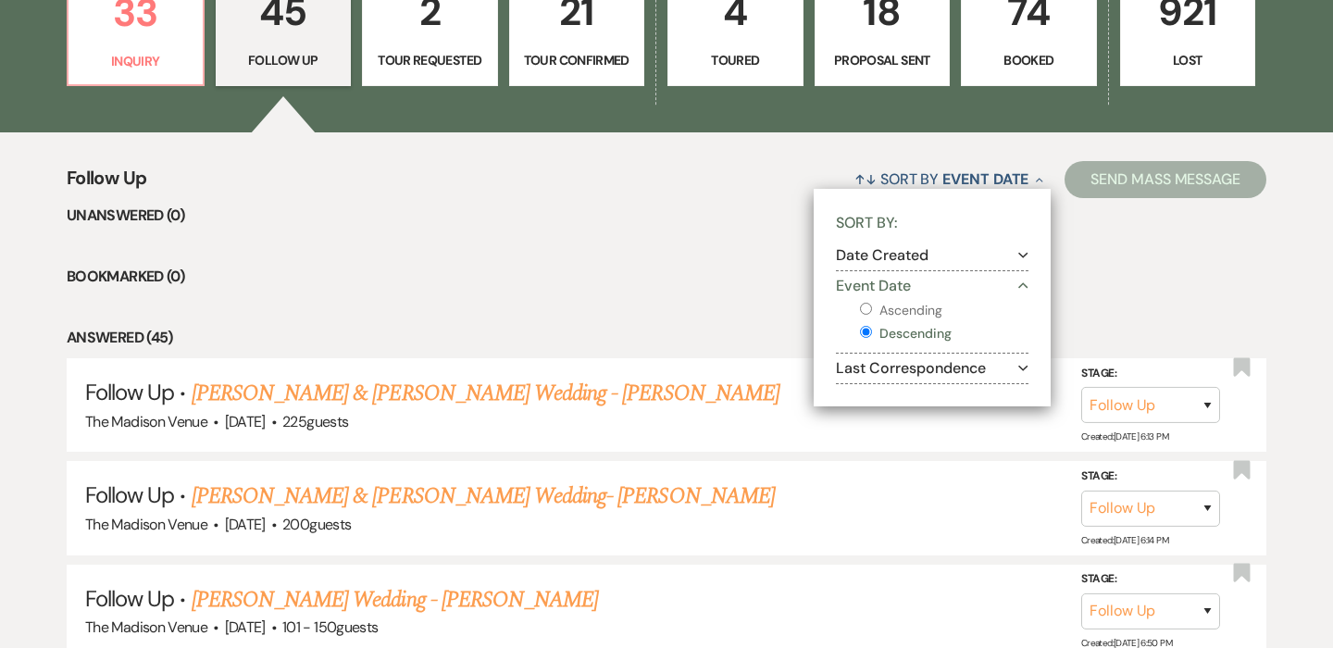
click at [901, 316] on label "Ascending" at bounding box center [944, 310] width 168 height 23
click at [872, 315] on input "Ascending" at bounding box center [866, 309] width 12 height 12
radio input "true"
select select "9"
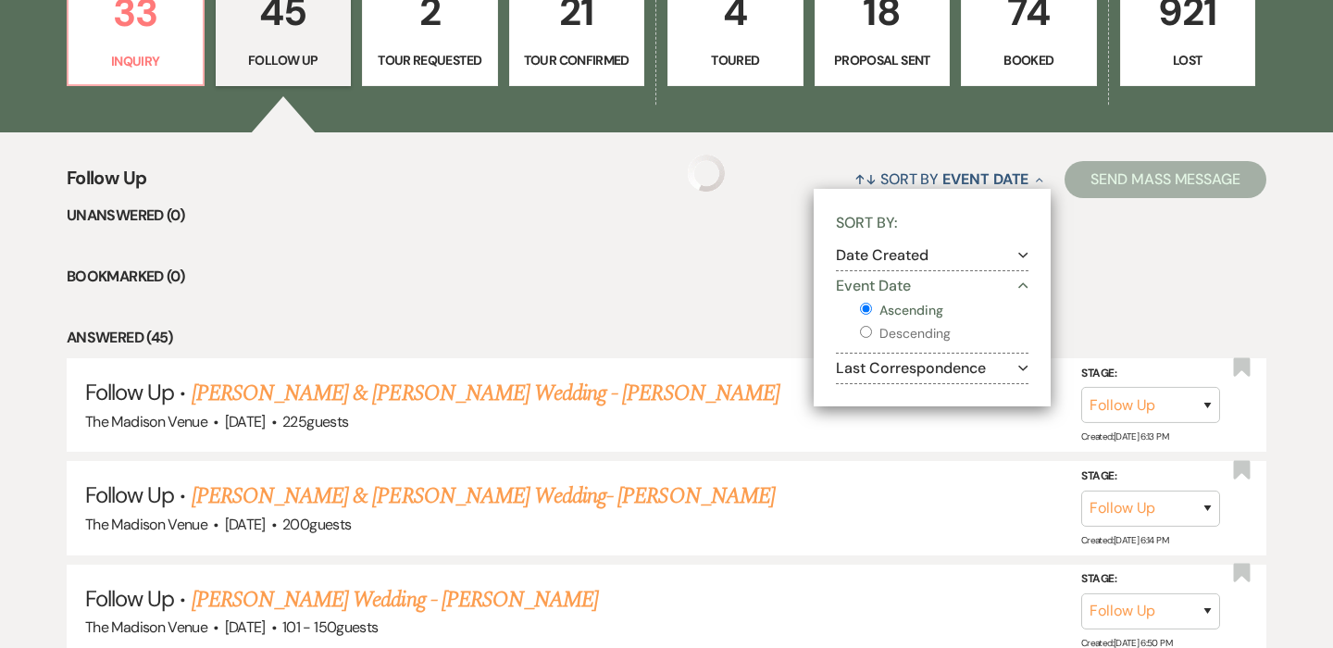
select select "9"
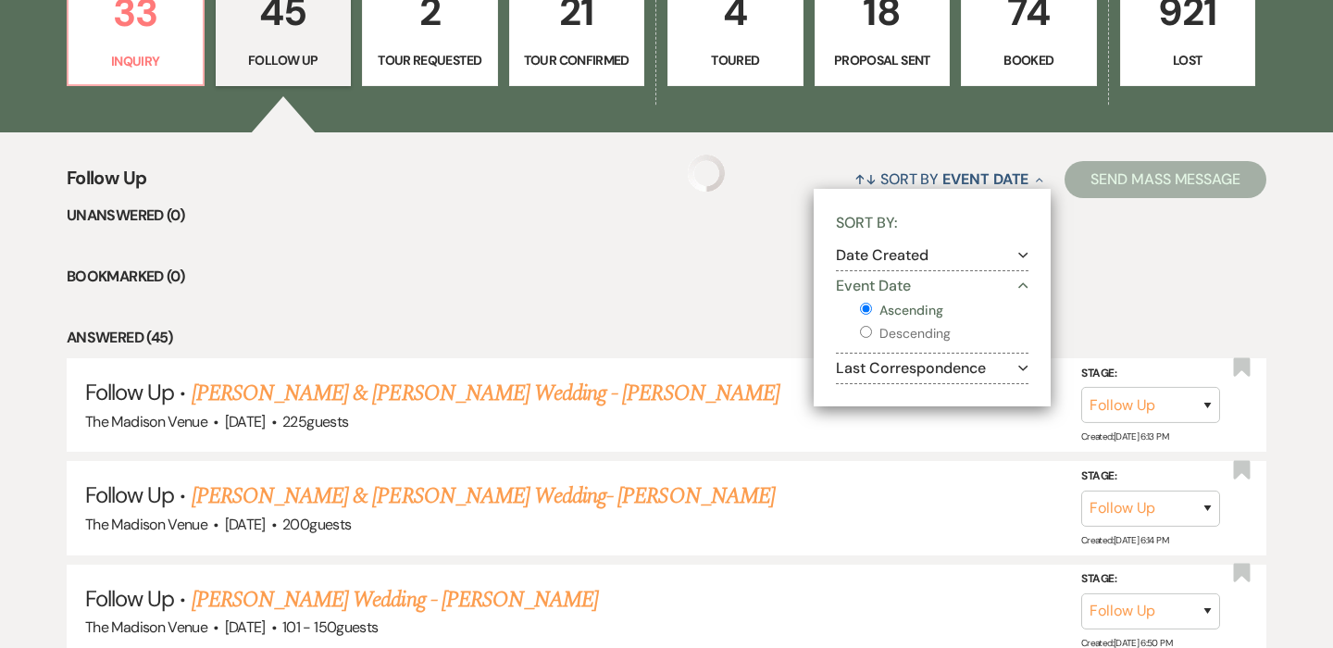
select select "9"
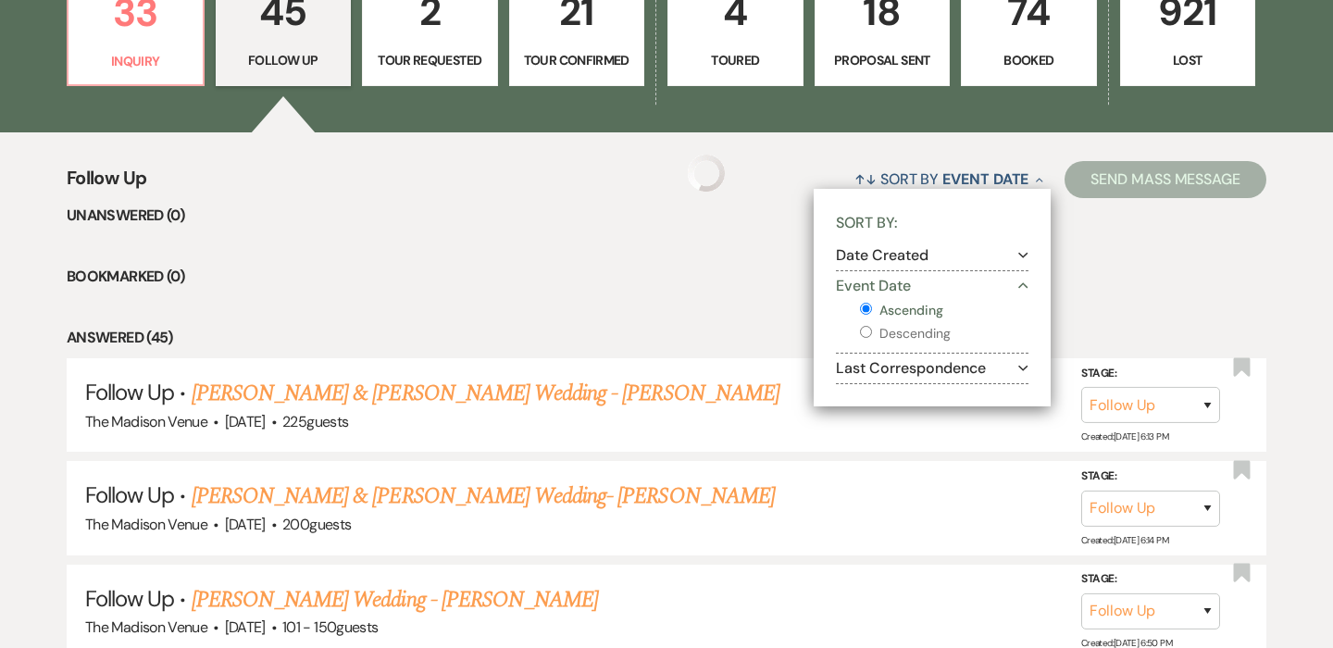
select select "9"
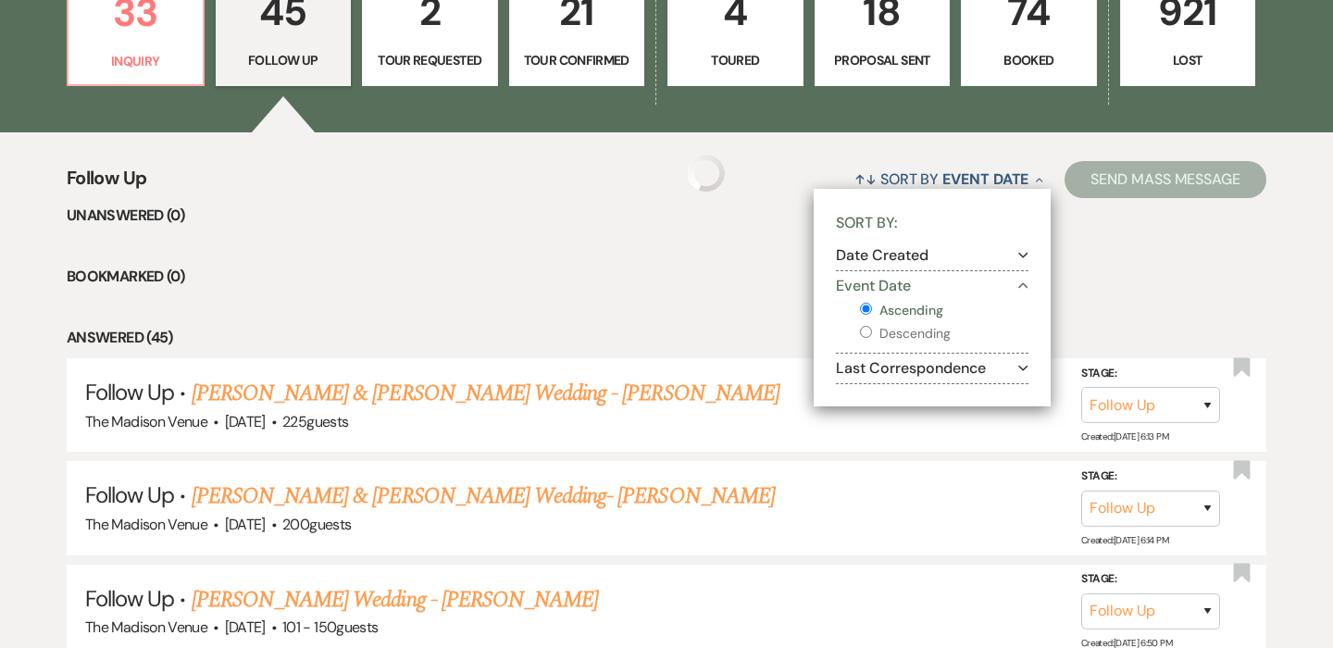
select select "9"
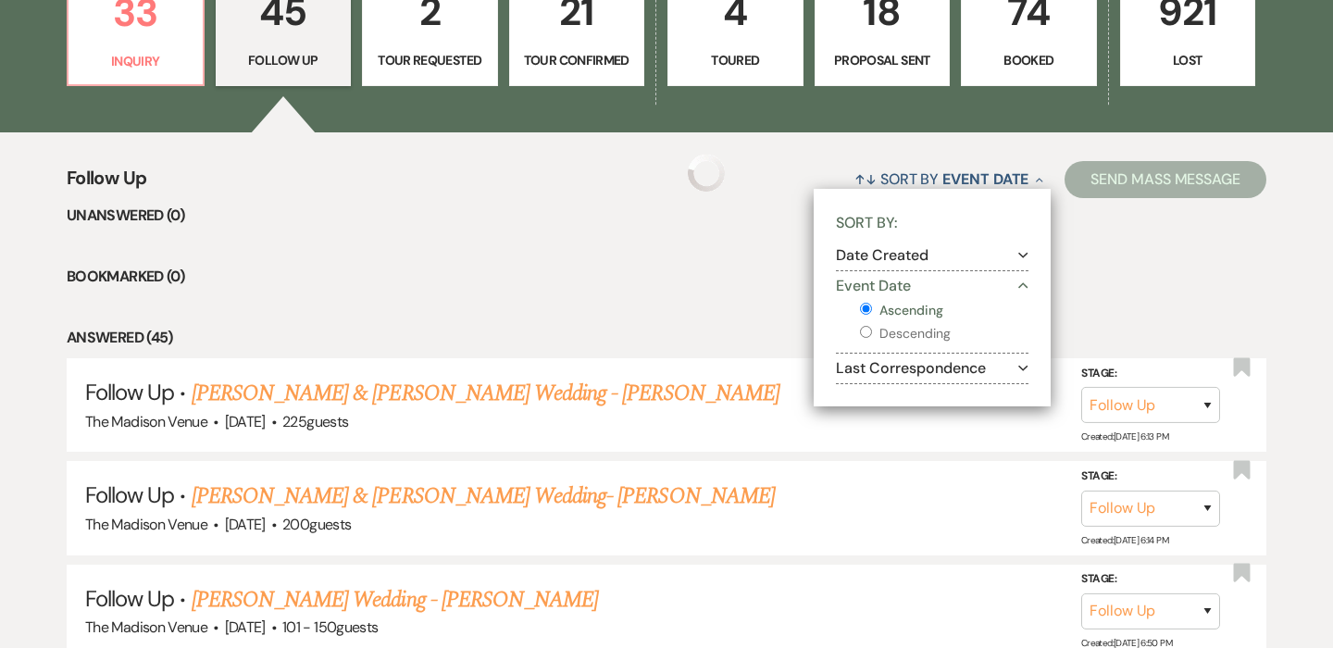
select select "9"
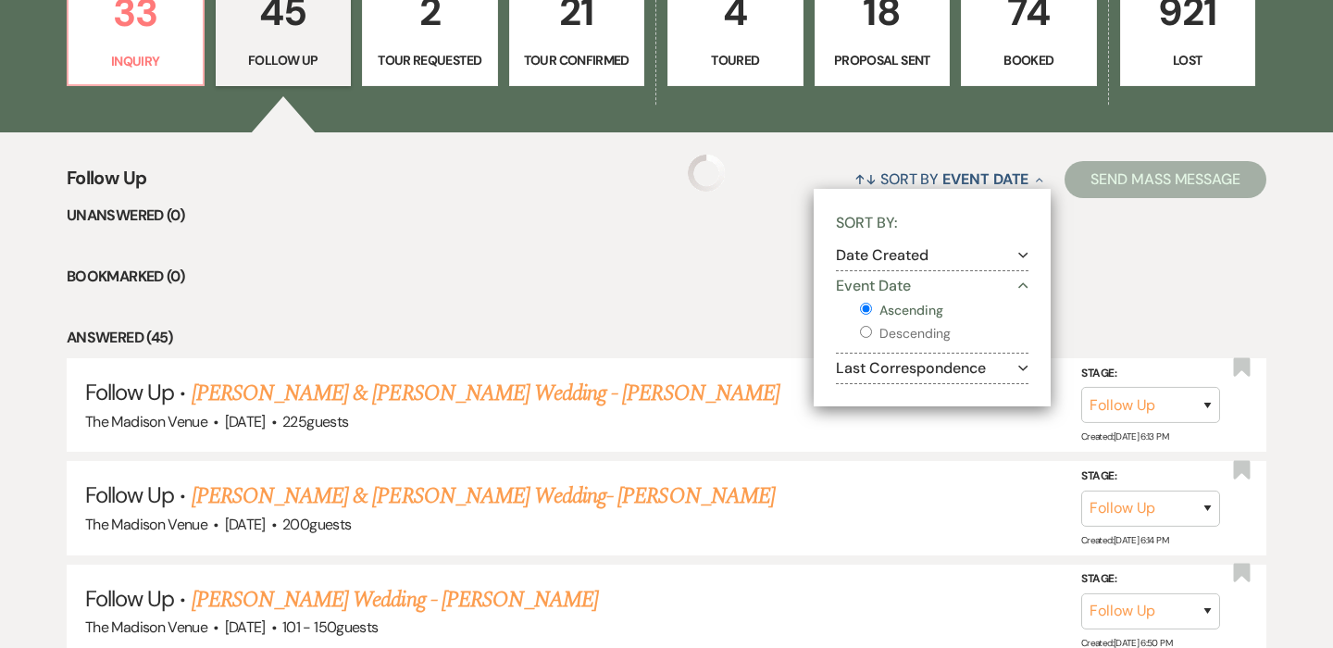
select select "9"
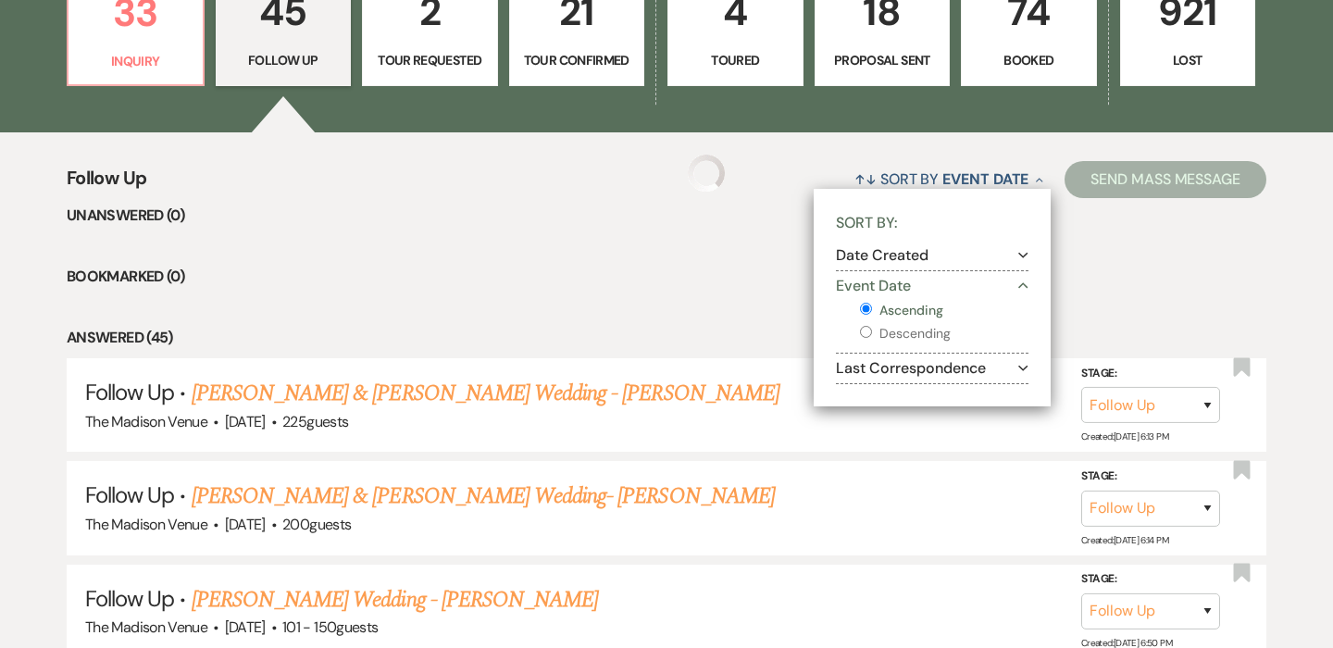
select select "9"
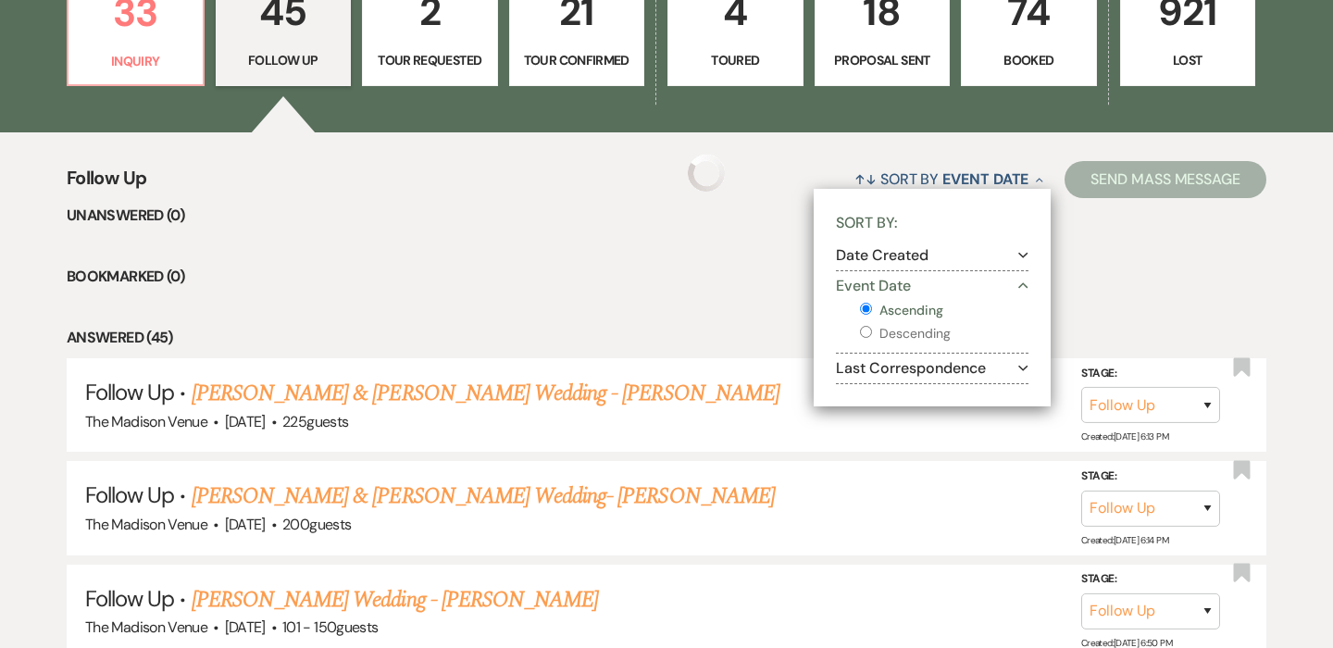
select select "9"
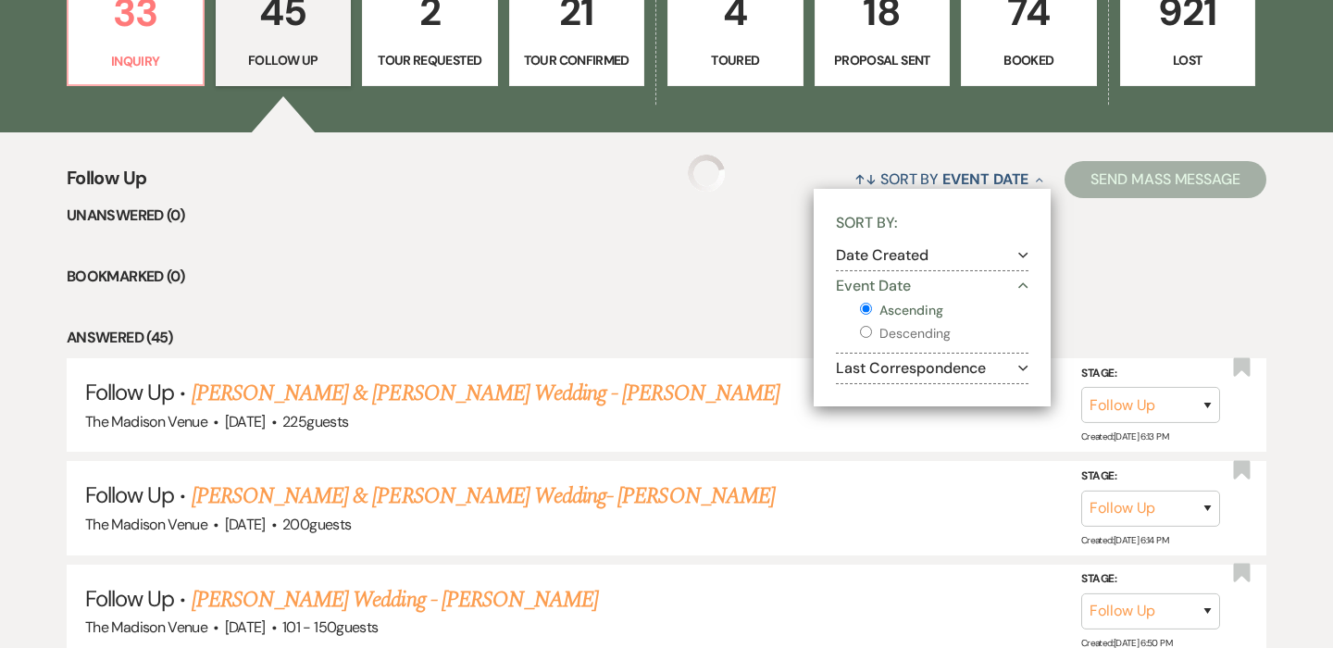
select select "9"
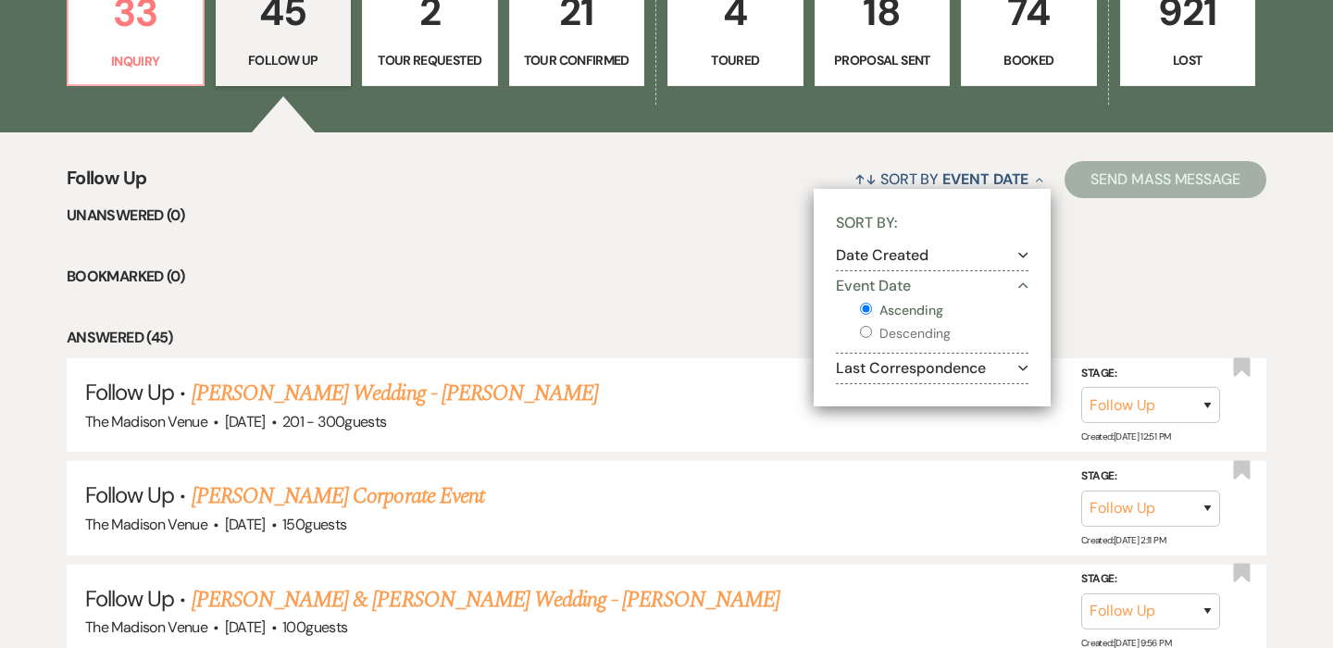
click at [1022, 282] on icon "Collapse" at bounding box center [1023, 286] width 10 height 15
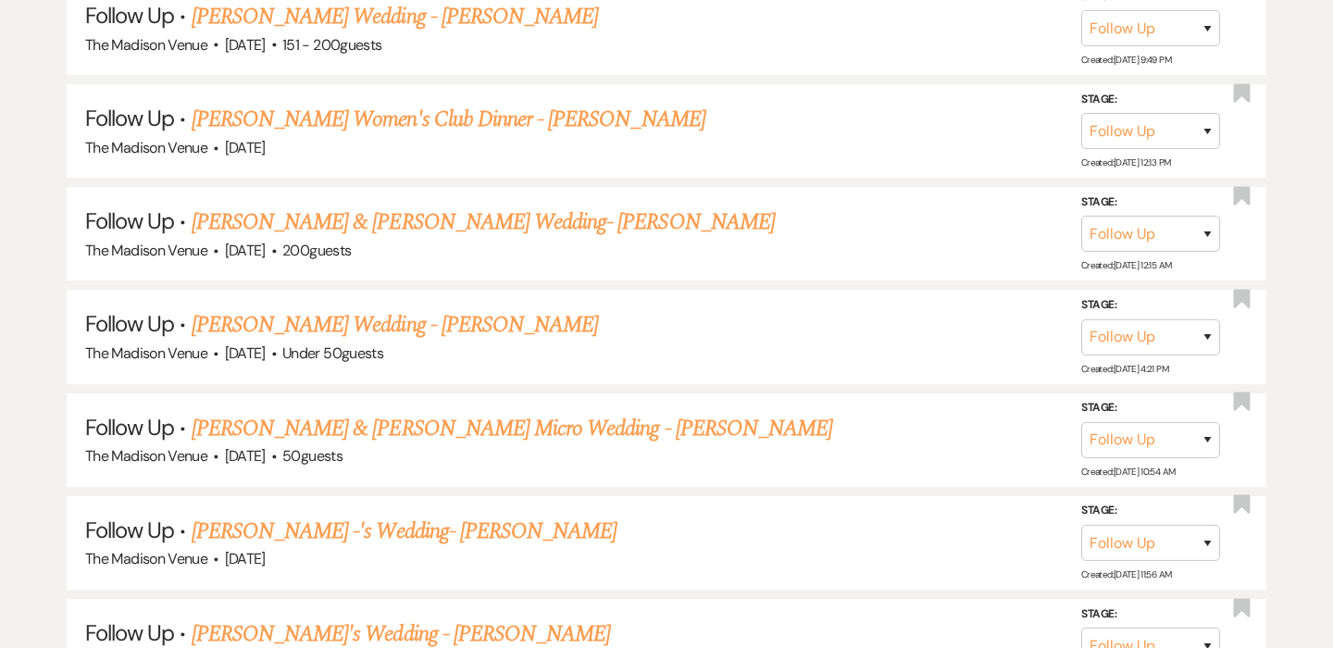
scroll to position [3514, 0]
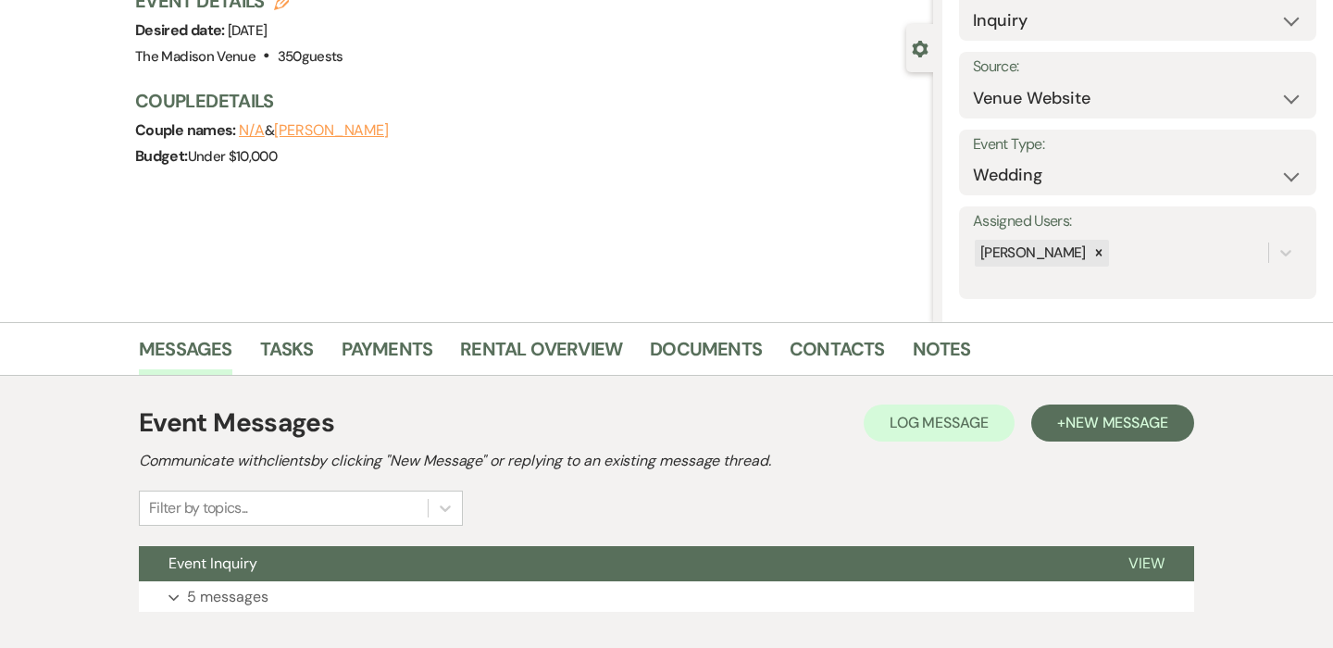
scroll to position [254, 0]
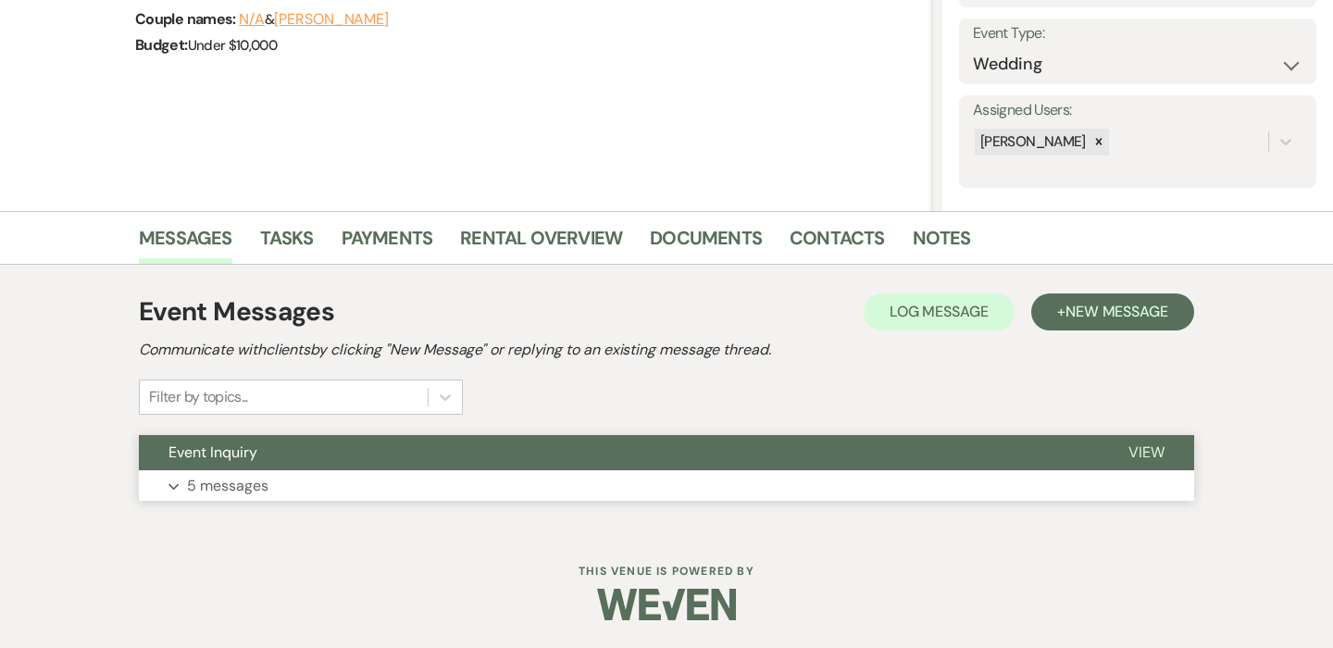
click at [383, 480] on button "Expand 5 messages" at bounding box center [666, 485] width 1055 height 31
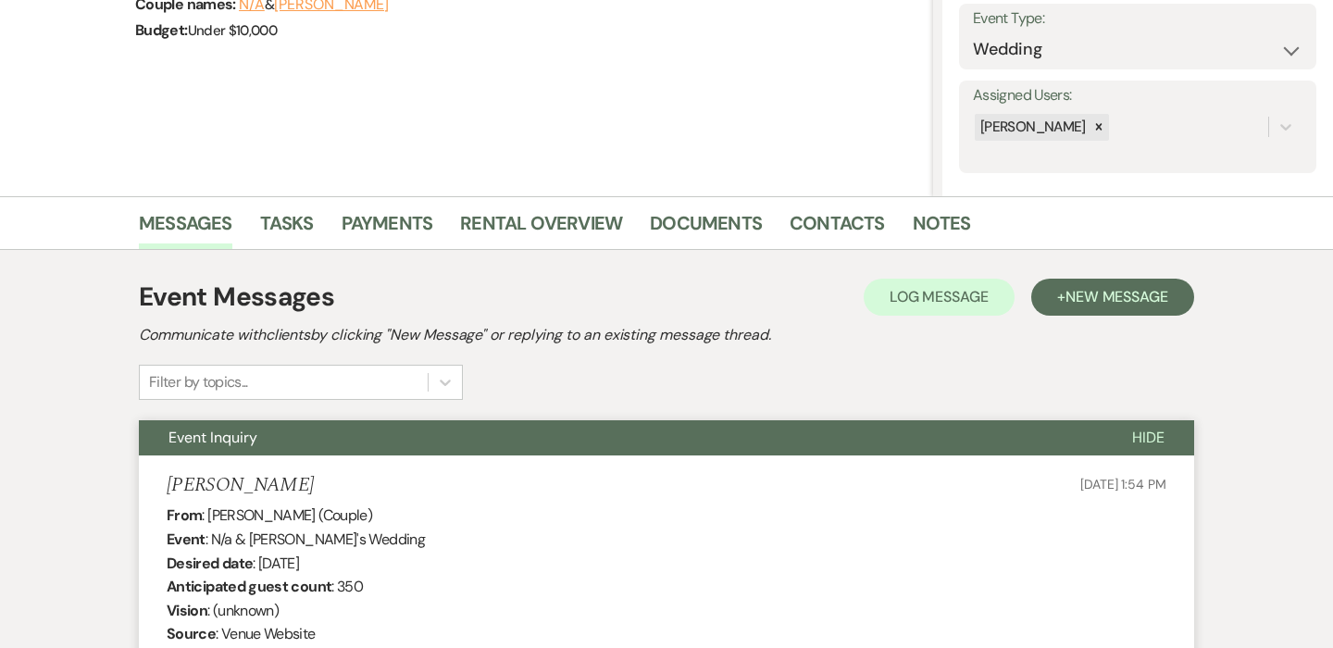
scroll to position [374, 0]
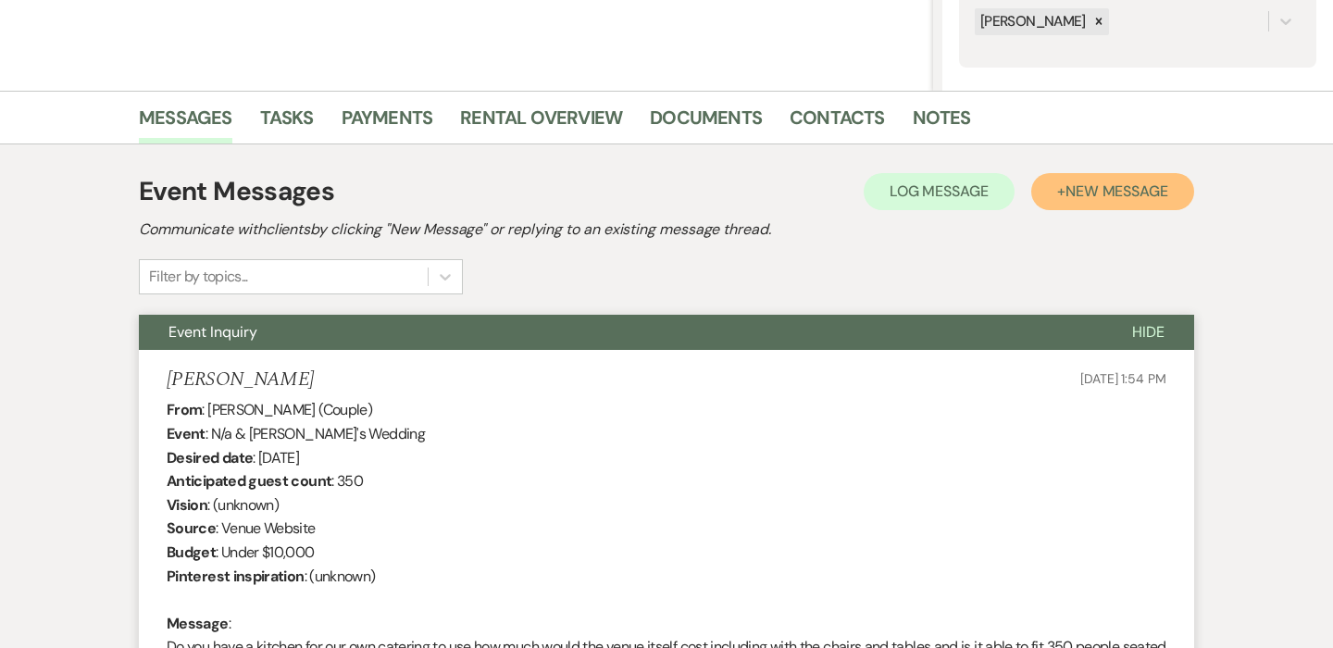
click at [1094, 186] on span "New Message" at bounding box center [1116, 190] width 103 height 19
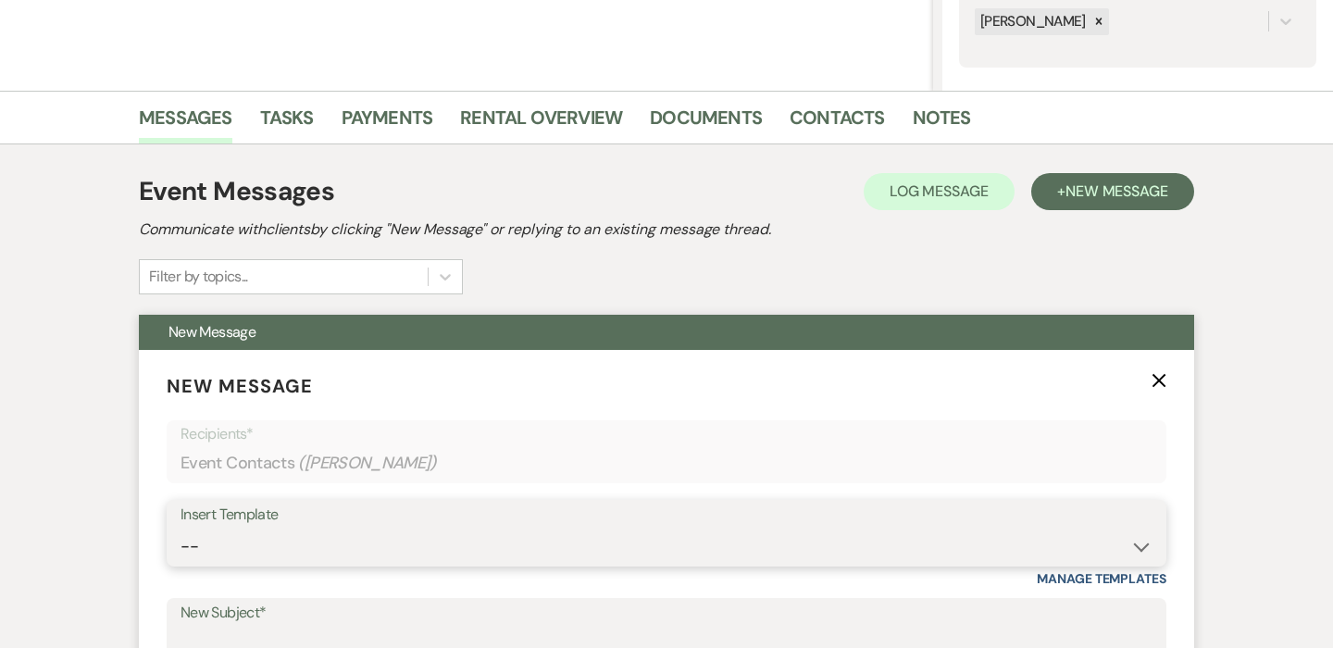
click at [343, 546] on select "-- Weven Planning Portal Introduction (Booked Events) Corporate Lead Follow Up …" at bounding box center [666, 546] width 972 height 36
select select "4960"
click at [180, 528] on select "-- Weven Planning Portal Introduction (Booked Events) Corporate Lead Follow Up …" at bounding box center [666, 546] width 972 height 36
type input "Your Inquiry date for The Madison Venue has now been booked - let's find a new …"
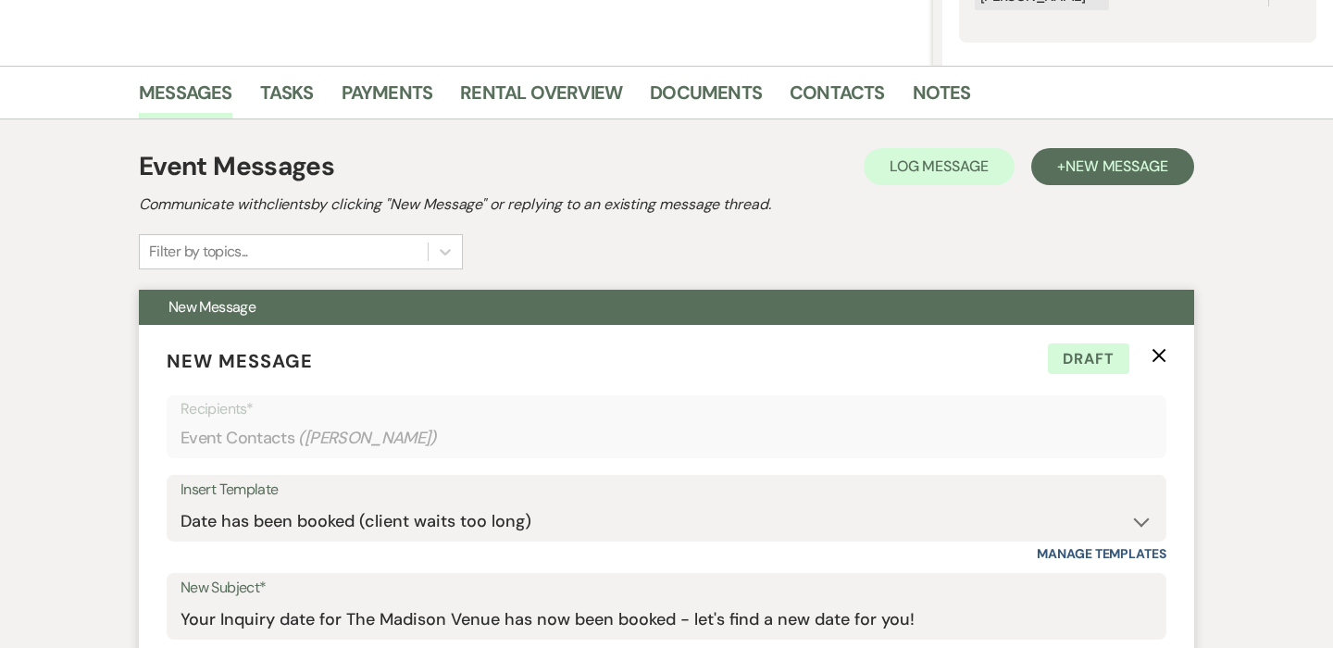
scroll to position [0, 0]
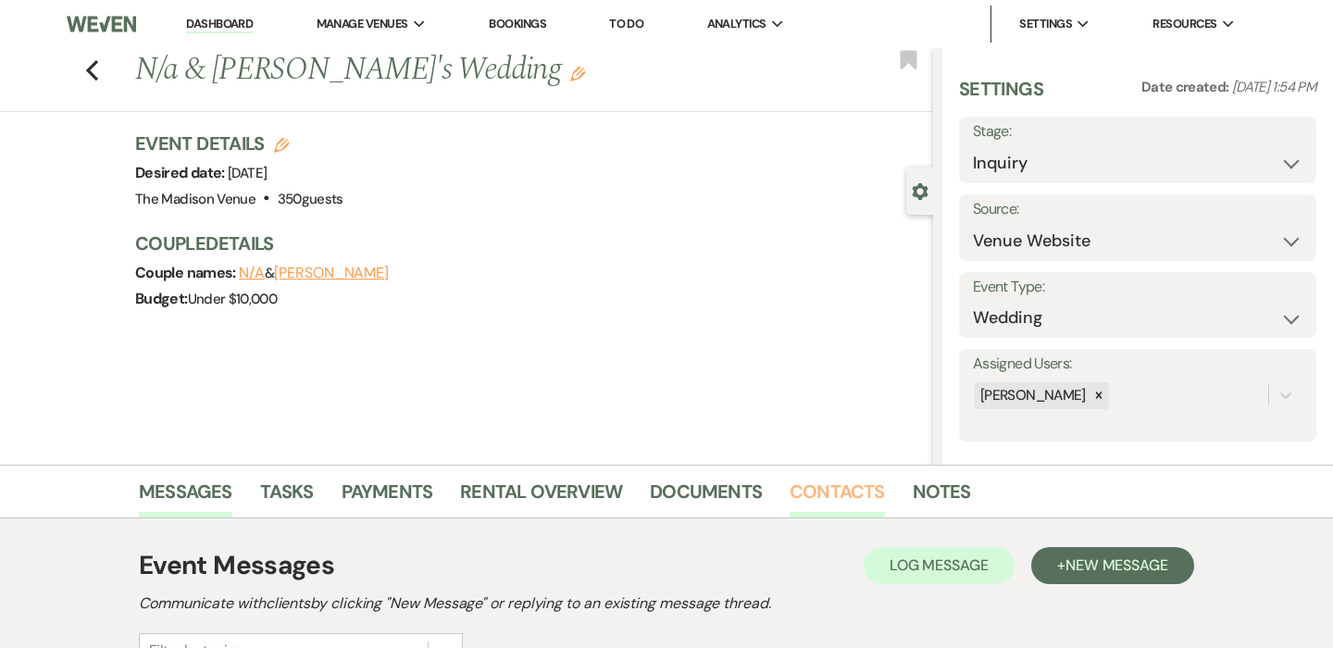
click at [816, 492] on link "Contacts" at bounding box center [836, 497] width 95 height 41
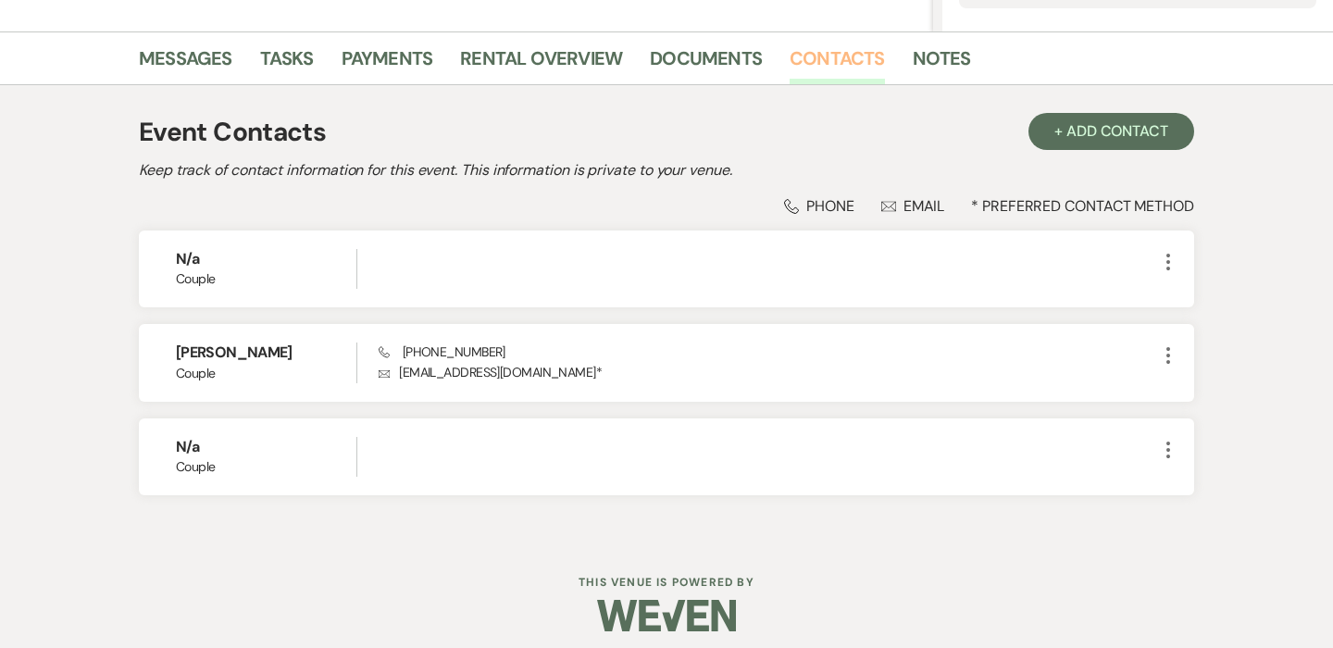
scroll to position [444, 0]
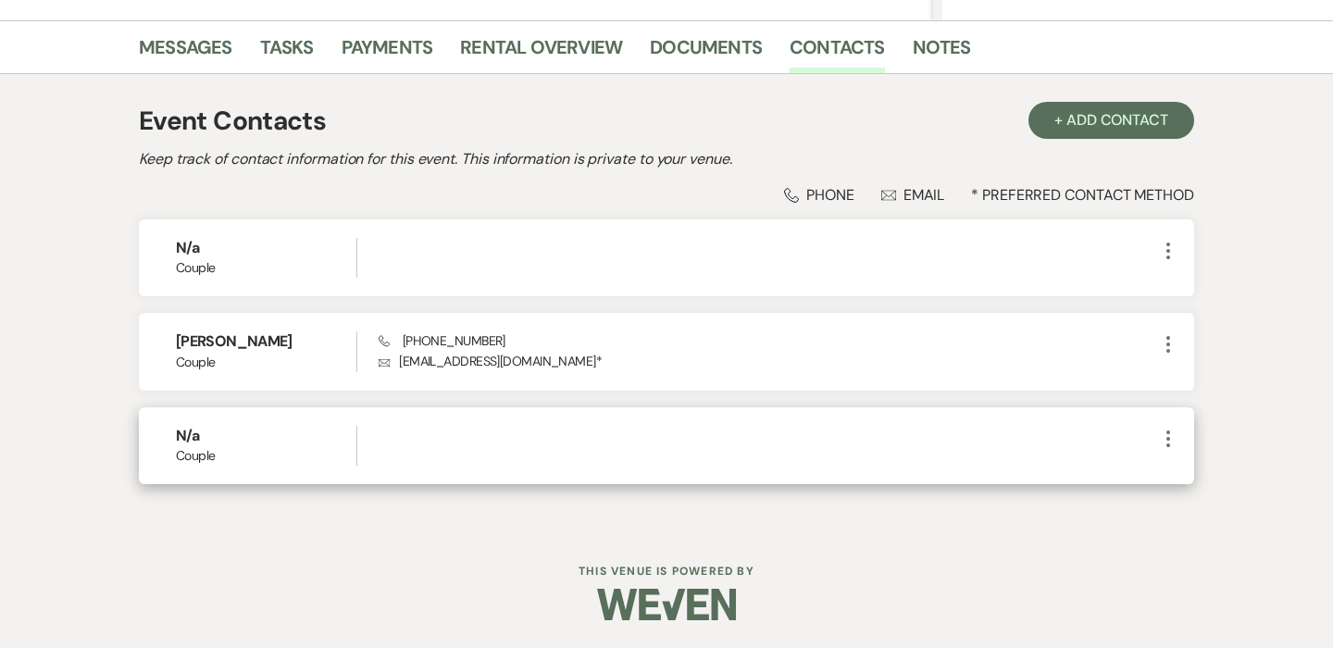
click at [1175, 441] on icon "More" at bounding box center [1168, 439] width 22 height 22
click at [1205, 500] on button "Archive Archive" at bounding box center [1212, 506] width 110 height 31
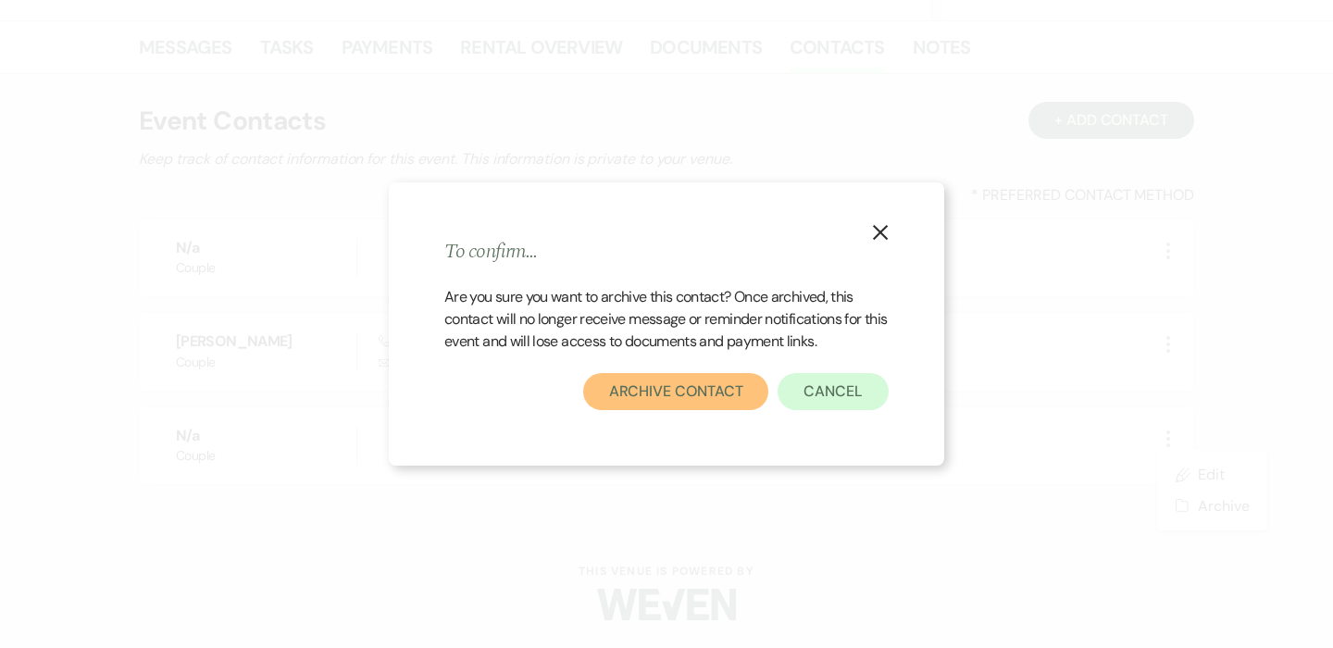
click at [751, 393] on button "Archive Contact" at bounding box center [676, 391] width 186 height 37
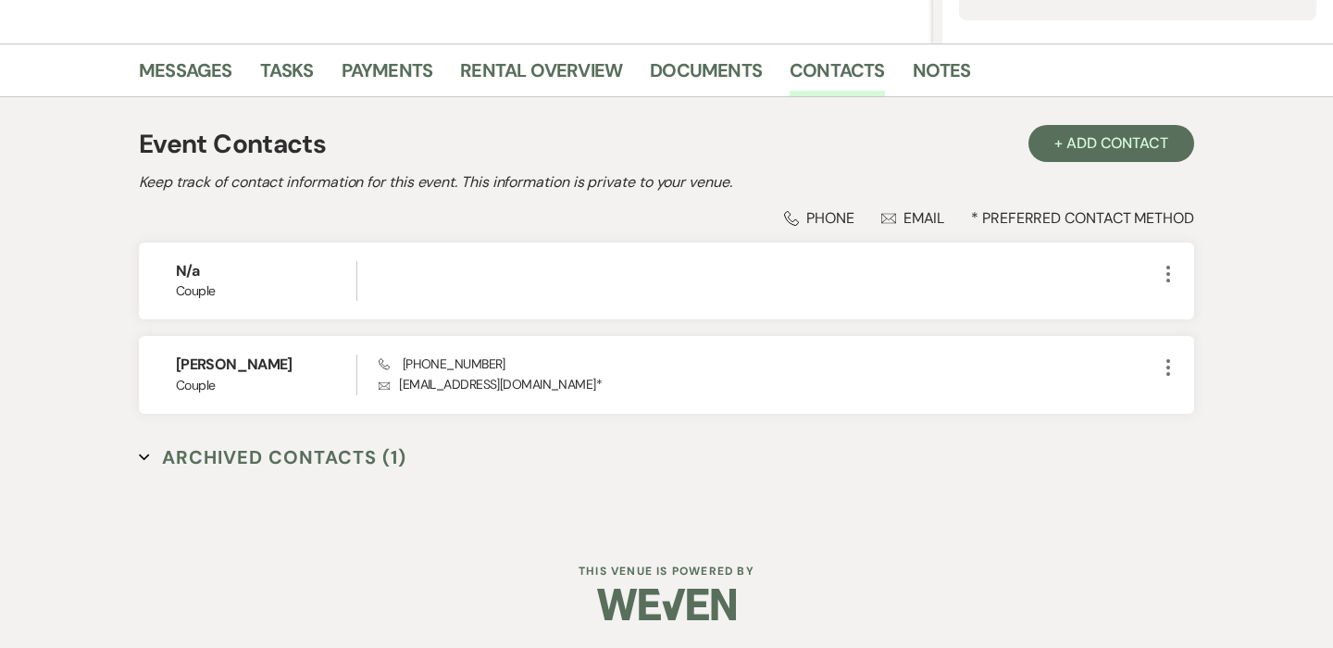
scroll to position [420, 0]
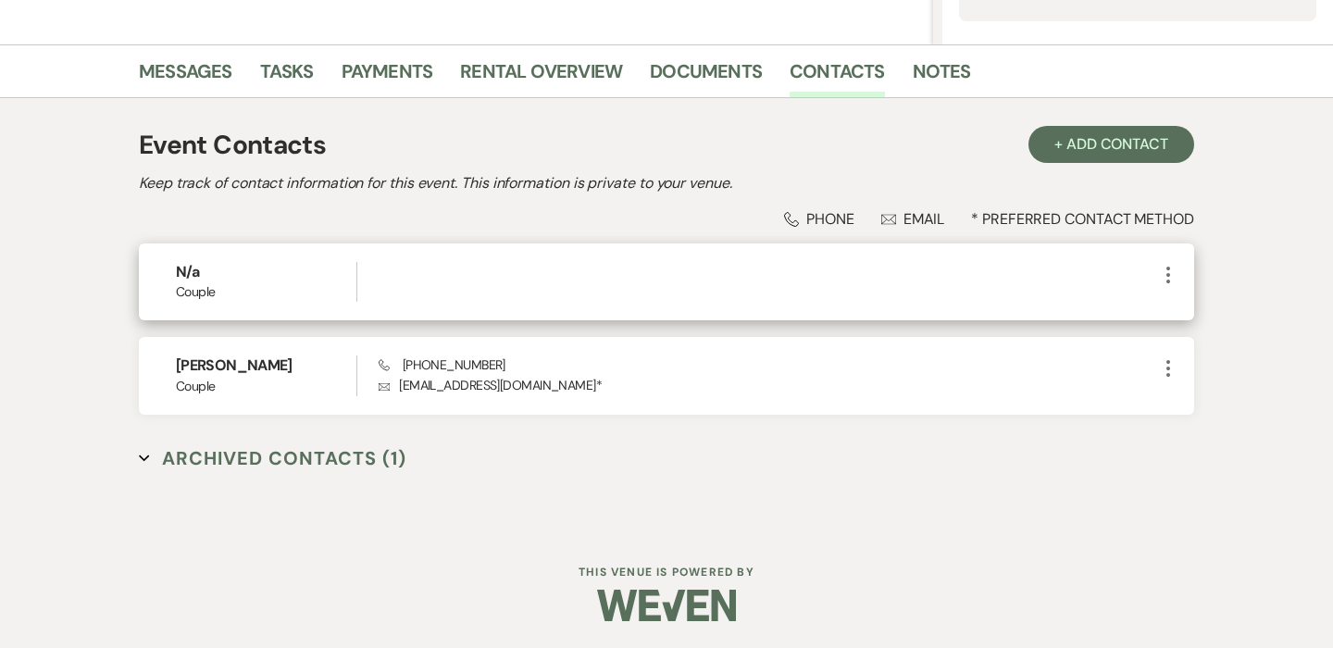
click at [1178, 272] on icon "More" at bounding box center [1168, 275] width 22 height 22
click at [1195, 341] on button "Archive Archive" at bounding box center [1212, 342] width 110 height 31
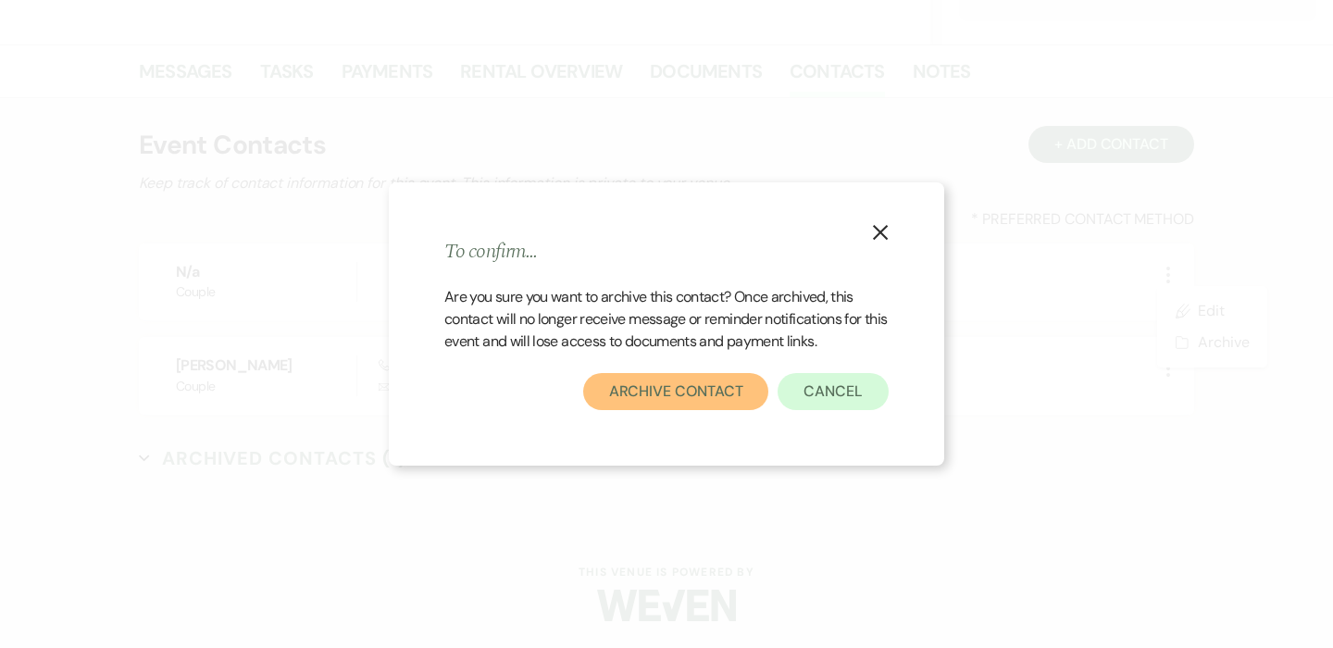
click at [700, 401] on button "Archive Contact" at bounding box center [676, 391] width 186 height 37
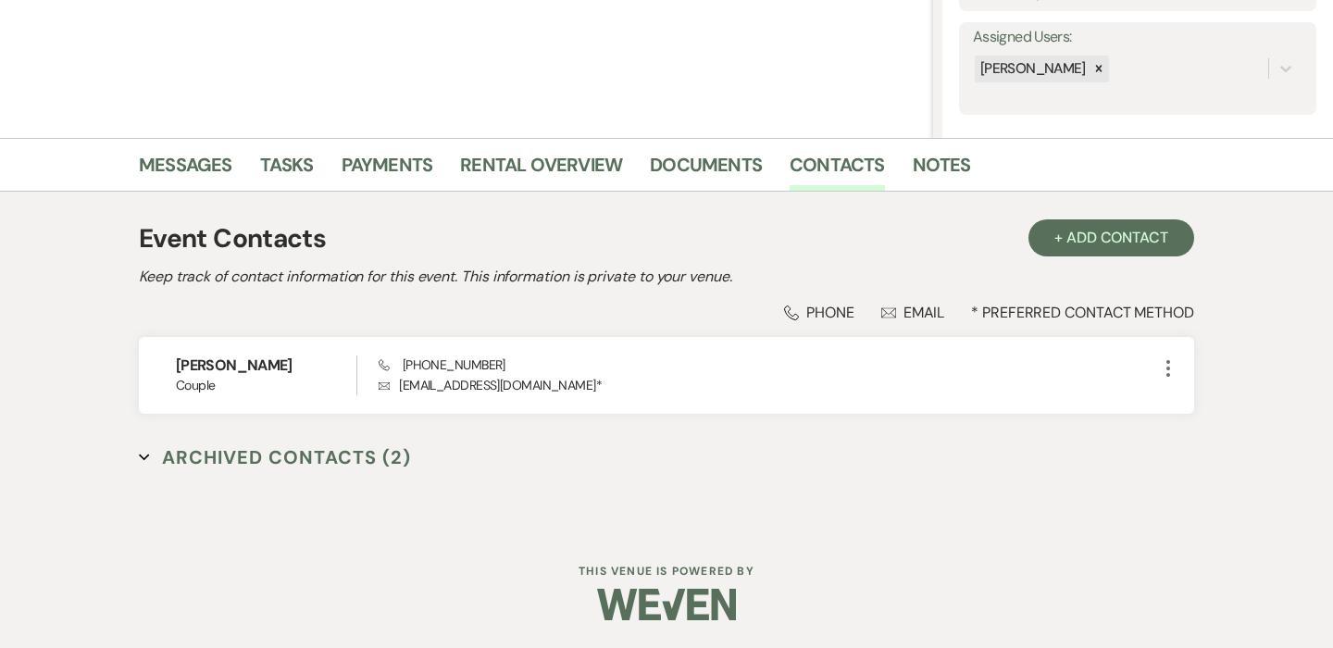
scroll to position [0, 0]
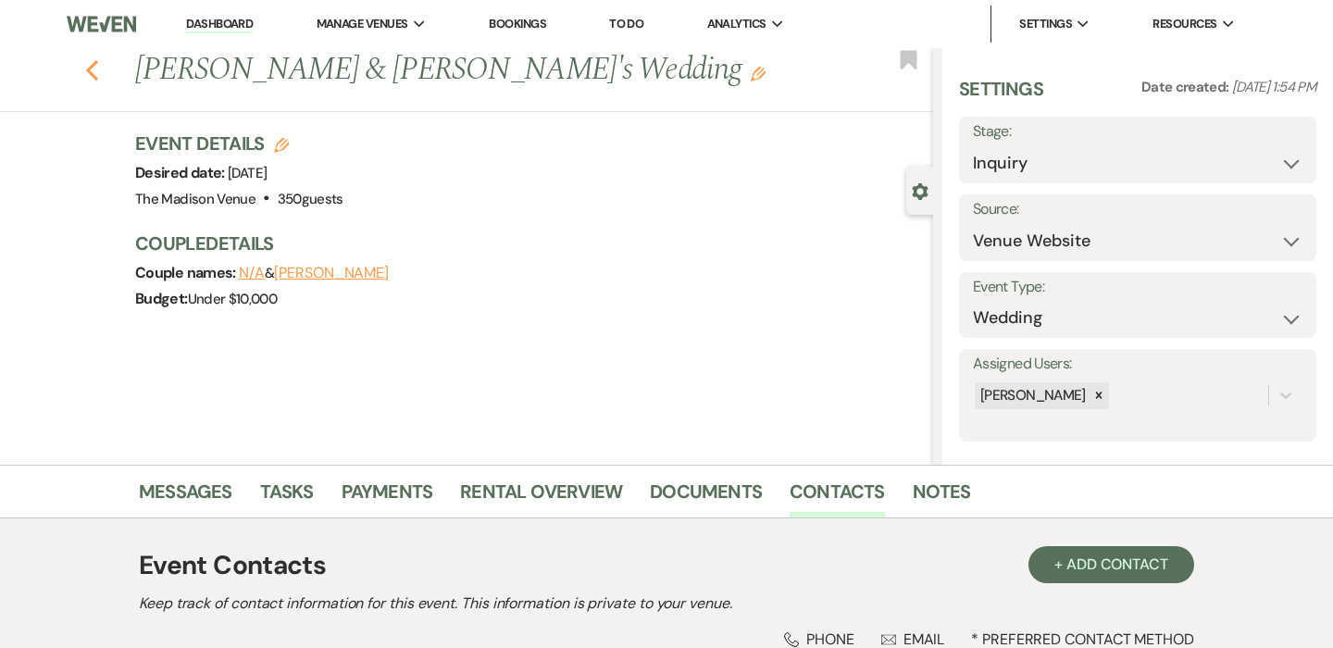
click at [93, 73] on icon "Previous" at bounding box center [92, 70] width 14 height 22
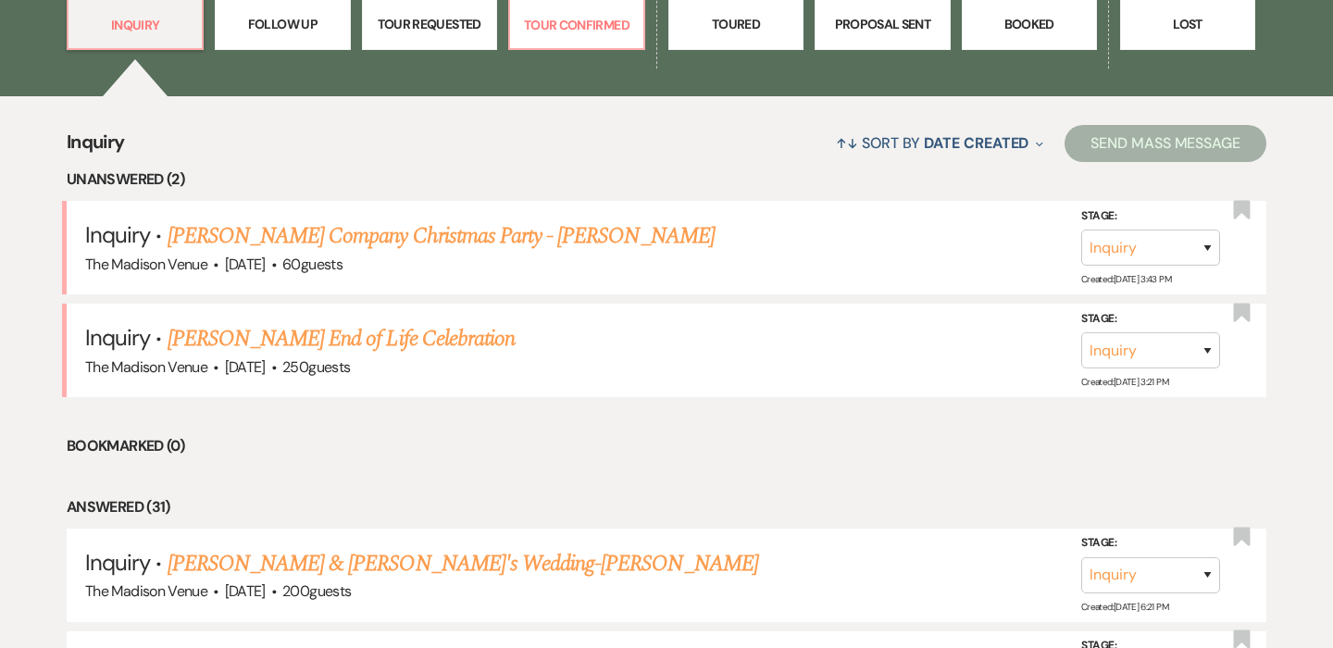
scroll to position [565, 0]
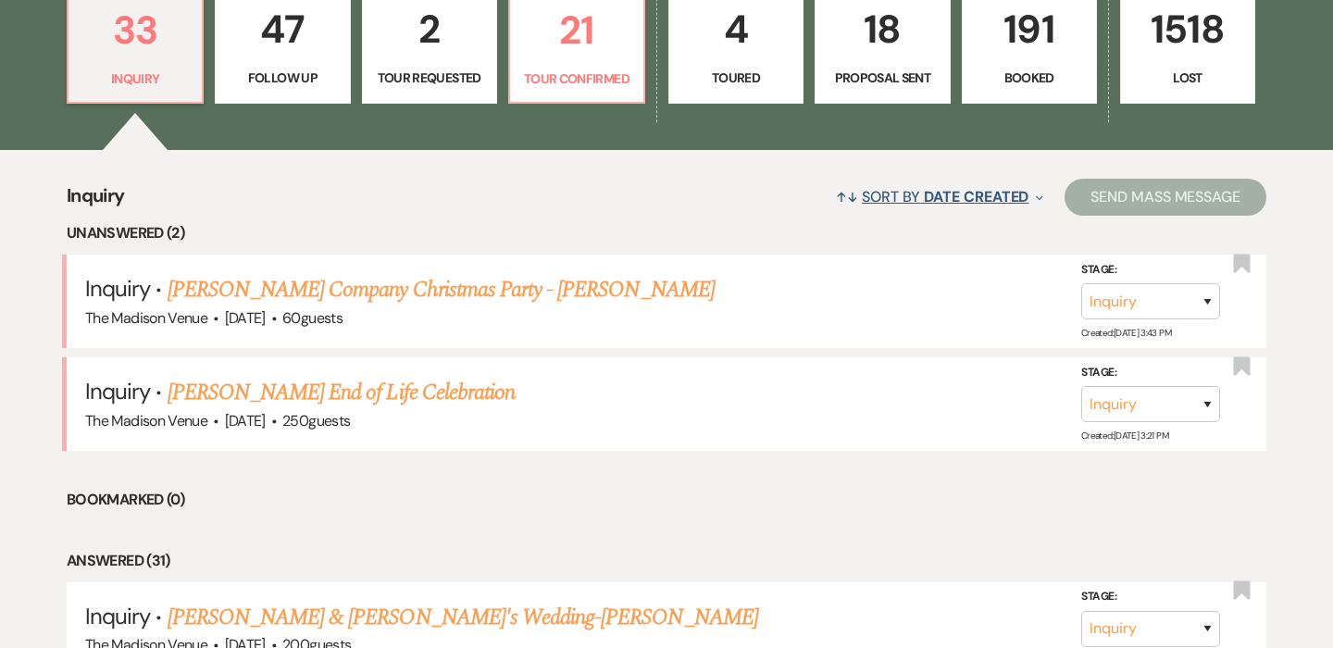
click at [989, 192] on span "Date Created" at bounding box center [976, 196] width 105 height 19
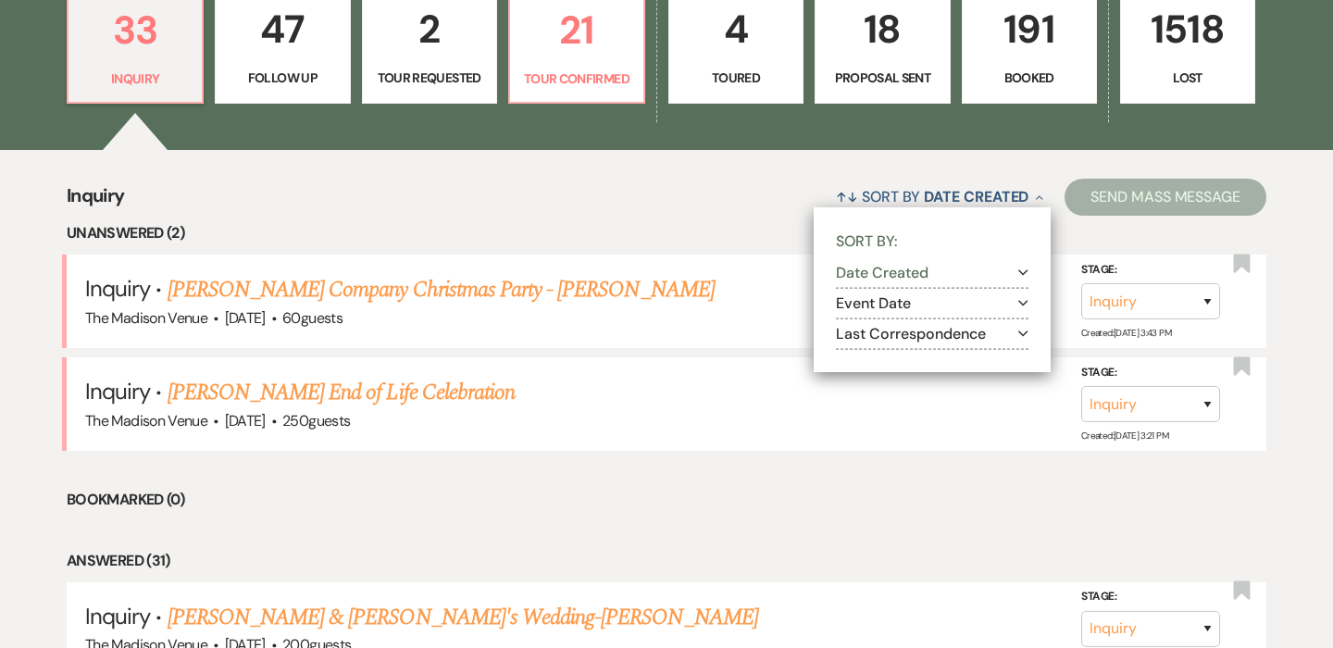
click at [922, 310] on button "Event Date Expand" at bounding box center [932, 303] width 193 height 15
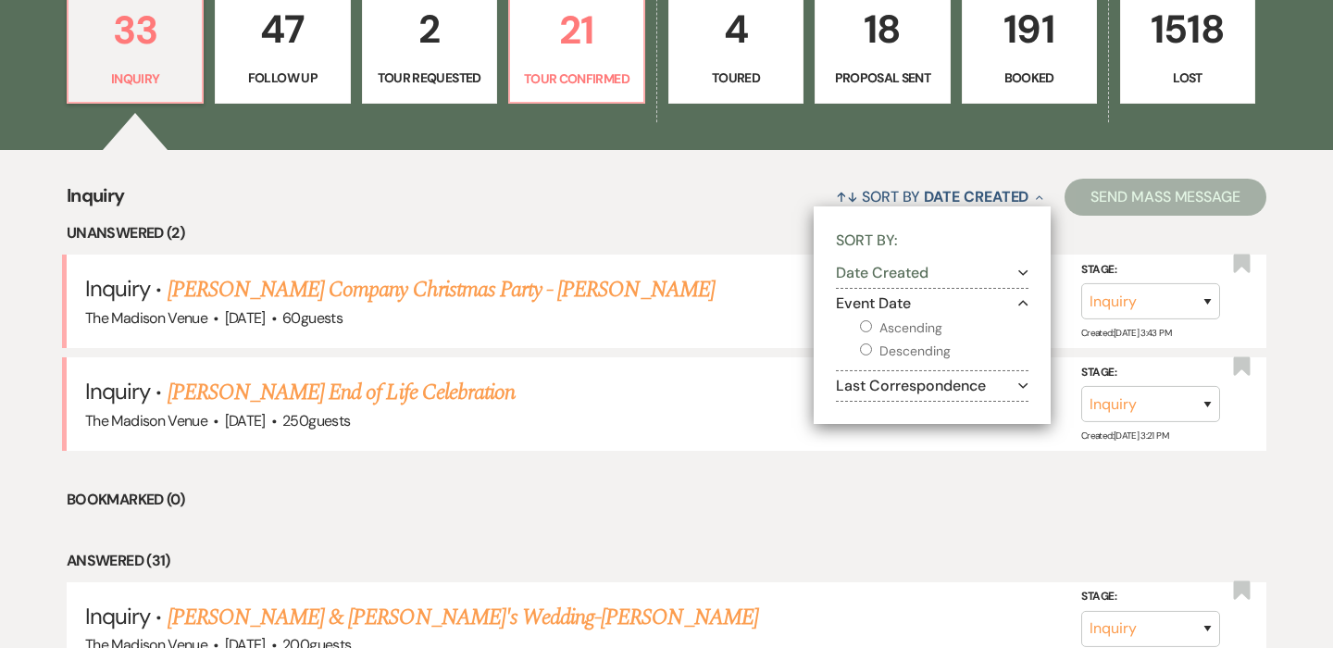
click at [913, 332] on label "Ascending" at bounding box center [944, 328] width 168 height 23
click at [872, 332] on input "Ascending" at bounding box center [866, 326] width 12 height 12
radio input "true"
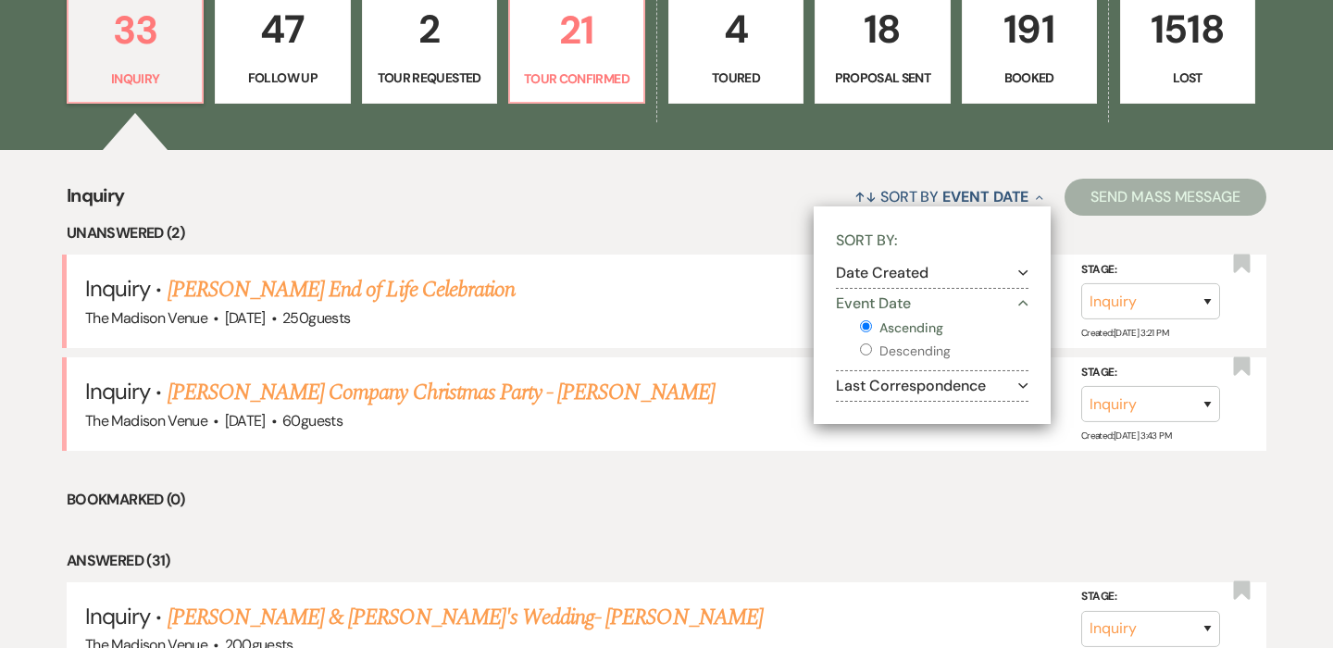
click at [535, 504] on li "Bookmarked (0)" at bounding box center [666, 500] width 1199 height 24
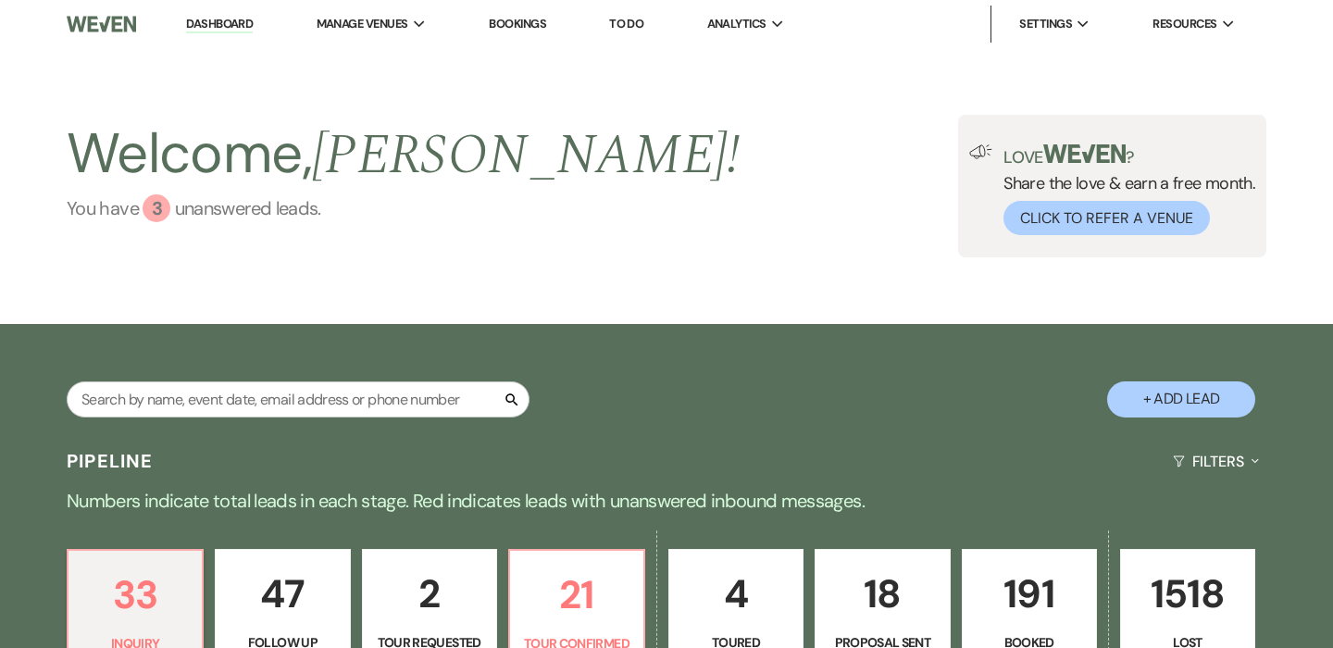
click at [206, 216] on link "You have 3 unanswered lead s ." at bounding box center [403, 208] width 673 height 28
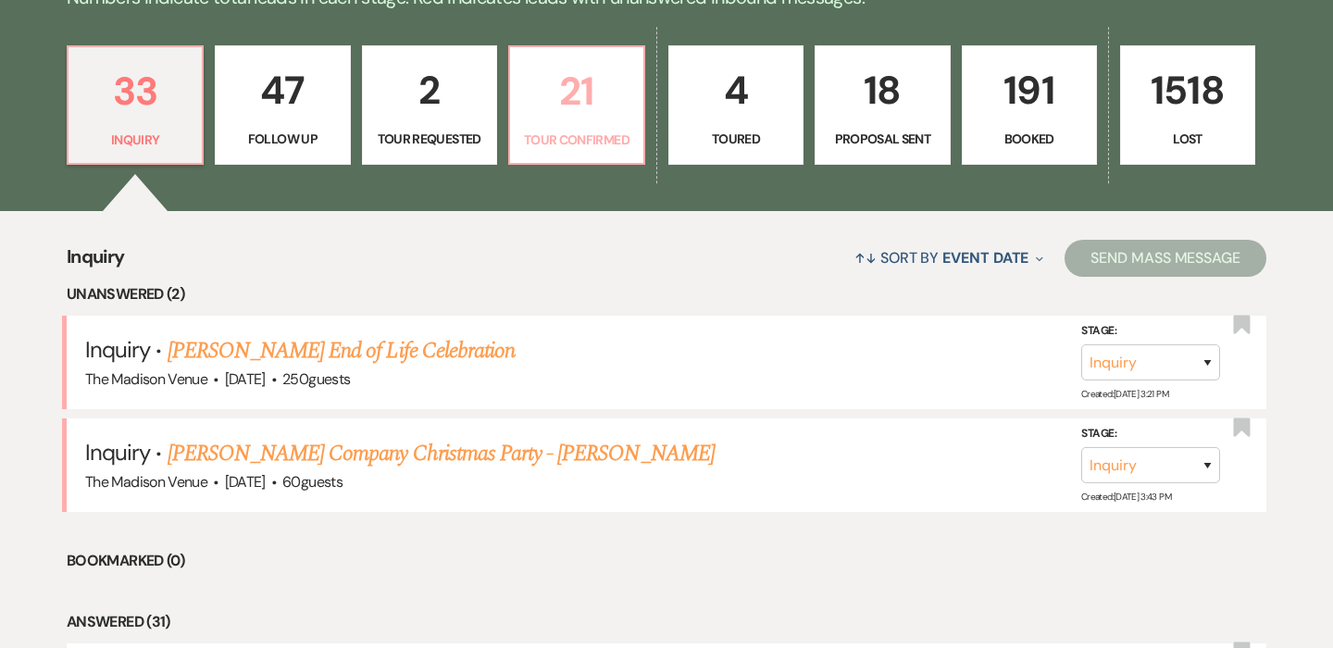
click at [587, 126] on link "21 Tour Confirmed" at bounding box center [576, 105] width 137 height 120
select select "4"
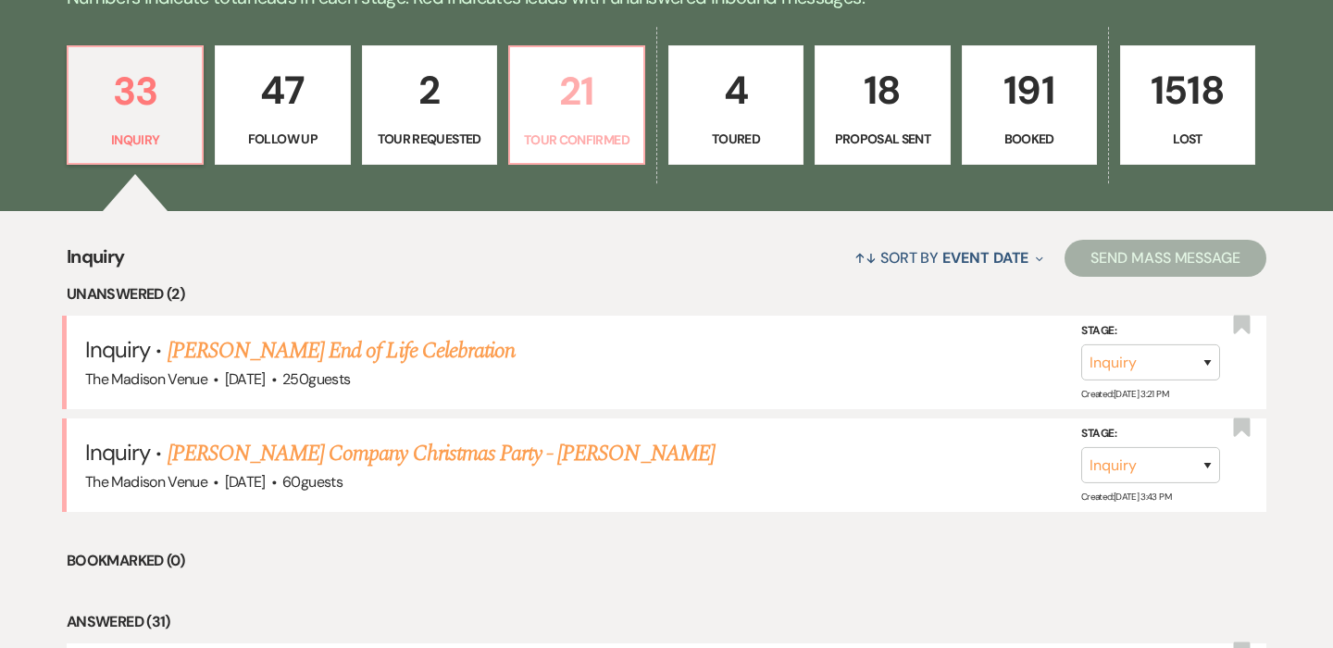
select select "4"
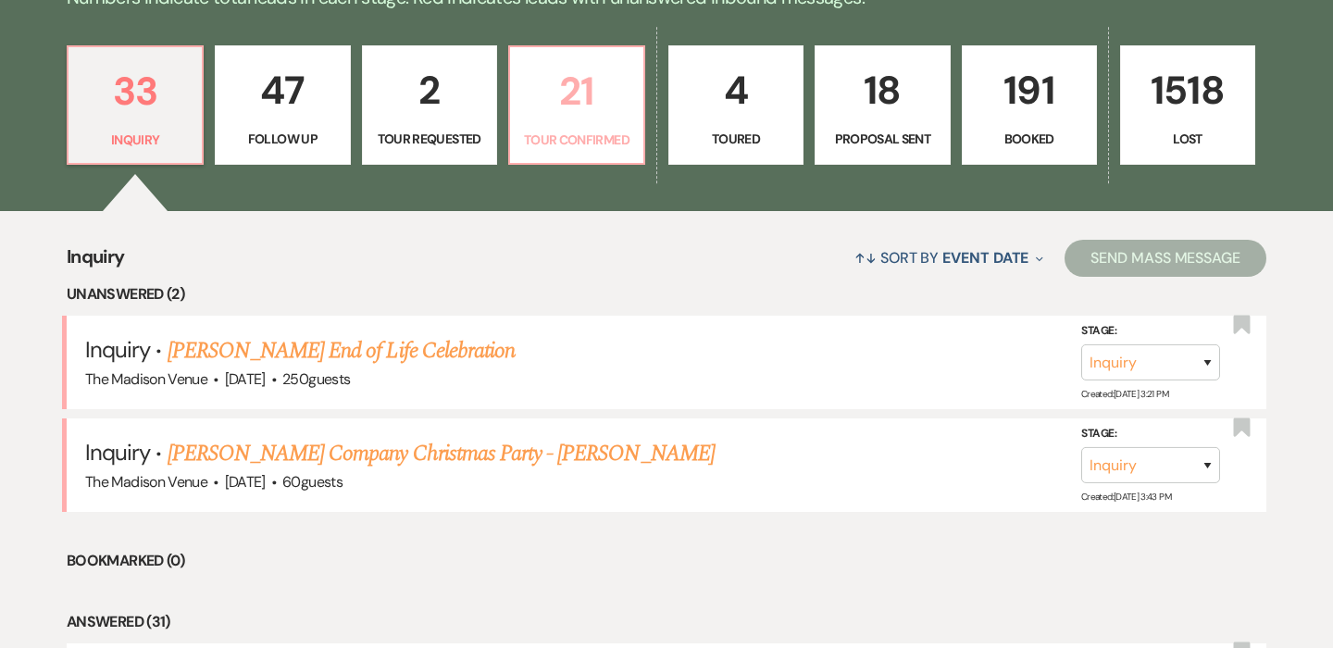
select select "4"
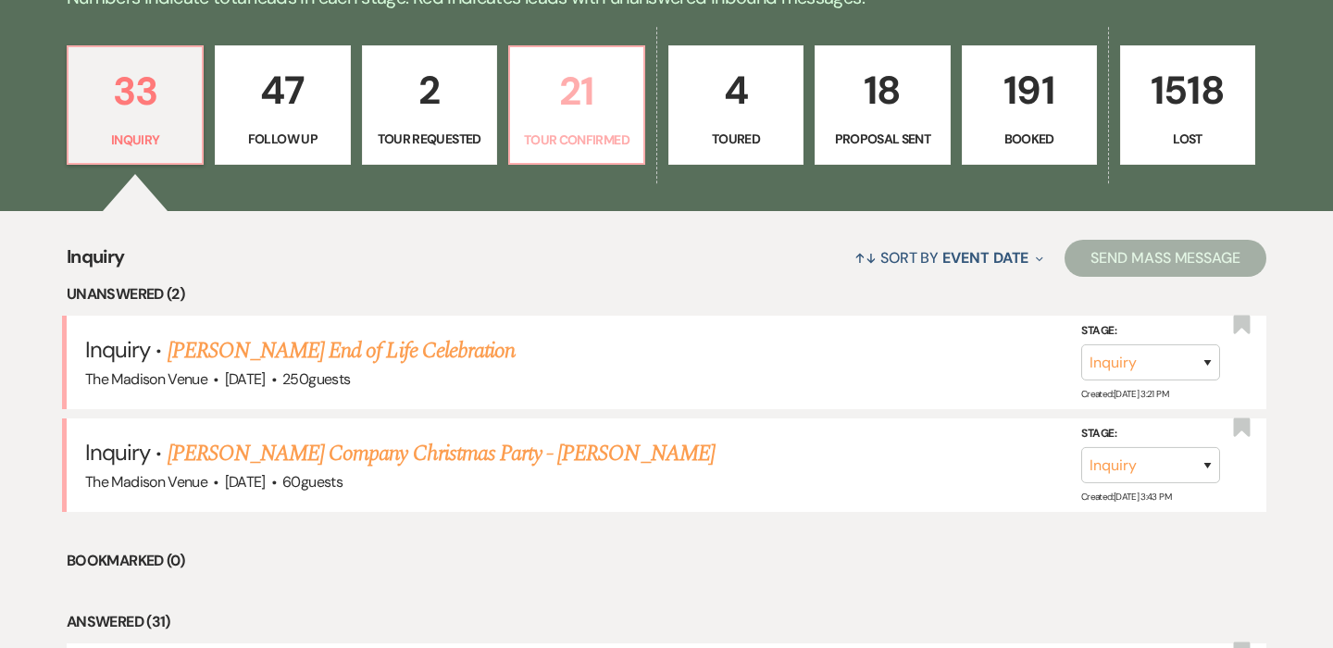
select select "4"
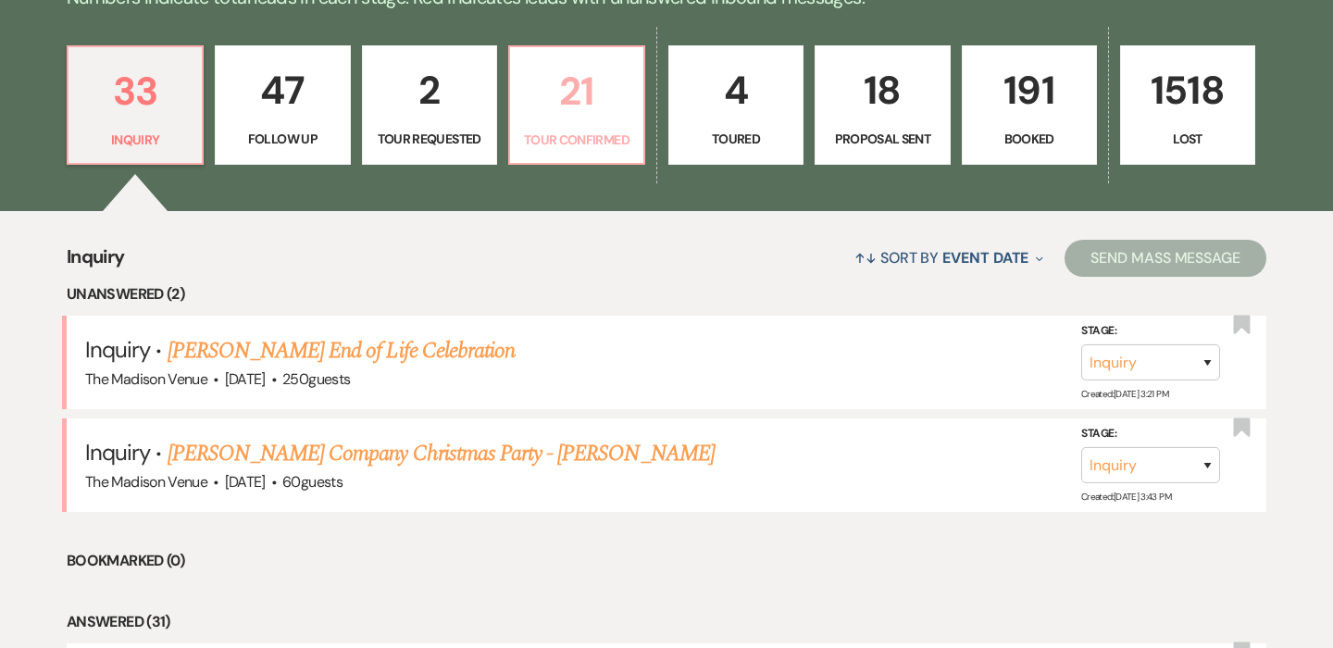
select select "4"
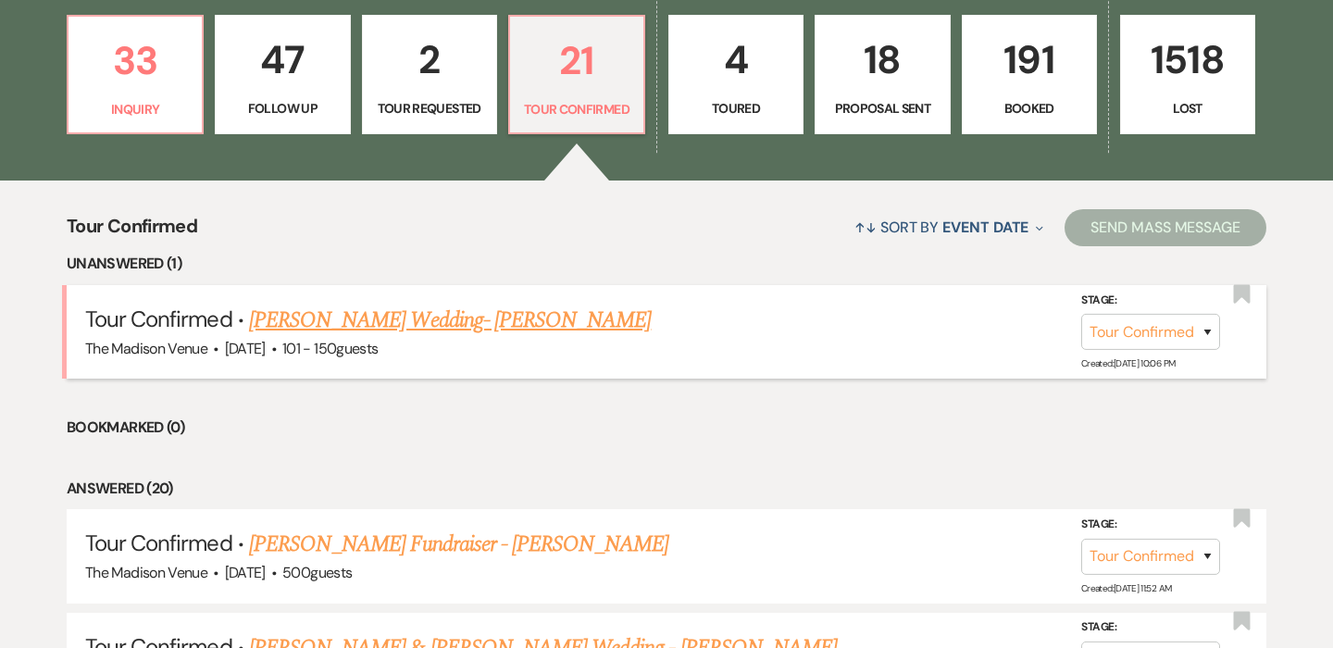
scroll to position [535, 0]
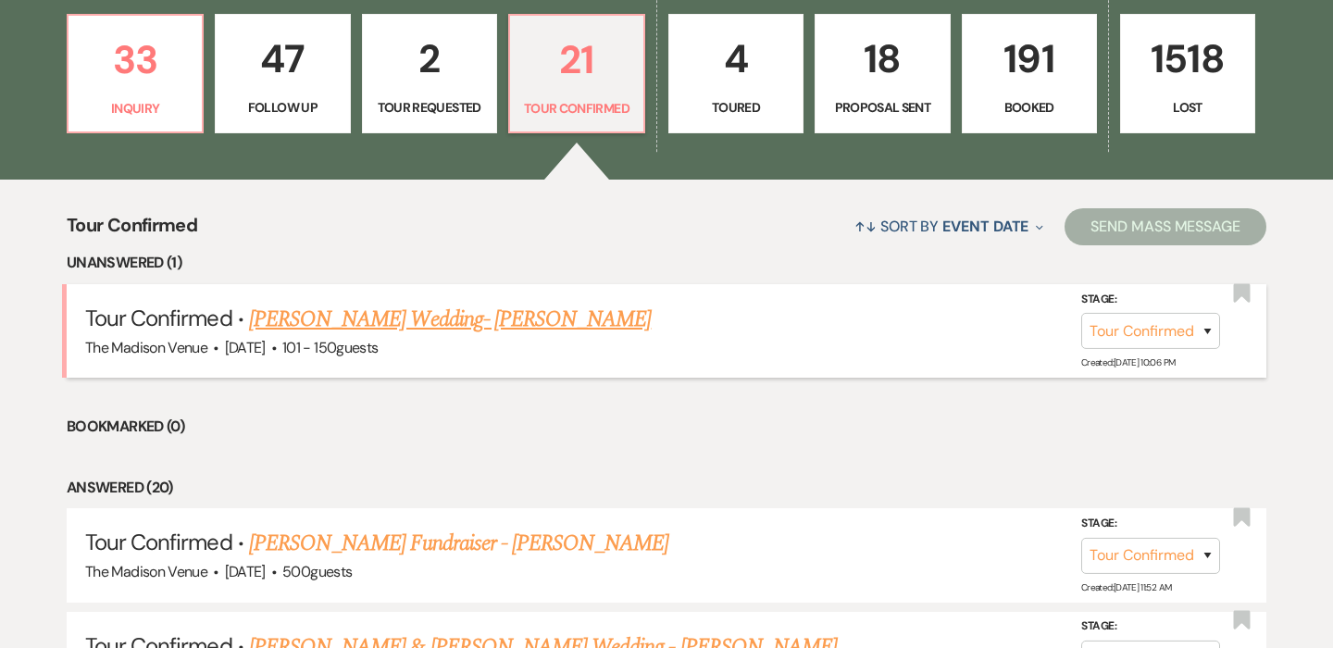
click at [484, 333] on link "Gabrielle Sudilovsky's Wedding- Daryl" at bounding box center [450, 319] width 402 height 33
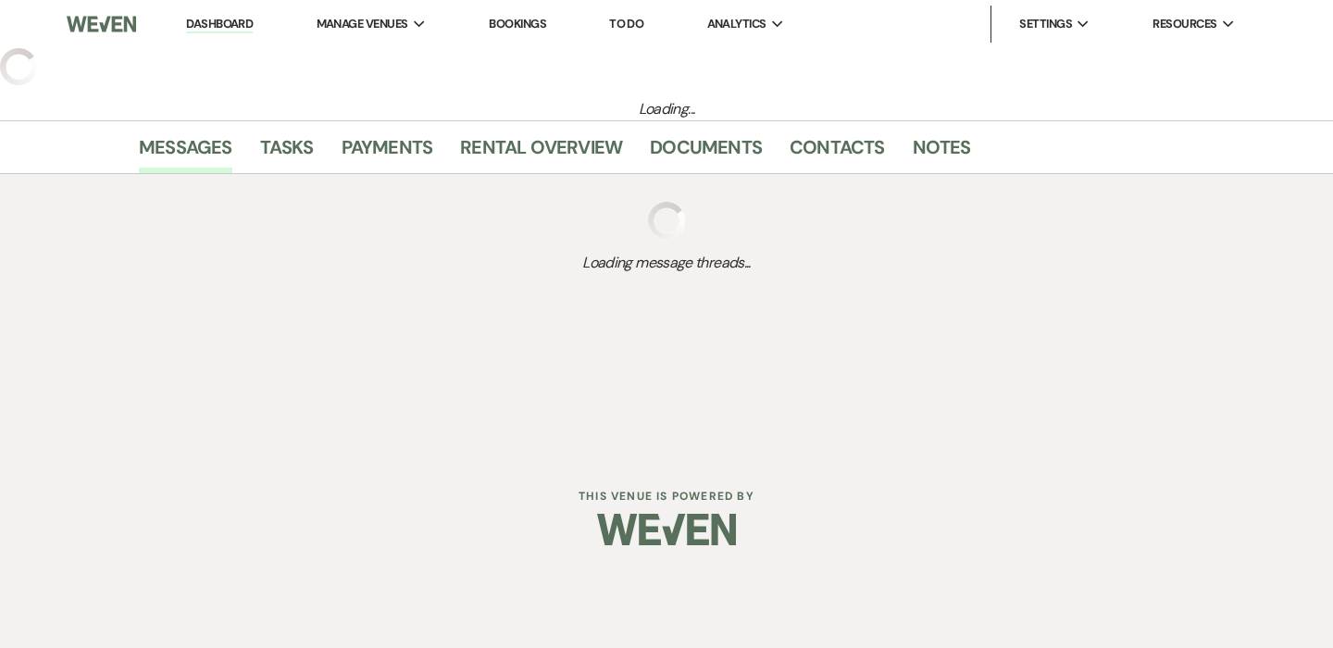
select select "4"
select select "2"
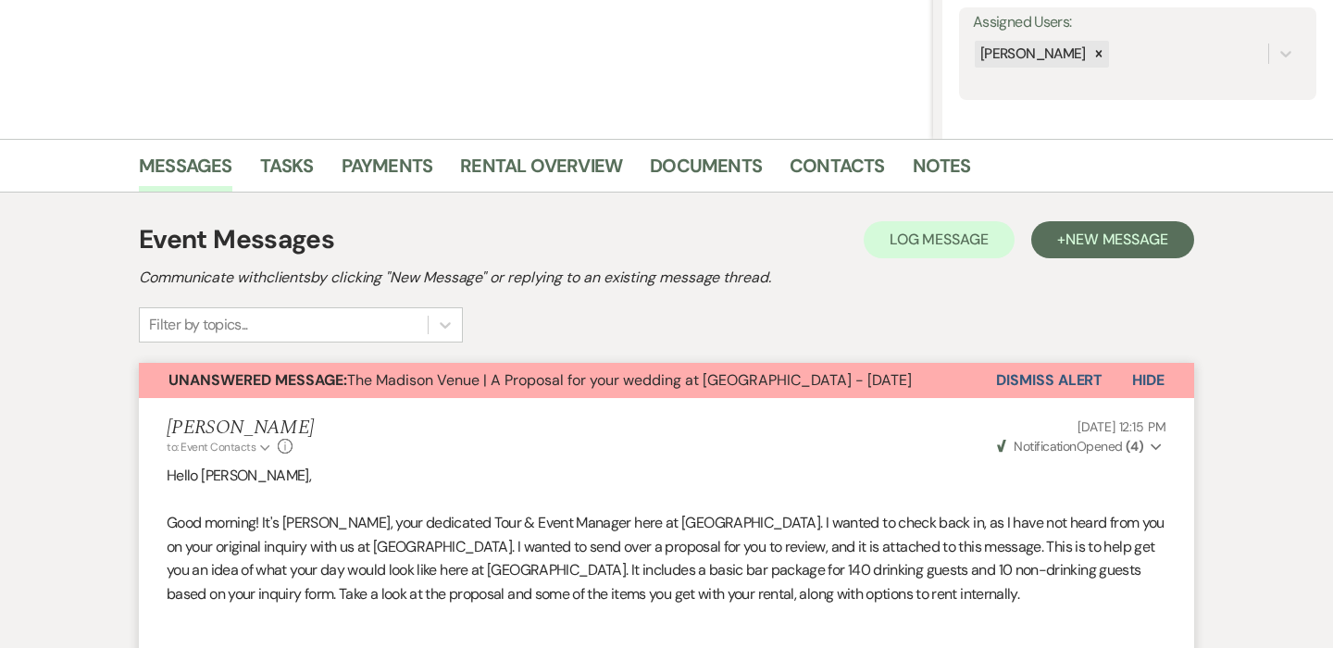
scroll to position [335, 0]
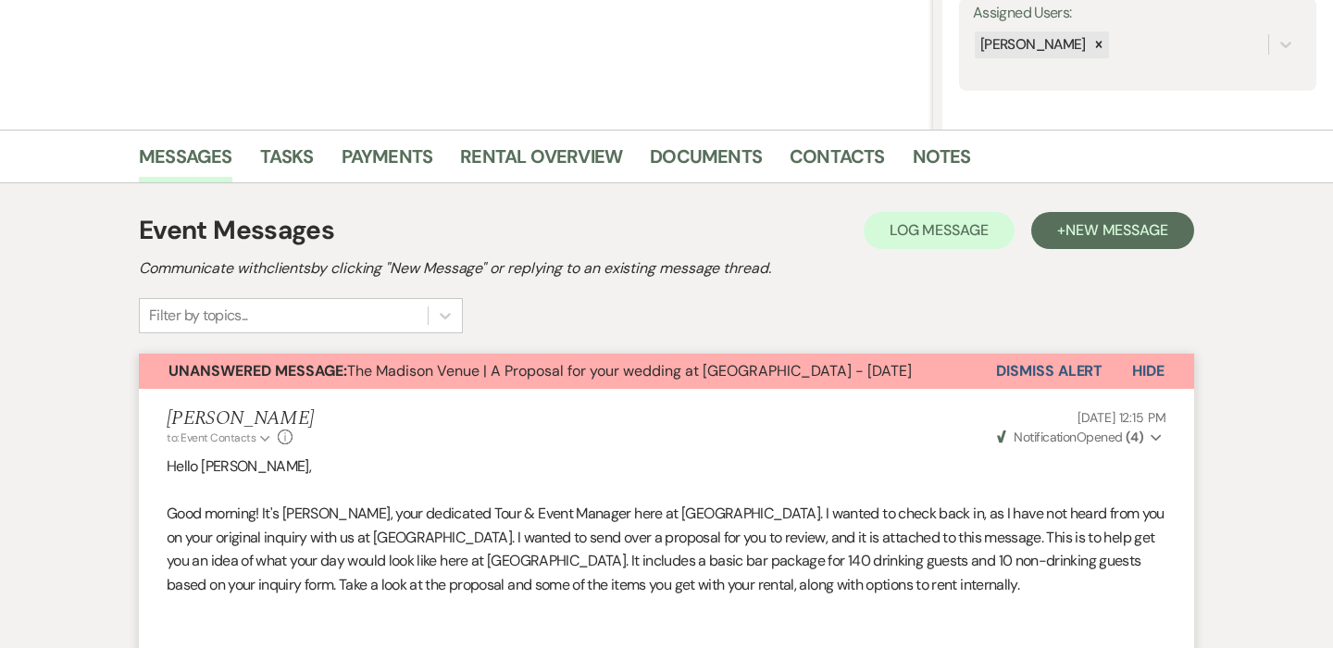
click at [1102, 366] on button "Dismiss Alert" at bounding box center [1049, 371] width 106 height 35
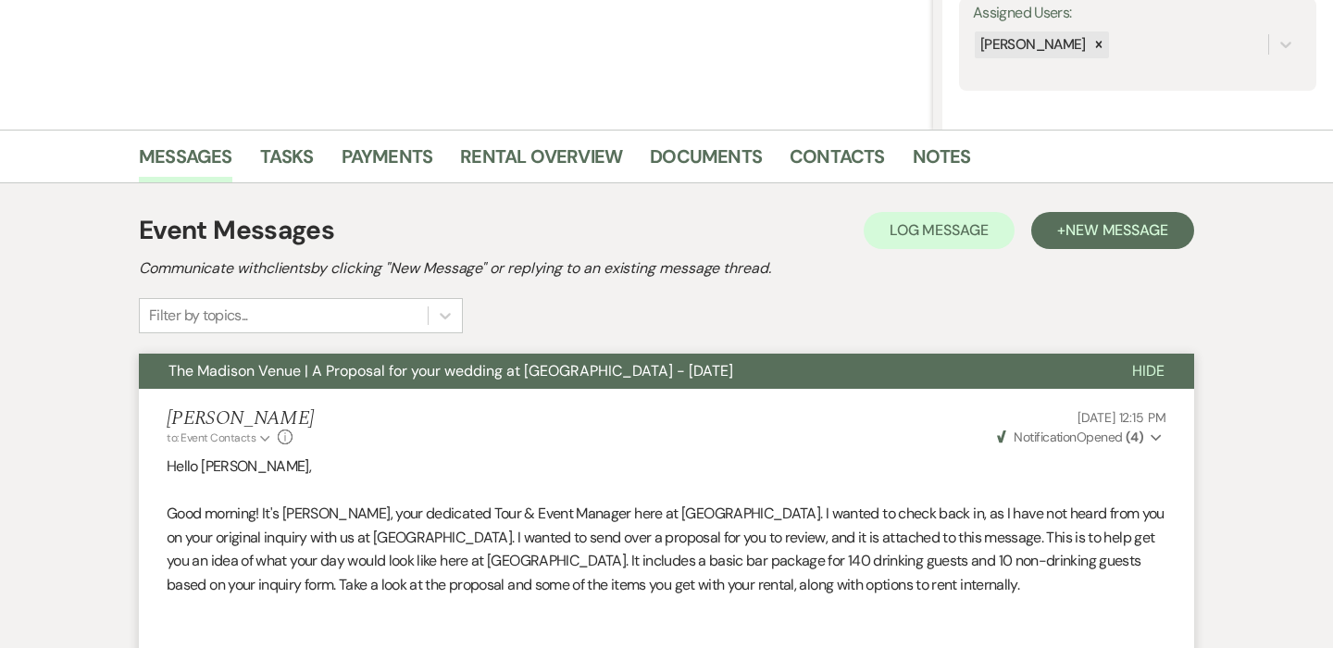
scroll to position [0, 0]
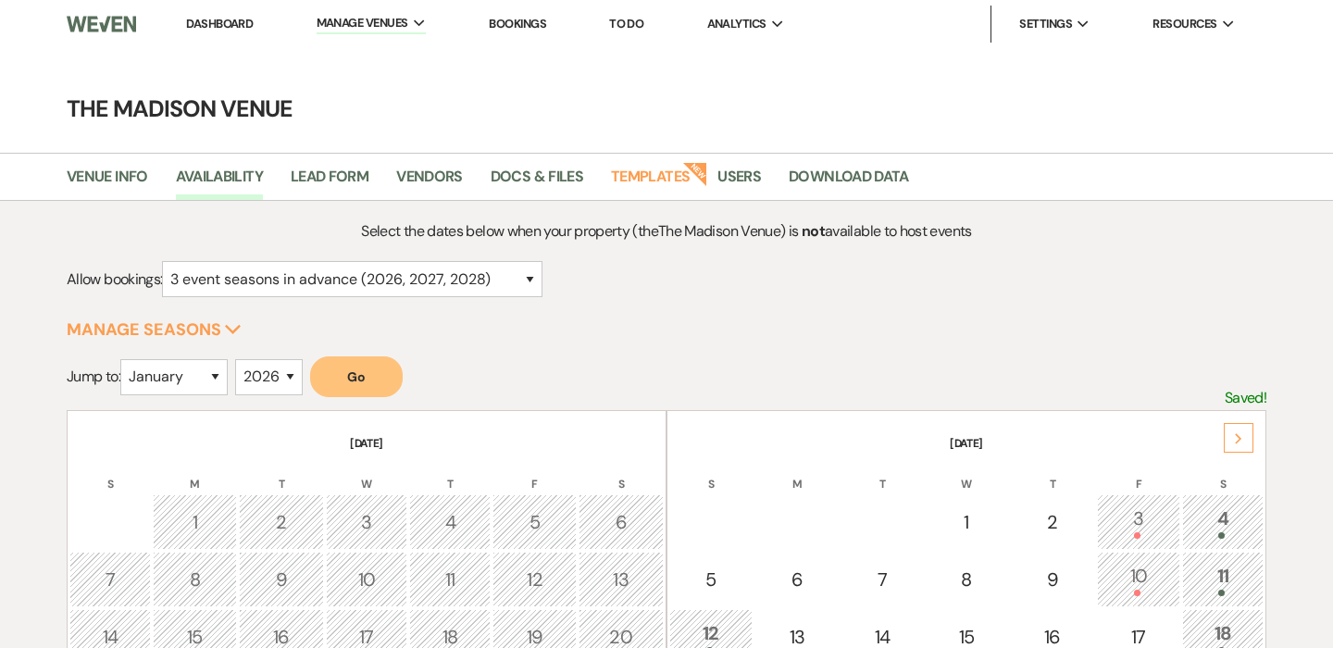
select select "3"
select select "2026"
click at [165, 389] on select "January February March April May June July August September October November De…" at bounding box center [173, 377] width 107 height 36
select select "5"
click at [124, 359] on select "January February March April May June July August September October November De…" at bounding box center [173, 377] width 107 height 36
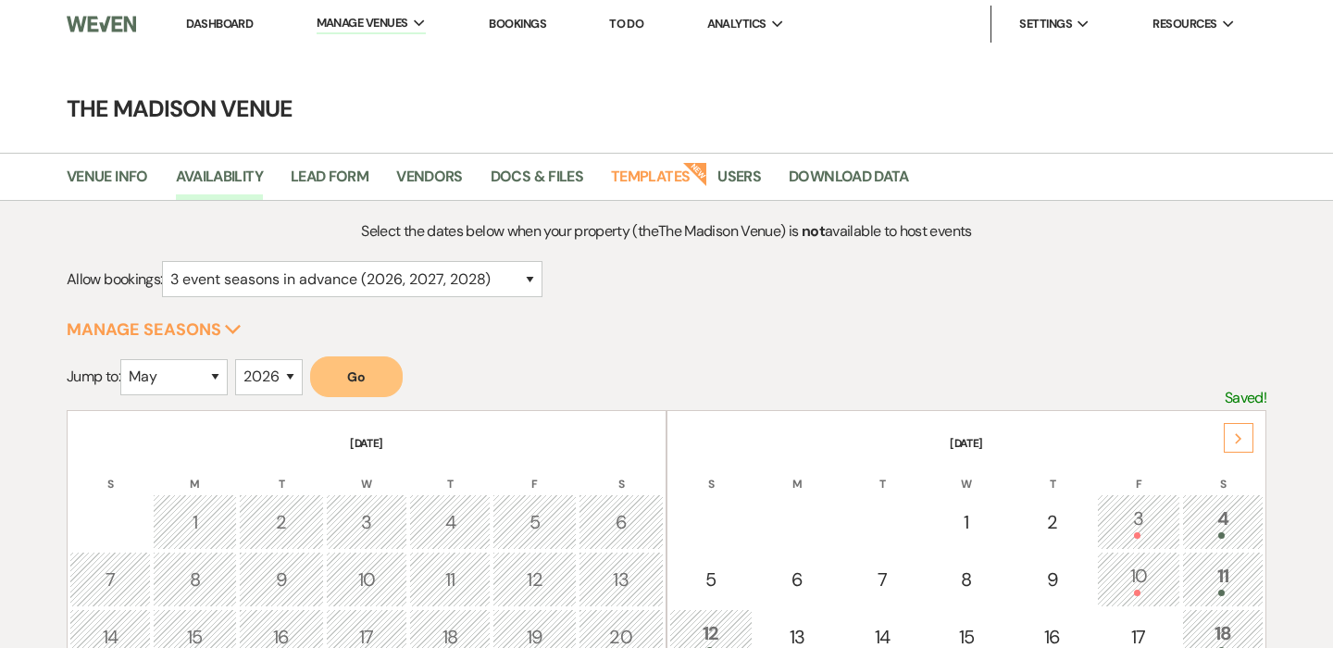
click at [367, 382] on button "Go" at bounding box center [356, 376] width 93 height 41
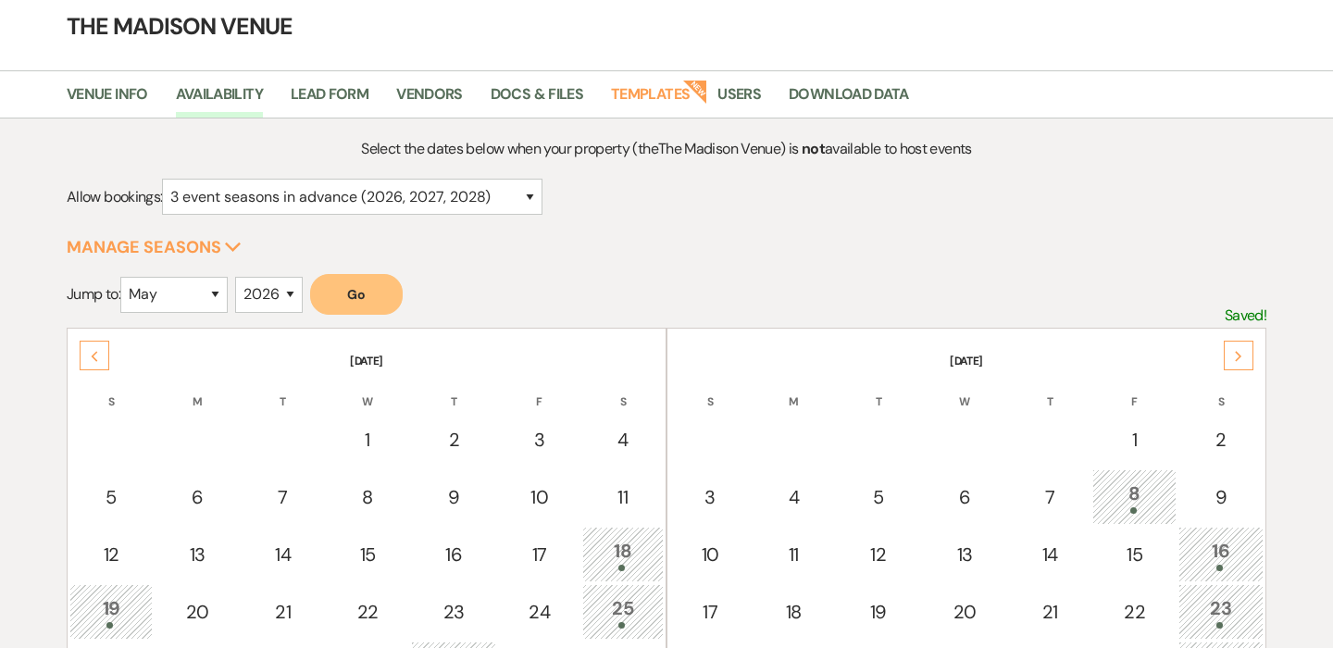
scroll to position [84, 0]
click at [1240, 365] on div "Next" at bounding box center [1239, 354] width 30 height 30
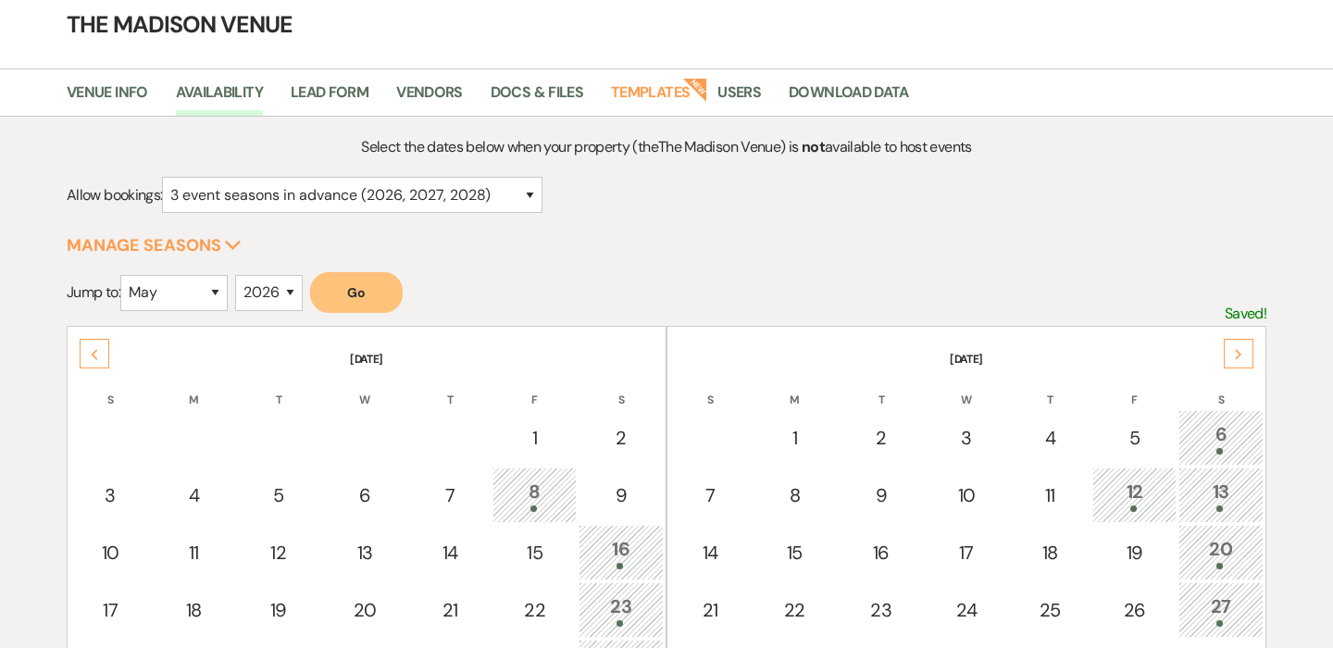
click at [1240, 365] on div "Next" at bounding box center [1239, 354] width 30 height 30
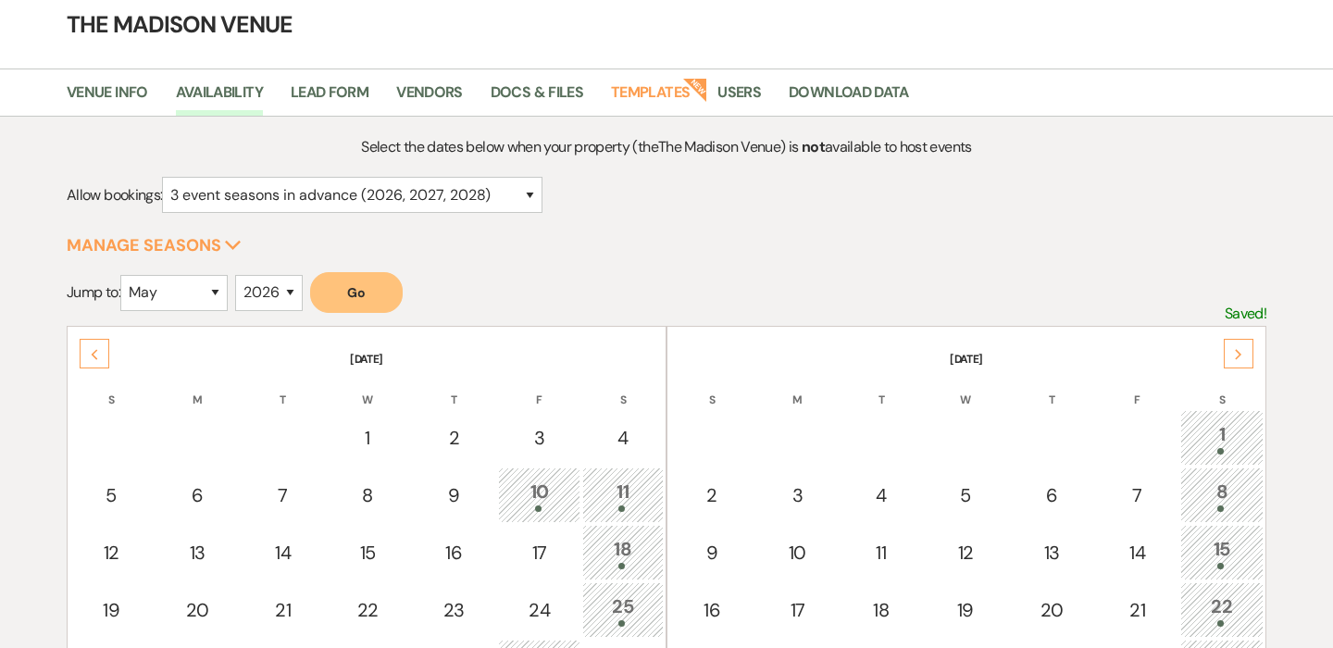
click at [1240, 365] on div "Next" at bounding box center [1239, 354] width 30 height 30
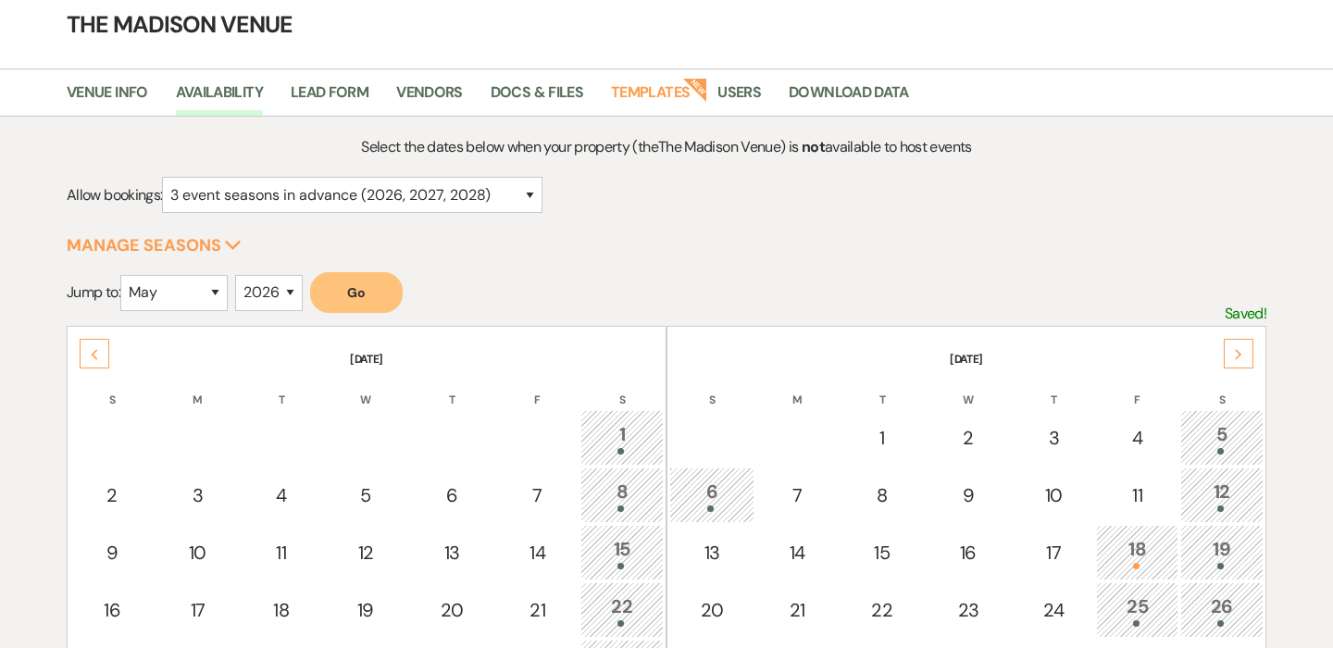
click at [1240, 365] on div "Next" at bounding box center [1239, 354] width 30 height 30
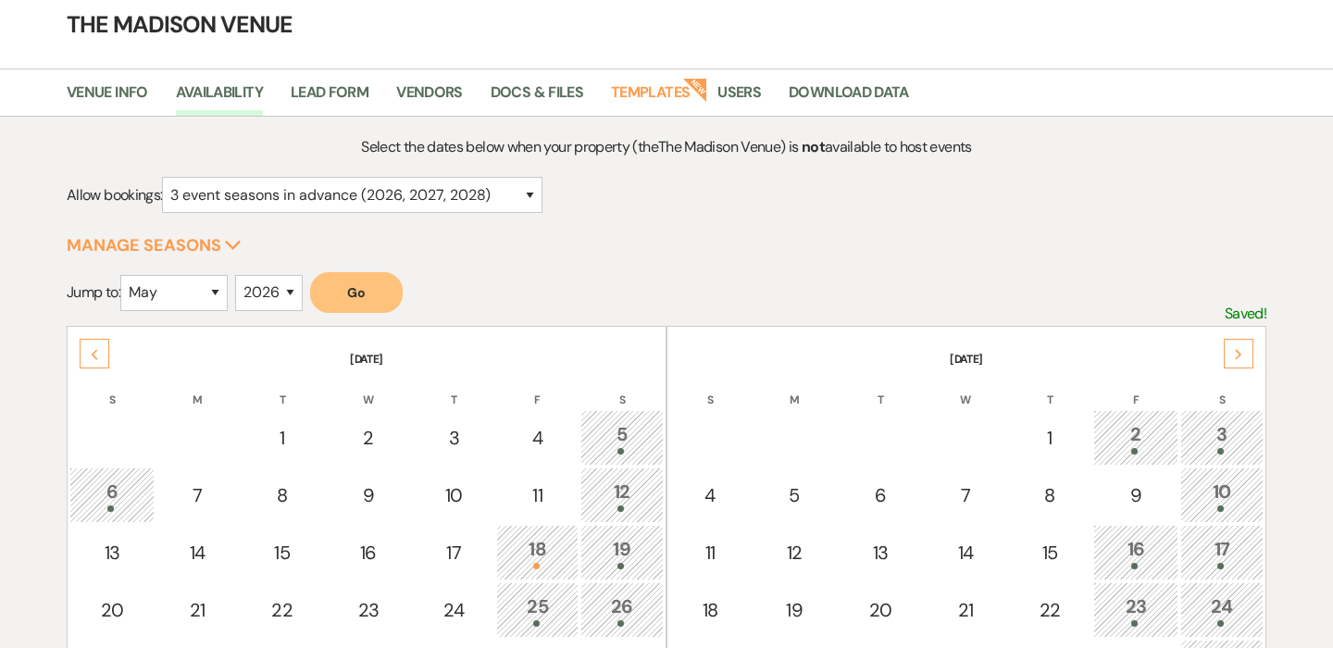
click at [1240, 365] on div "Next" at bounding box center [1239, 354] width 30 height 30
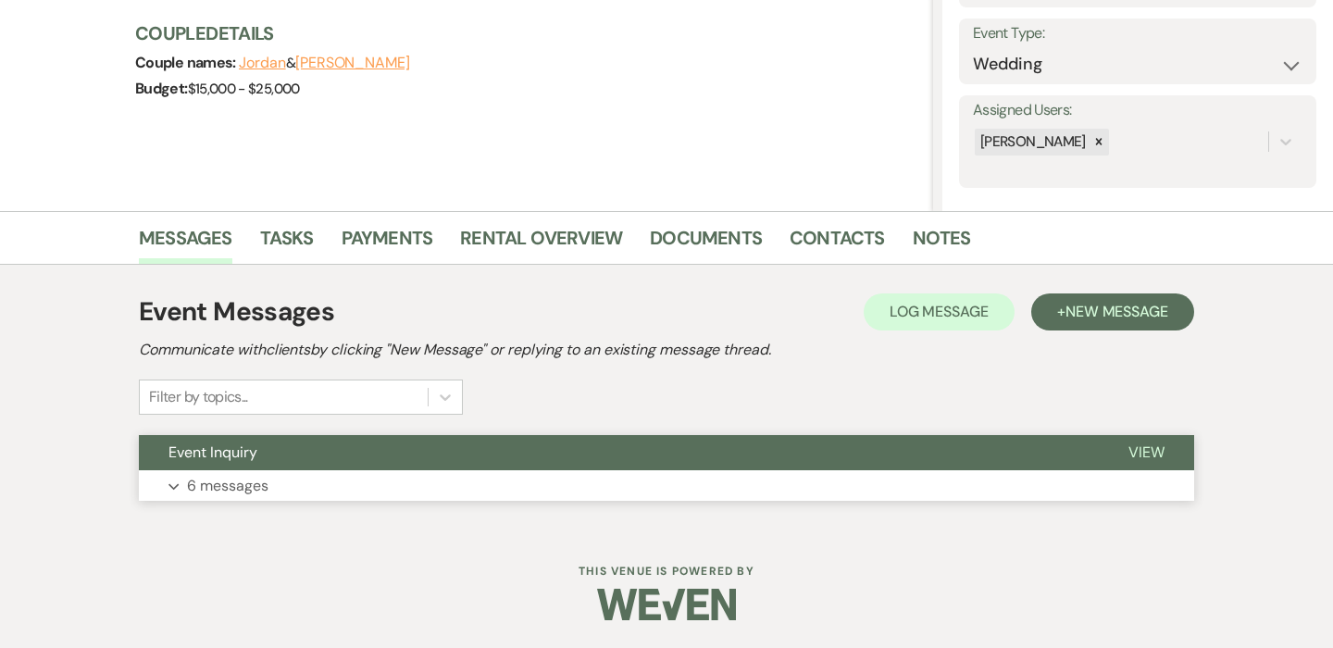
click at [329, 480] on button "Expand 6 messages" at bounding box center [666, 485] width 1055 height 31
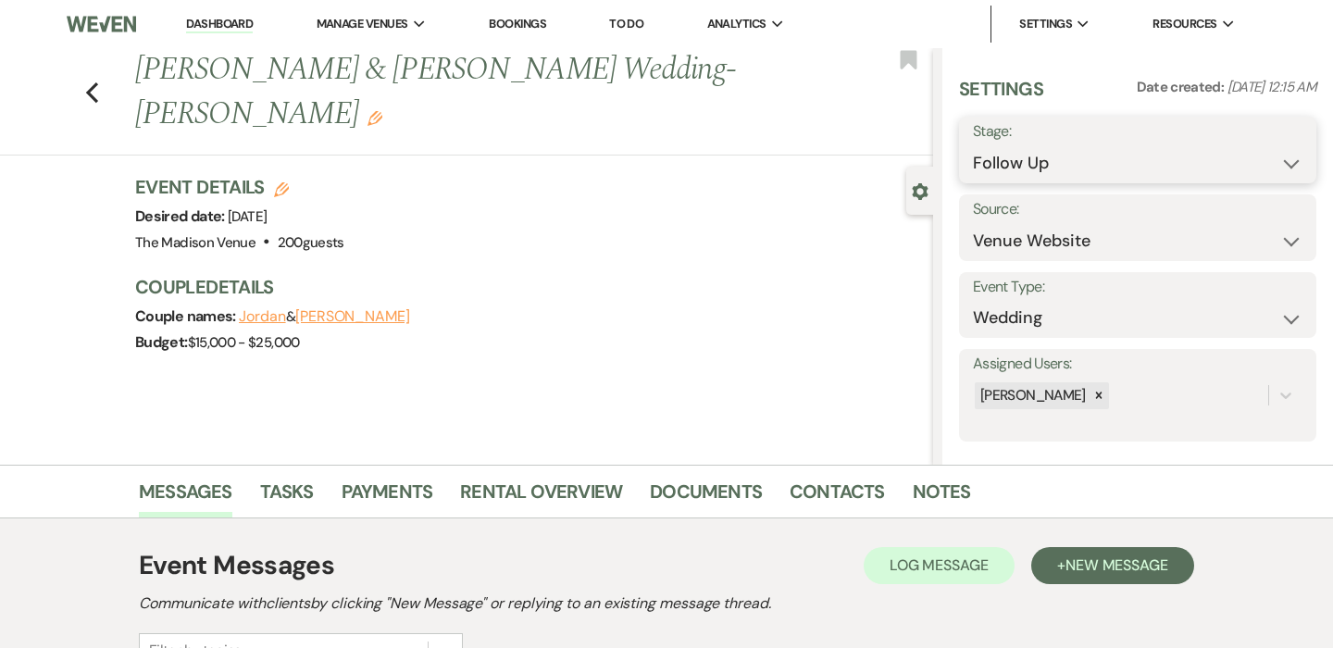
click at [999, 168] on select "Inquiry Follow Up Tour Requested Tour Confirmed Toured Proposal Sent Booked Lost" at bounding box center [1137, 163] width 329 height 36
select select "8"
click at [973, 145] on select "Inquiry Follow Up Tour Requested Tour Confirmed Toured Proposal Sent Booked Lost" at bounding box center [1137, 163] width 329 height 36
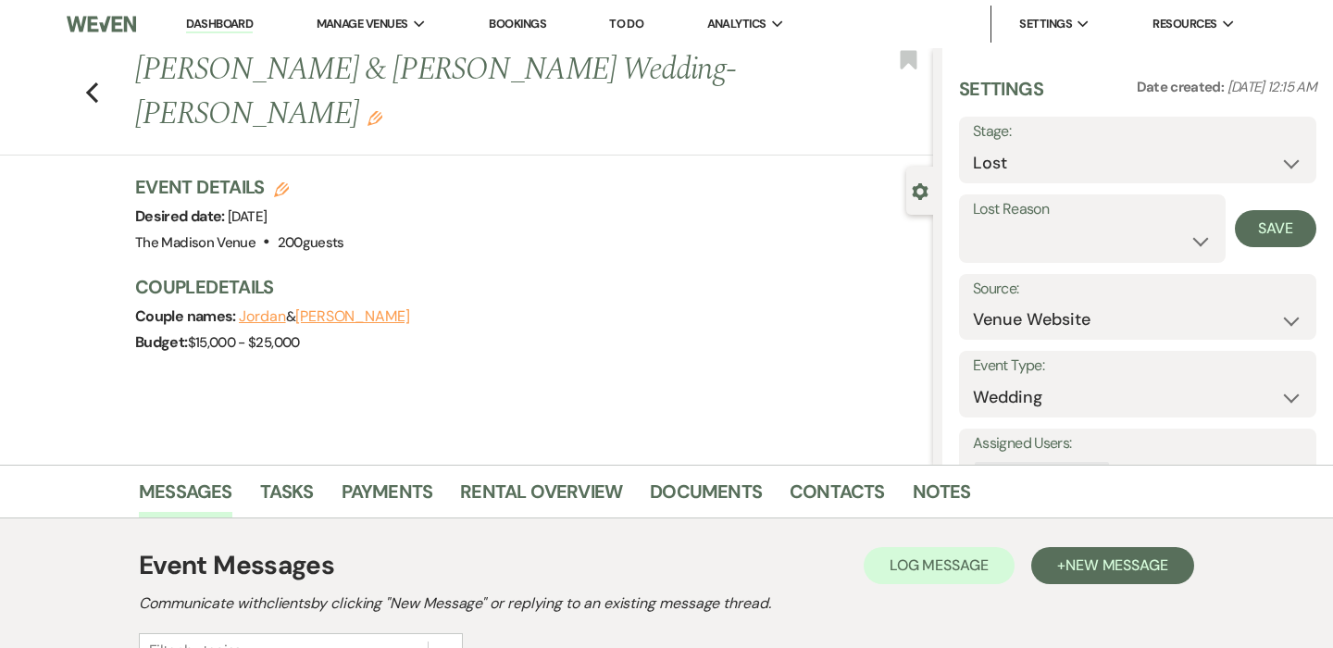
click at [739, 329] on div "Budget: $15,000 - $25,000" at bounding box center [524, 342] width 779 height 26
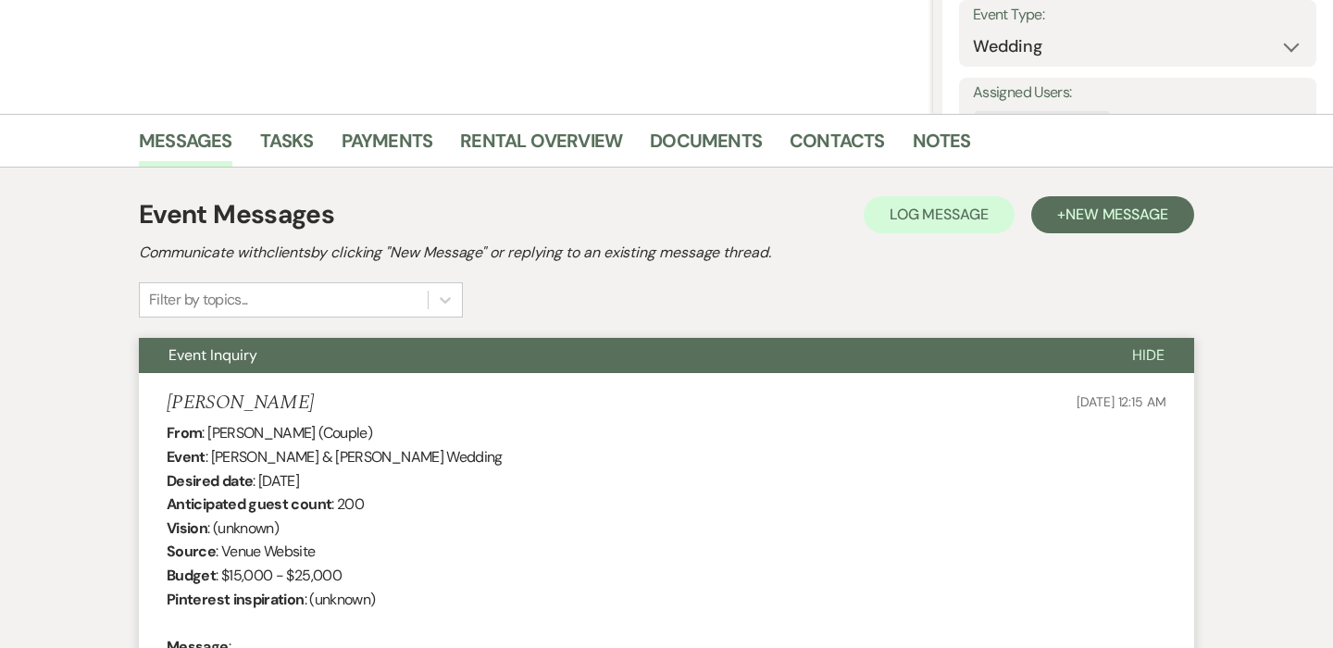
scroll to position [550, 0]
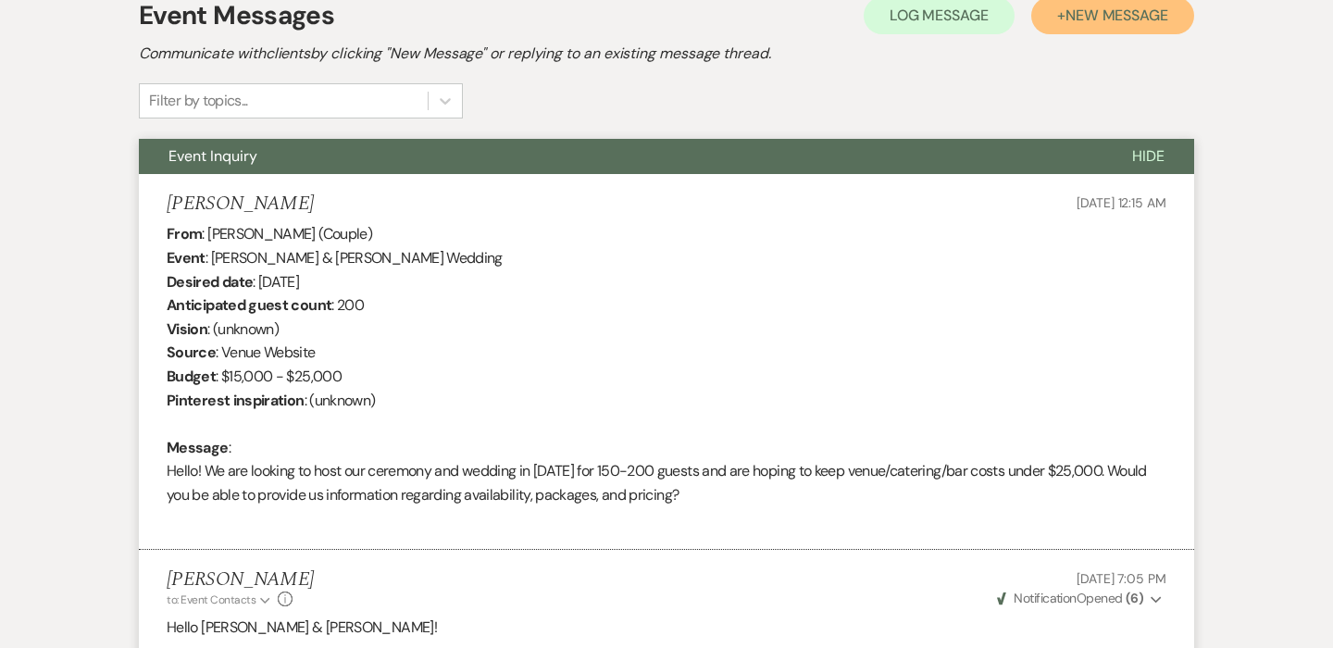
click at [1110, 21] on span "New Message" at bounding box center [1116, 15] width 103 height 19
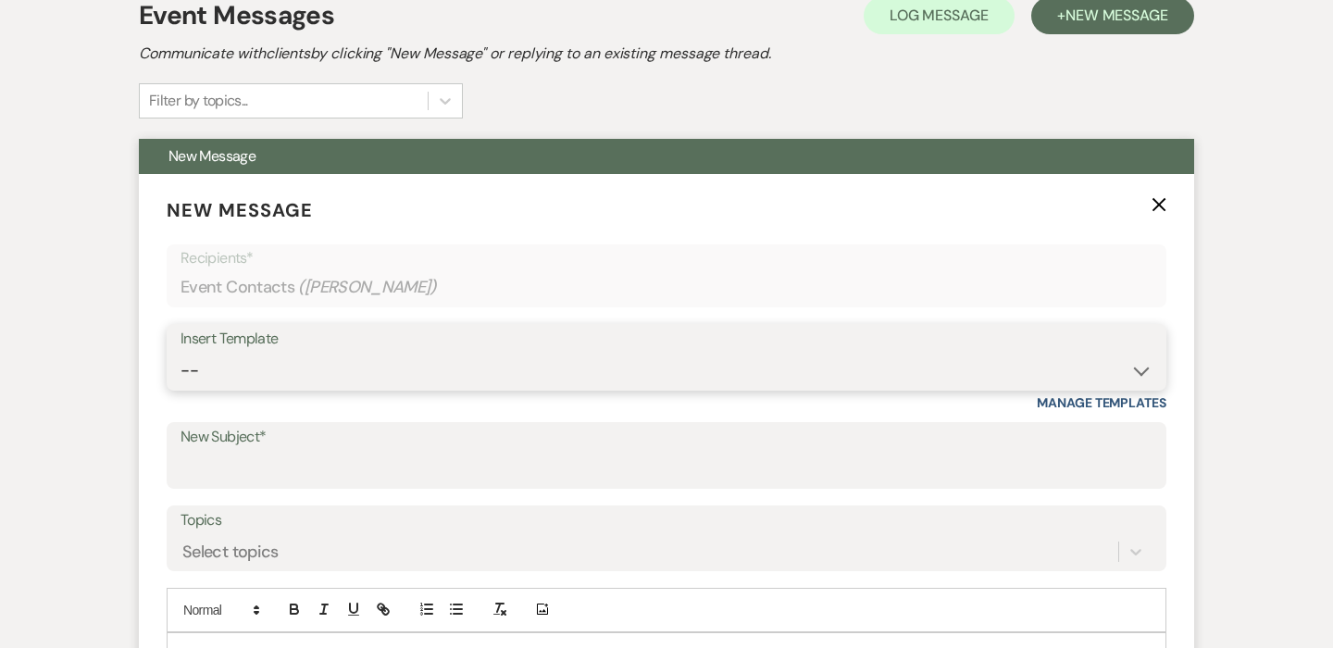
click at [391, 373] on select "-- Weven Planning Portal Introduction (Booked Events) Corporate Lead Follow Up …" at bounding box center [666, 371] width 972 height 36
select select "4960"
click at [180, 353] on select "-- Weven Planning Portal Introduction (Booked Events) Corporate Lead Follow Up …" at bounding box center [666, 371] width 972 height 36
type input "Your Inquiry date for The Madison Venue has now been booked - let's find a new …"
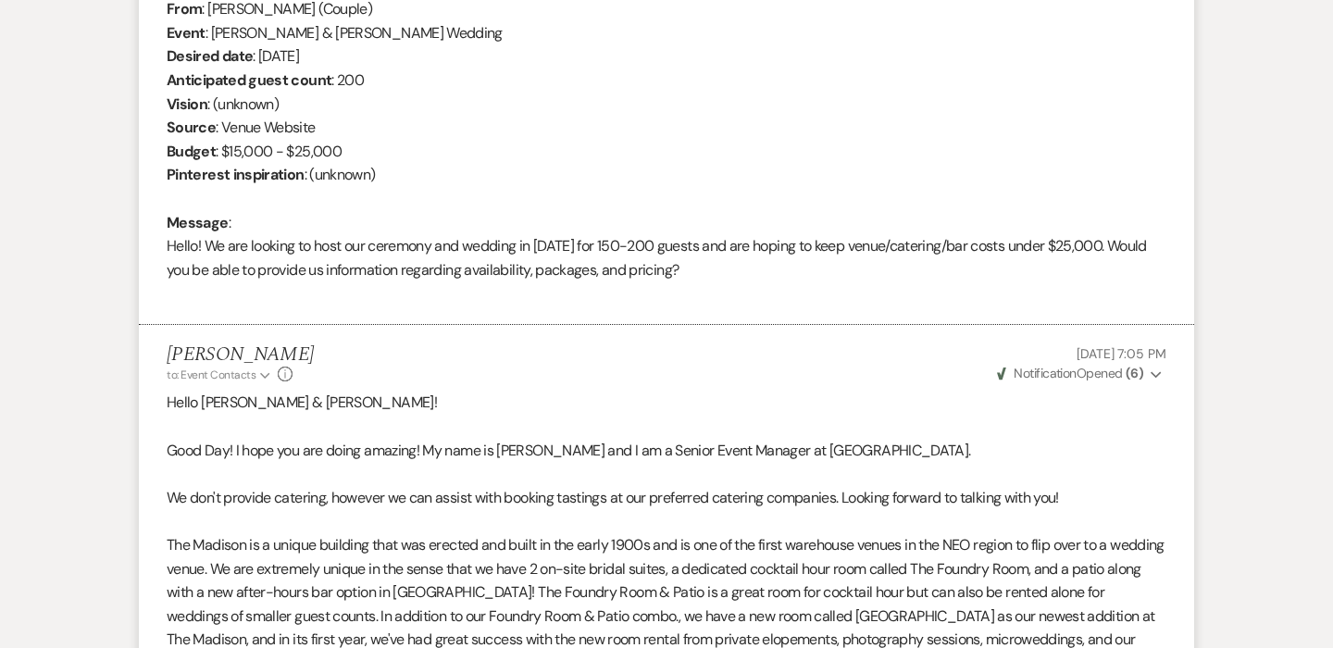
scroll to position [0, 0]
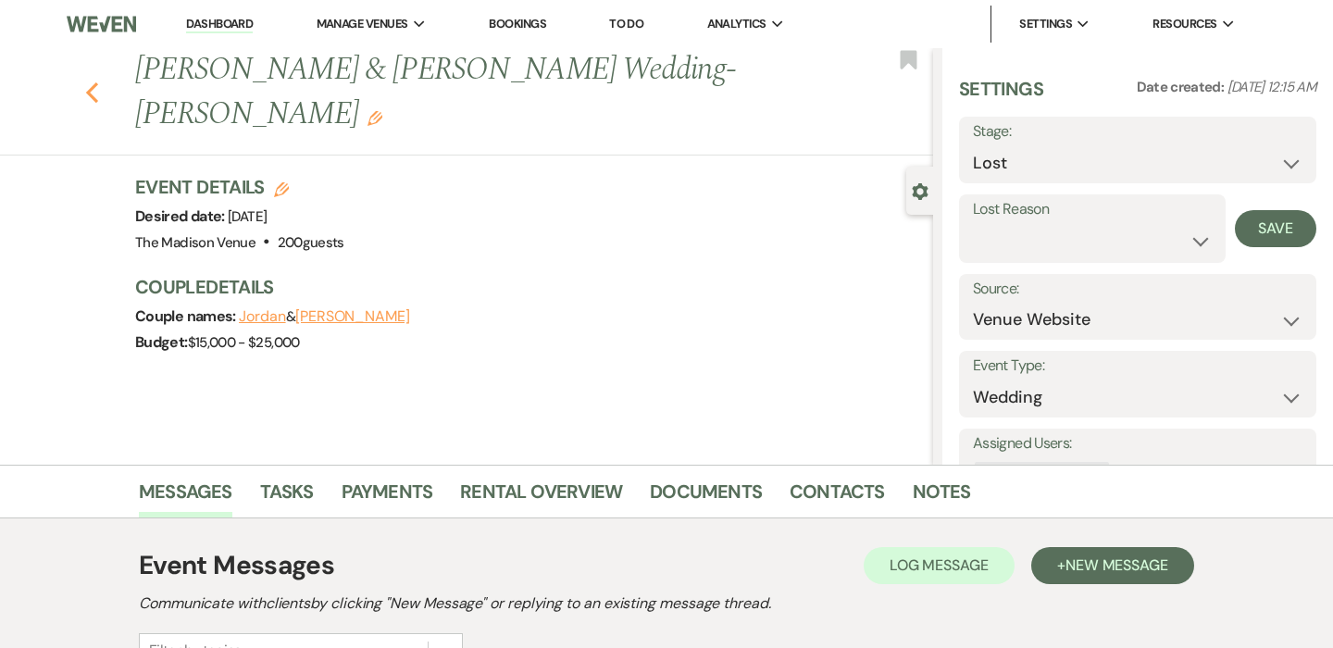
click at [94, 82] on use "button" at bounding box center [92, 92] width 12 height 20
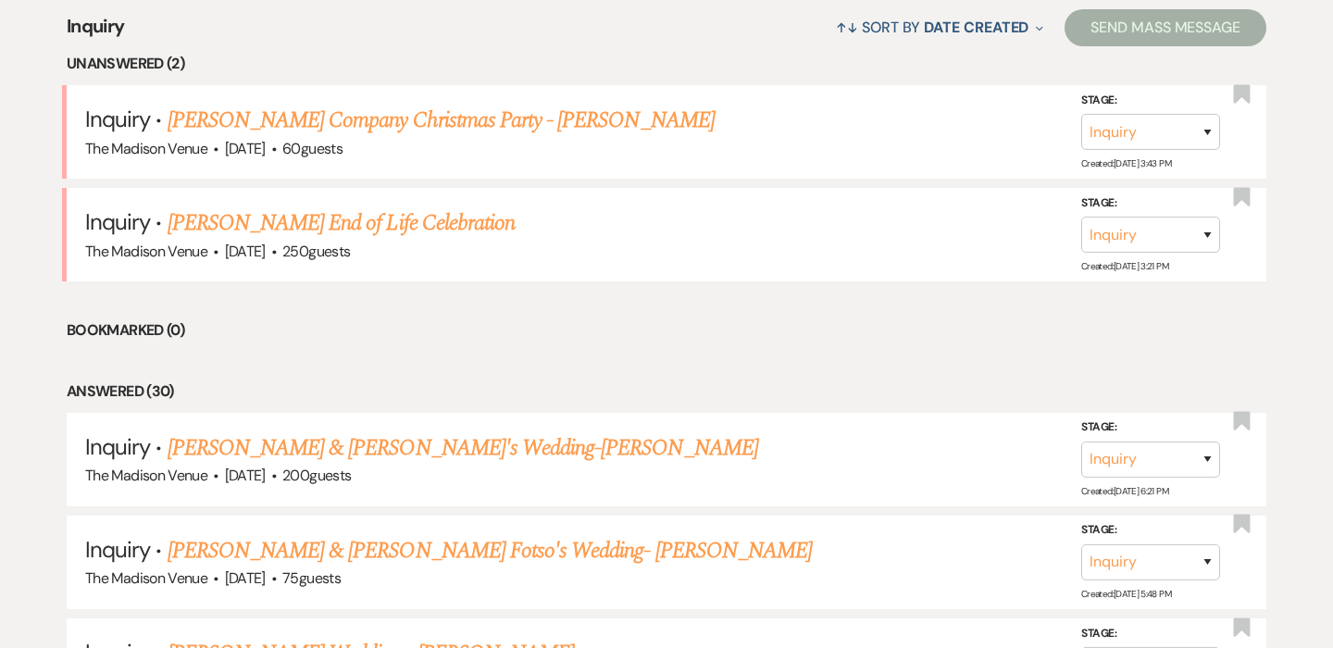
scroll to position [711, 0]
